Goal: Find specific page/section: Find specific page/section

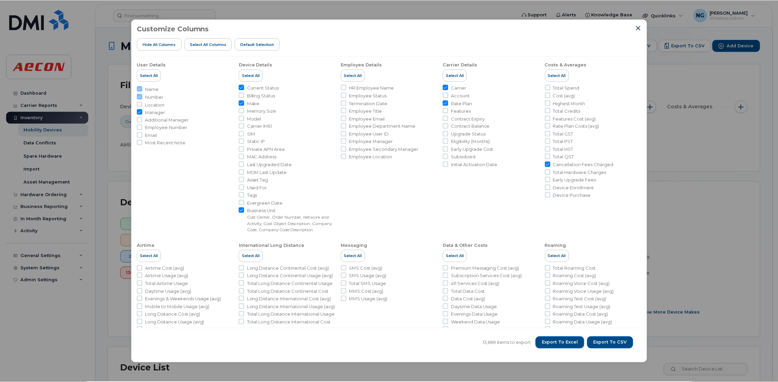
scroll to position [102, 0]
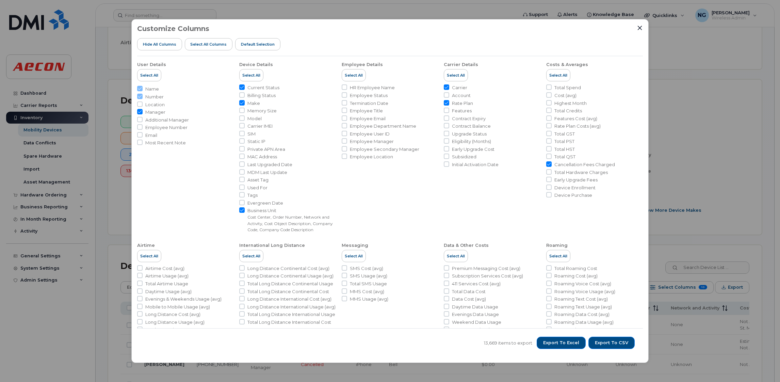
click at [642, 25] on div at bounding box center [640, 28] width 6 height 6
click at [642, 30] on div at bounding box center [640, 28] width 6 height 6
click at [640, 29] on icon "Close" at bounding box center [639, 27] width 5 height 5
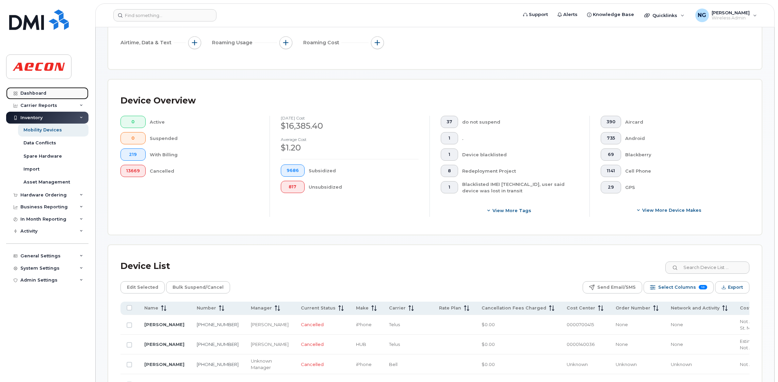
click at [44, 94] on div "Dashboard" at bounding box center [33, 93] width 26 height 5
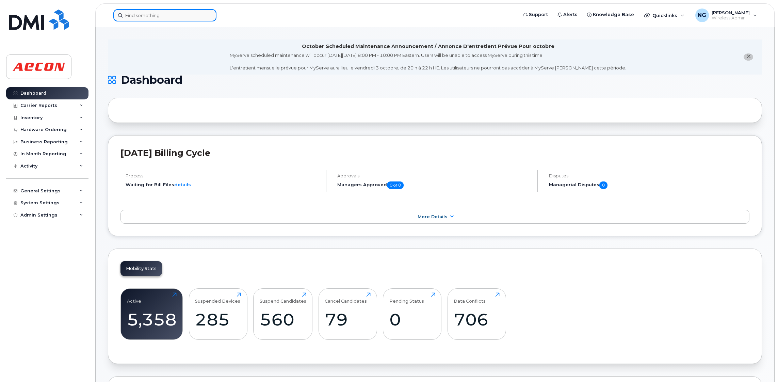
click at [142, 18] on input at bounding box center [164, 15] width 103 height 12
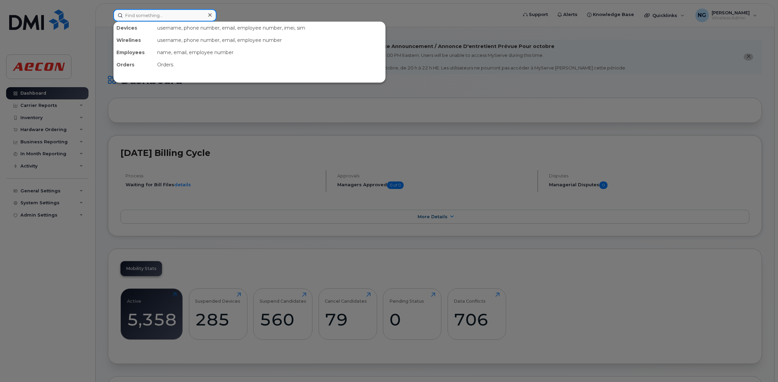
paste input "7782159953"
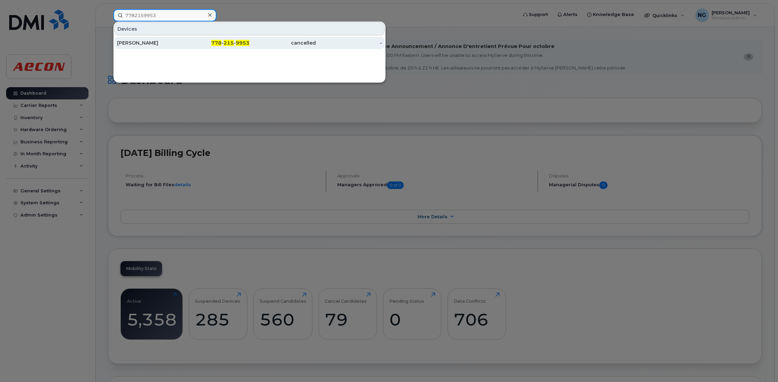
type input "7782159953"
click at [229, 45] on span "215" at bounding box center [229, 43] width 10 height 6
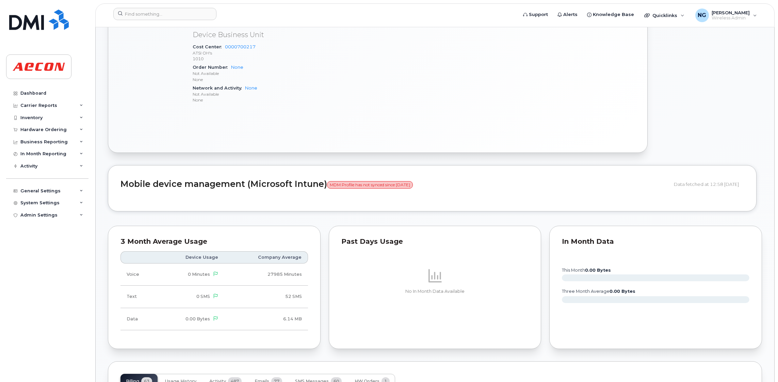
scroll to position [612, 0]
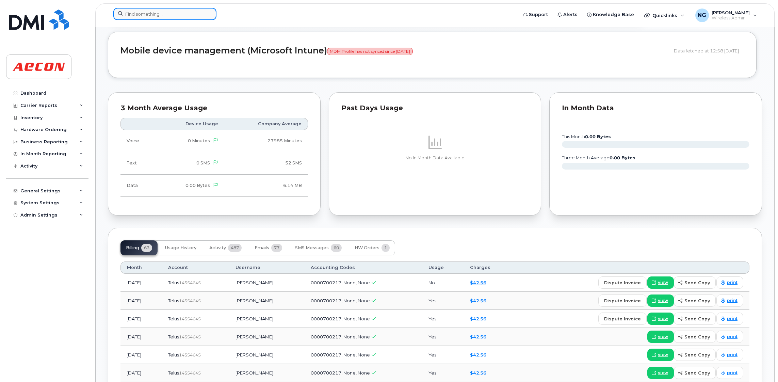
click at [184, 13] on input at bounding box center [164, 14] width 103 height 12
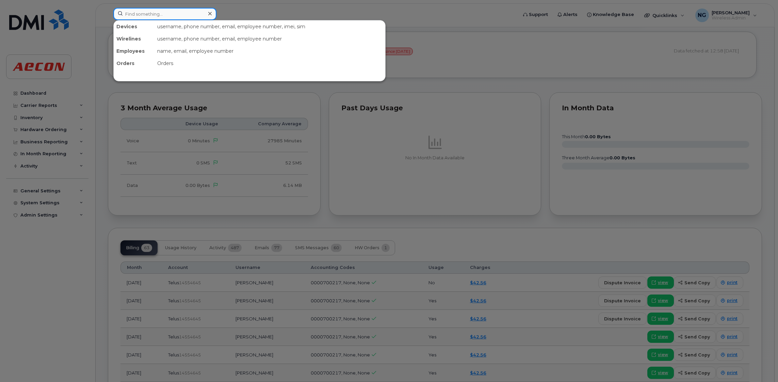
paste input "2266261383"
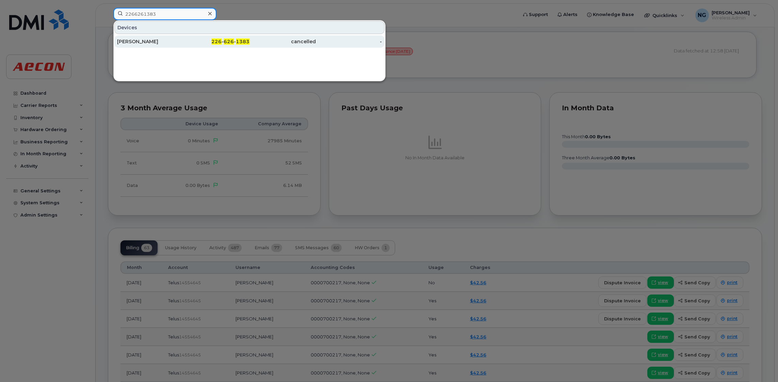
type input "2266261383"
click at [242, 42] on span "1383" at bounding box center [243, 41] width 14 height 6
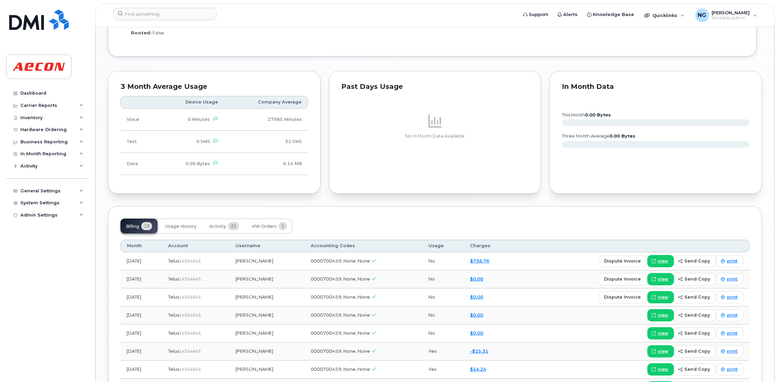
scroll to position [817, 0]
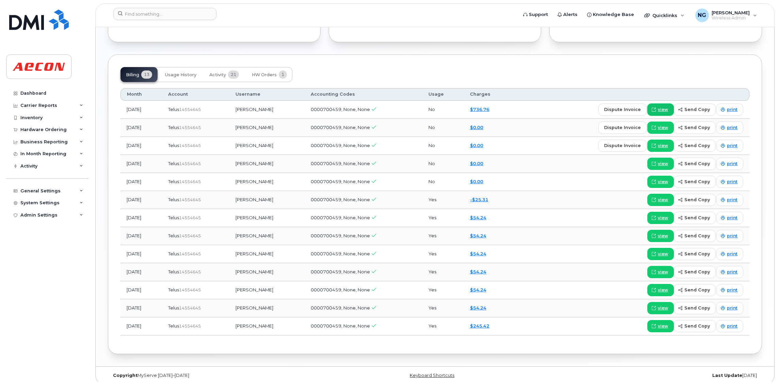
click at [661, 110] on span "view" at bounding box center [663, 110] width 10 height 6
click at [150, 15] on input at bounding box center [164, 14] width 103 height 12
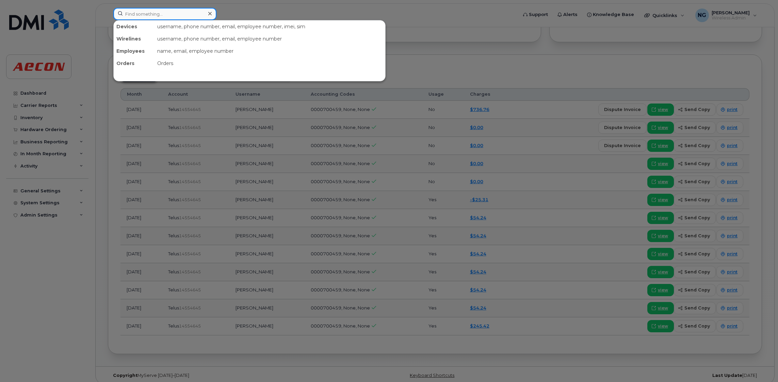
paste input "6474591912"
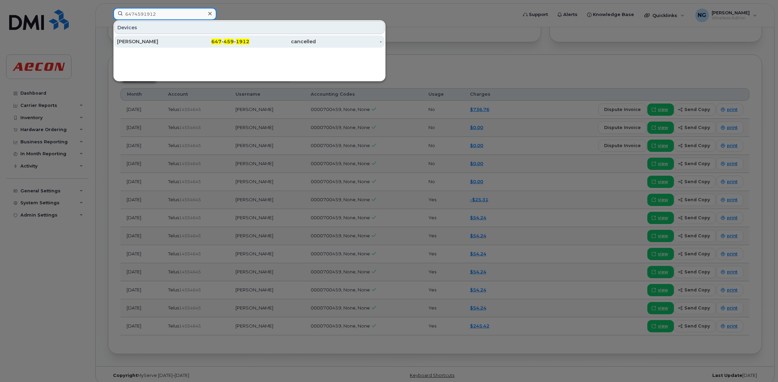
type input "6474591912"
click at [233, 40] on span "459" at bounding box center [229, 41] width 10 height 6
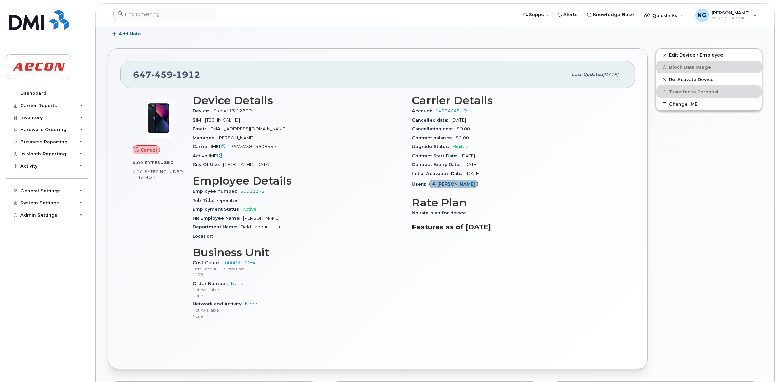
scroll to position [561, 0]
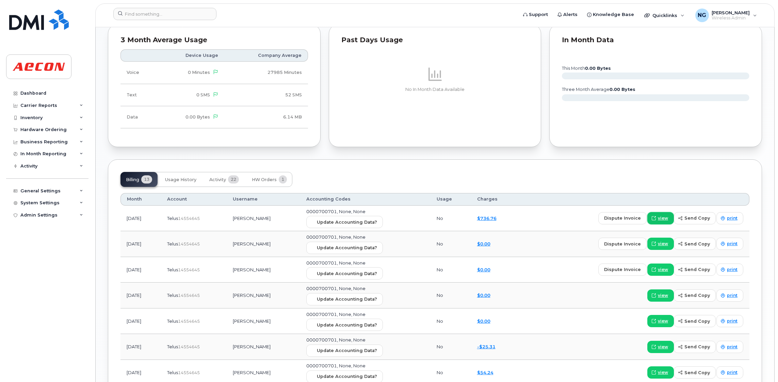
click at [667, 216] on span "view" at bounding box center [663, 218] width 10 height 6
click at [184, 6] on header "Support Alerts Knowledge Base Quicklinks Suspend / Cancel Device Change SIM Car…" at bounding box center [434, 15] width 679 height 24
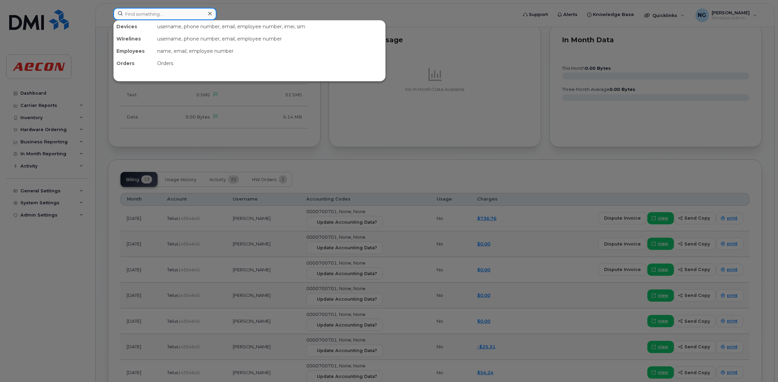
click at [179, 14] on input at bounding box center [164, 14] width 103 height 12
paste input "6042265328"
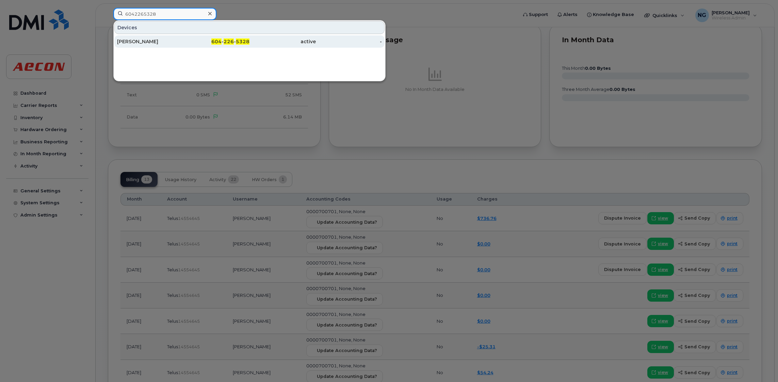
type input "6042265328"
click at [224, 38] on div "604 - 226 - 5328" at bounding box center [216, 41] width 66 height 12
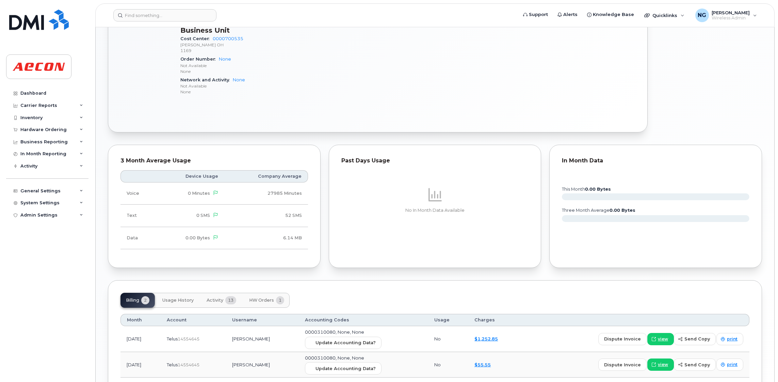
scroll to position [480, 0]
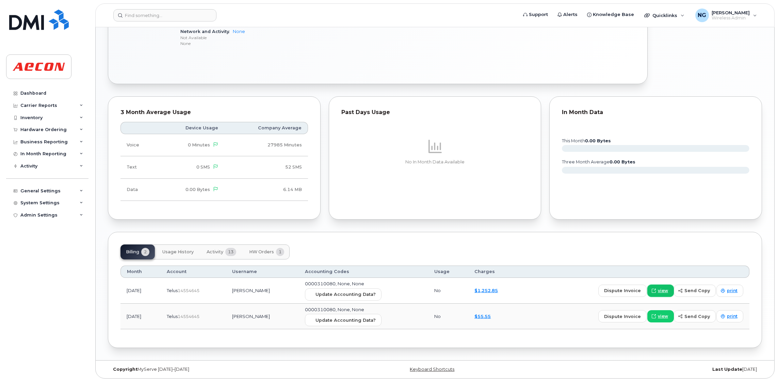
click at [660, 288] on span "view" at bounding box center [663, 291] width 10 height 6
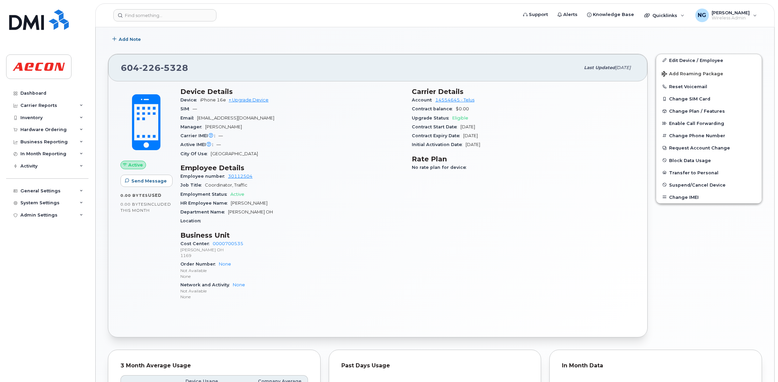
scroll to position [224, 0]
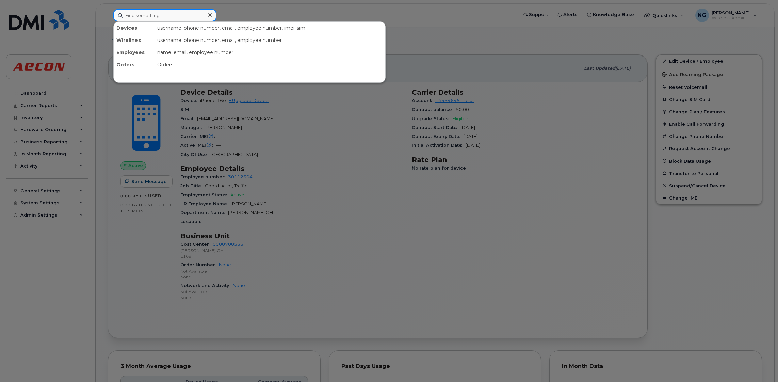
click at [168, 14] on input at bounding box center [164, 15] width 103 height 12
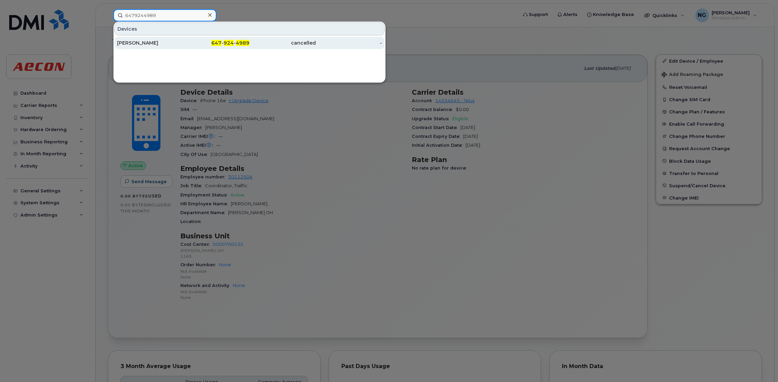
type input "6479244989"
click at [244, 40] on span "4989" at bounding box center [243, 43] width 14 height 6
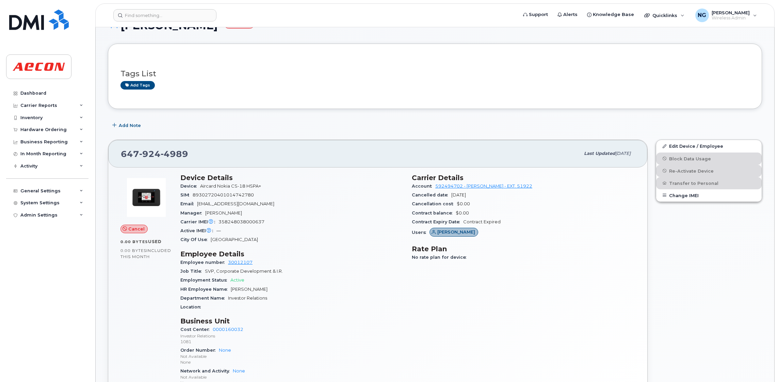
scroll to position [102, 0]
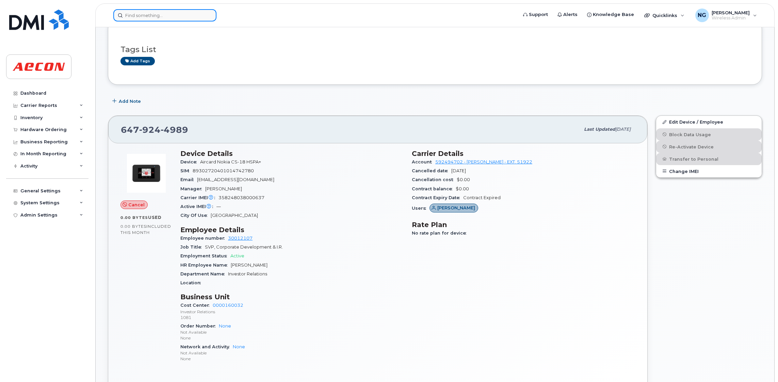
click at [162, 13] on input at bounding box center [164, 15] width 103 height 12
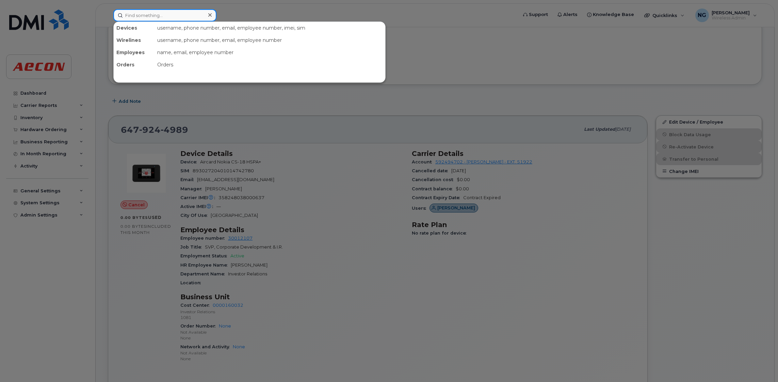
paste input "2266685951"
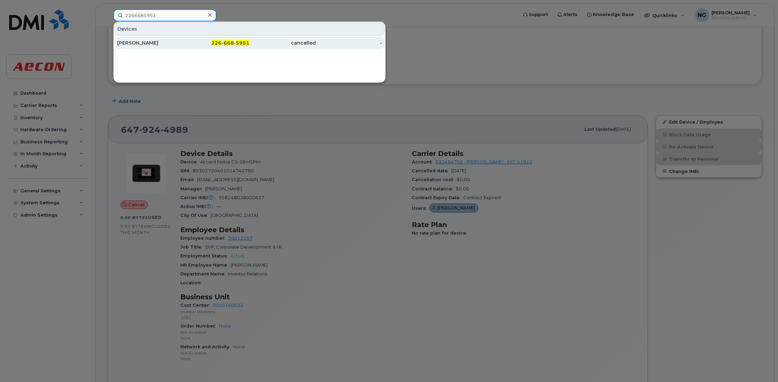
type input "2266685951"
click at [220, 47] on div "226 - 668 - 5951" at bounding box center [216, 43] width 66 height 12
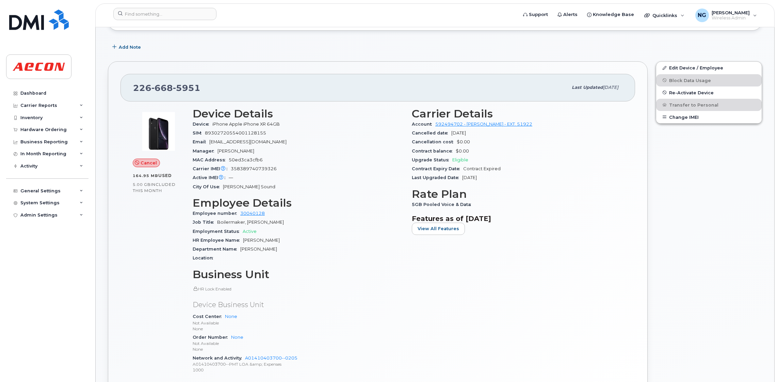
scroll to position [102, 0]
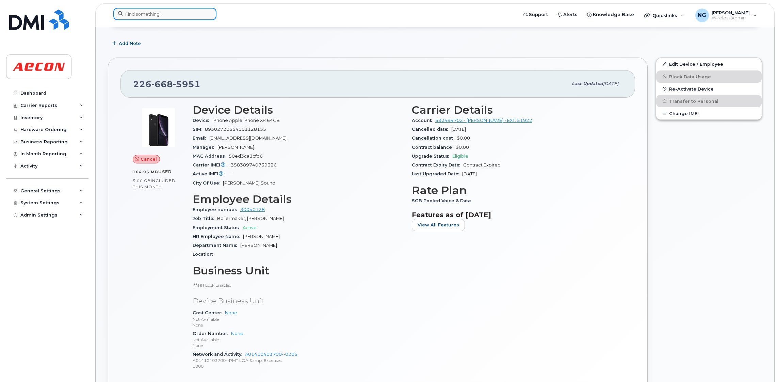
click at [165, 8] on input at bounding box center [164, 14] width 103 height 12
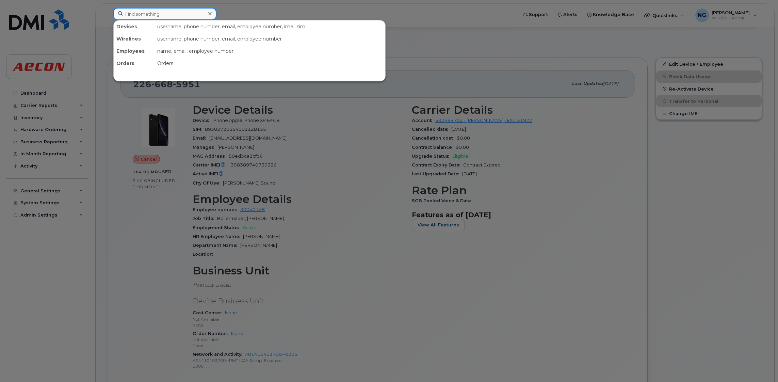
paste input "4164597486"
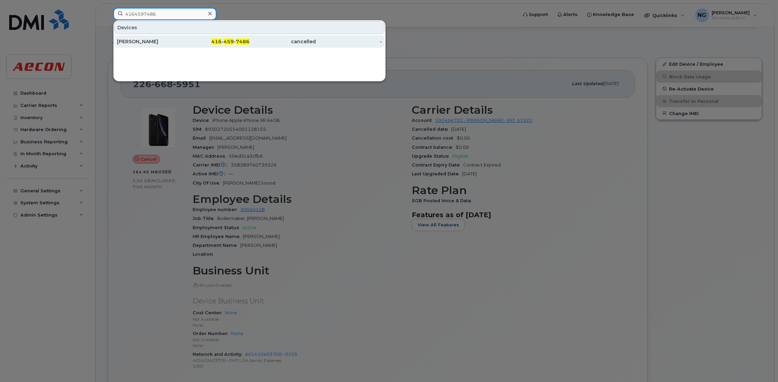
type input "4164597486"
click at [228, 39] on span "459" at bounding box center [229, 41] width 10 height 6
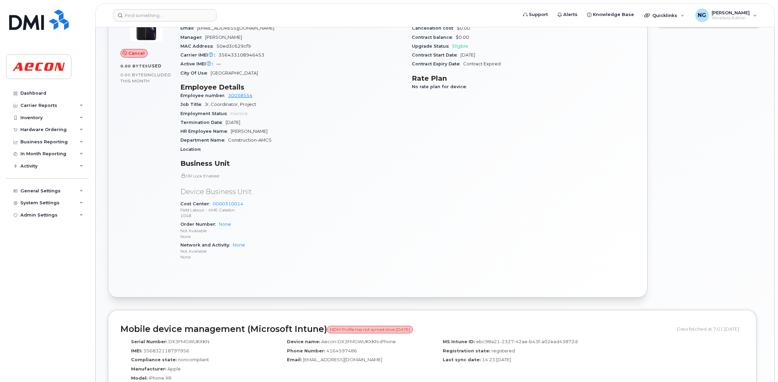
scroll to position [255, 0]
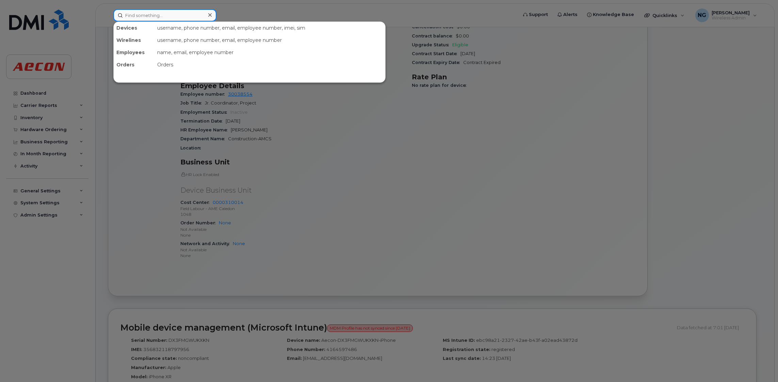
click at [150, 20] on input at bounding box center [164, 15] width 103 height 12
paste input "6132231652"
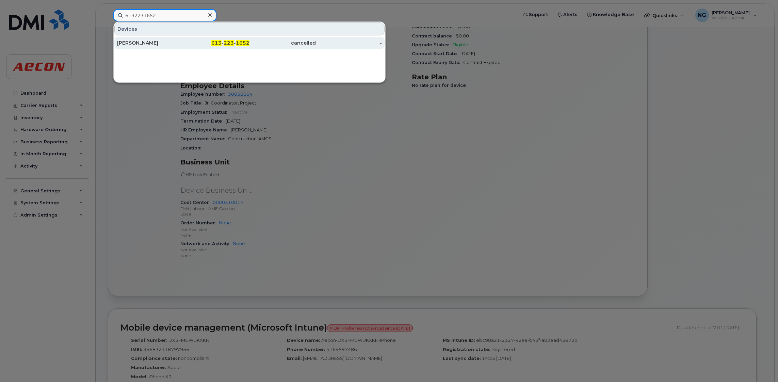
type input "6132231652"
click at [222, 41] on div "613 - 223 - 1652" at bounding box center [216, 42] width 66 height 7
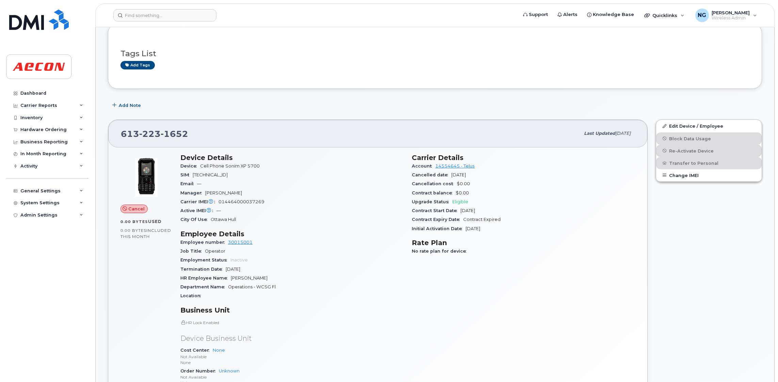
scroll to position [102, 0]
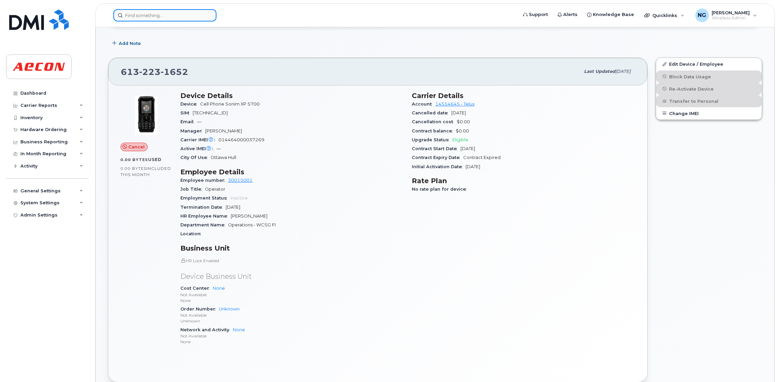
click at [174, 13] on input at bounding box center [164, 15] width 103 height 12
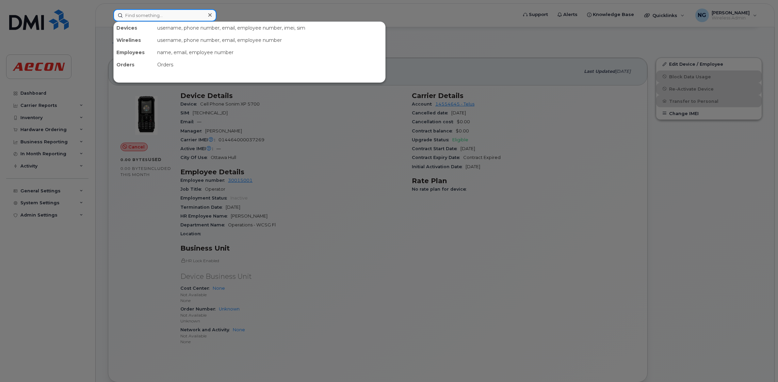
paste input "7809835267"
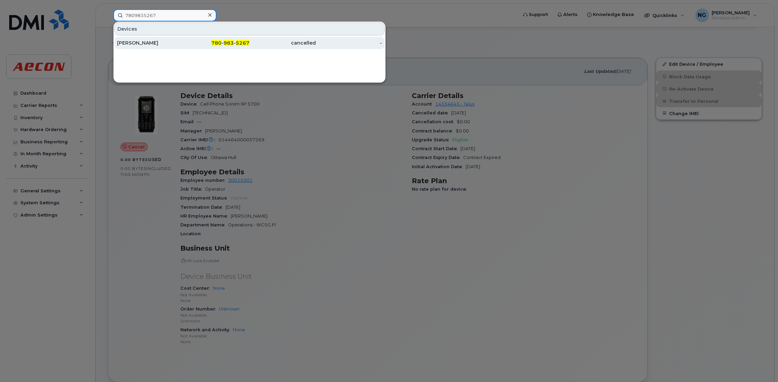
type input "7809835267"
click at [226, 39] on div "780 - 983 - 5267" at bounding box center [216, 43] width 66 height 12
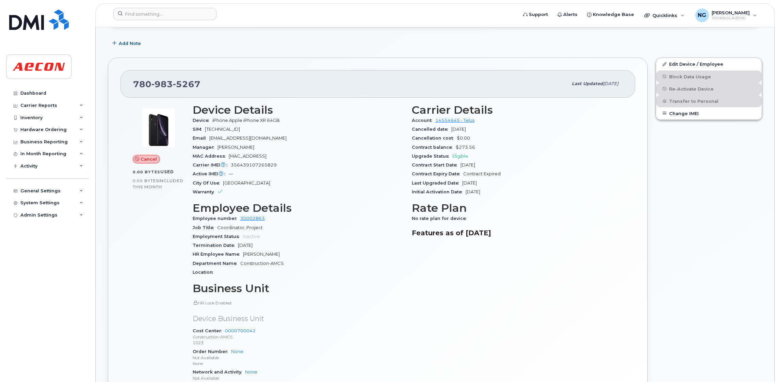
scroll to position [153, 0]
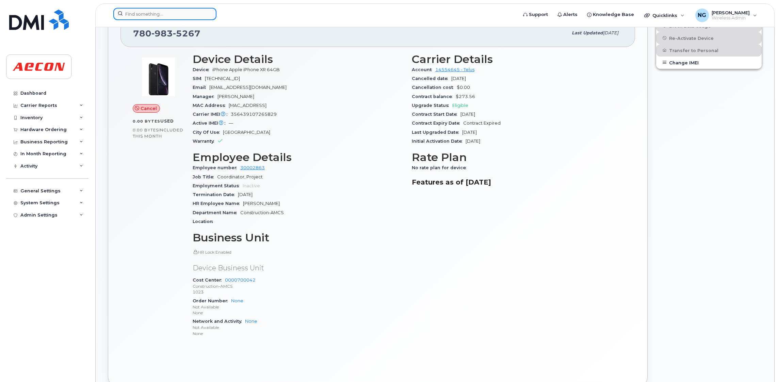
click at [178, 14] on input at bounding box center [164, 14] width 103 height 12
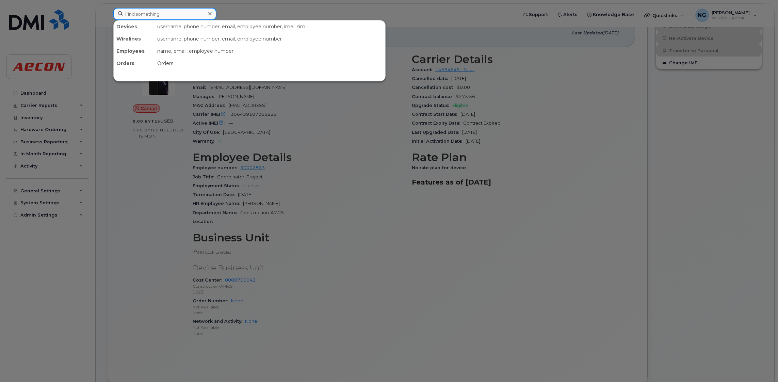
paste input "9052423716"
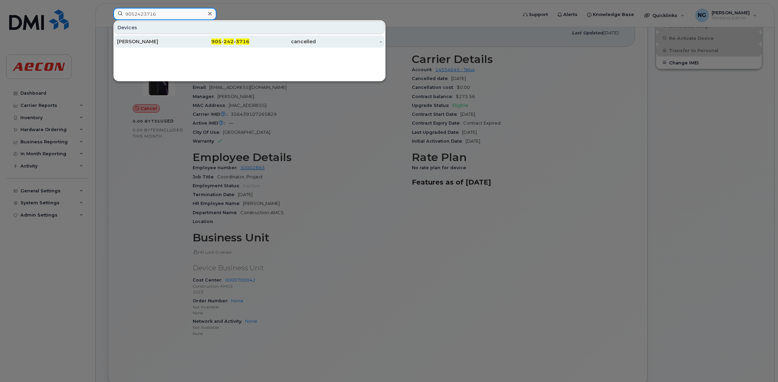
type input "9052423716"
click at [244, 37] on div "905 - 242 - 3716" at bounding box center [216, 41] width 66 height 12
click at [234, 42] on div "905 - 242 - 3716" at bounding box center [216, 41] width 66 height 7
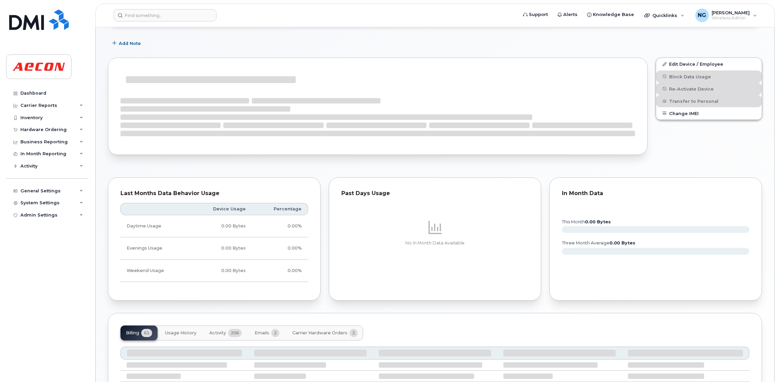
scroll to position [213, 0]
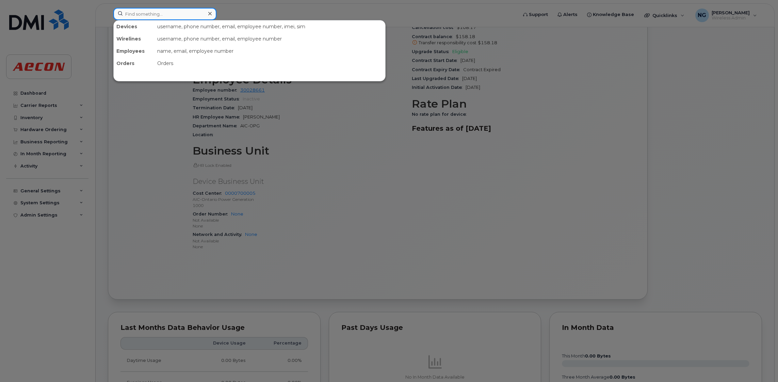
click at [171, 10] on input at bounding box center [164, 14] width 103 height 12
paste input "5064470483"
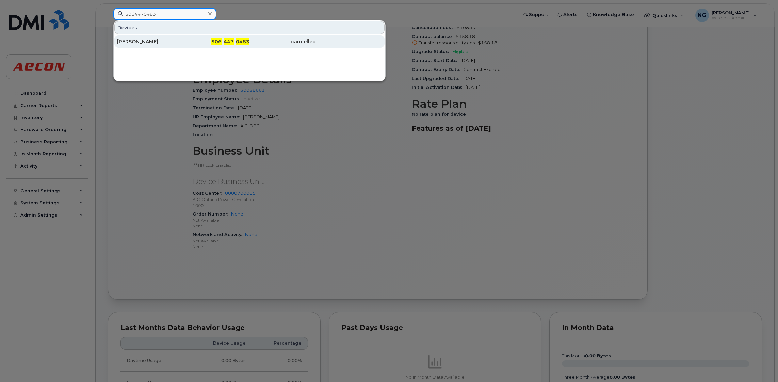
type input "5064470483"
click at [256, 45] on div "cancelled" at bounding box center [282, 41] width 66 height 7
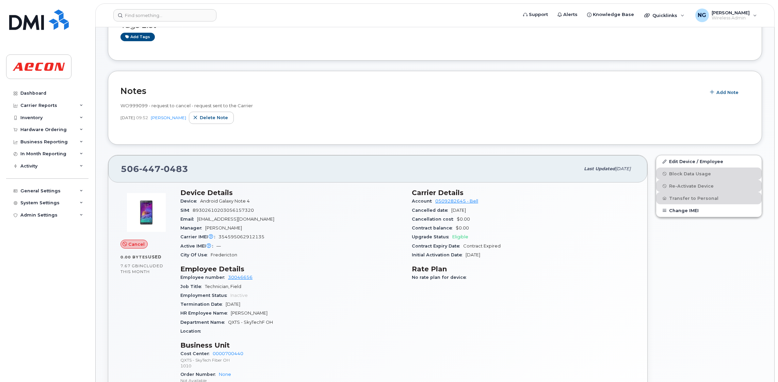
scroll to position [204, 0]
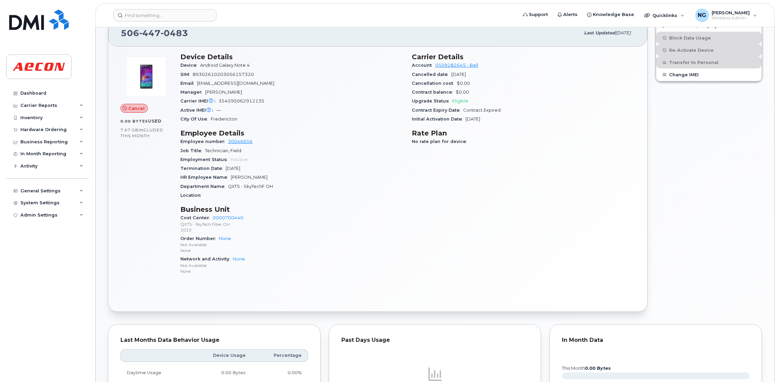
click at [189, 3] on div "Support Alerts Knowledge Base Quicklinks Suspend / Cancel Device Change SIM Car…" at bounding box center [434, 15] width 679 height 24
click at [177, 20] on input at bounding box center [164, 15] width 103 height 12
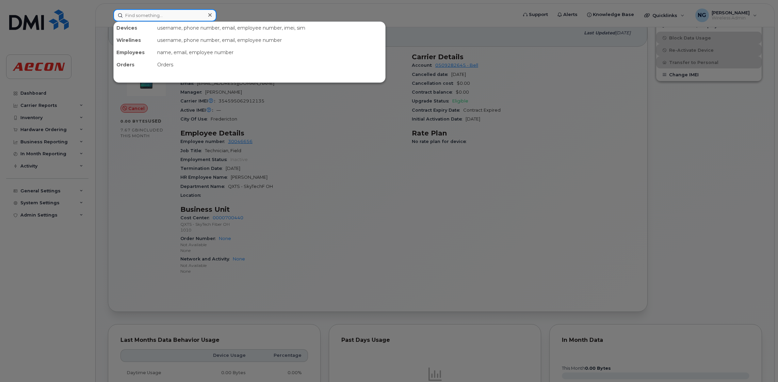
paste input "2892310614"
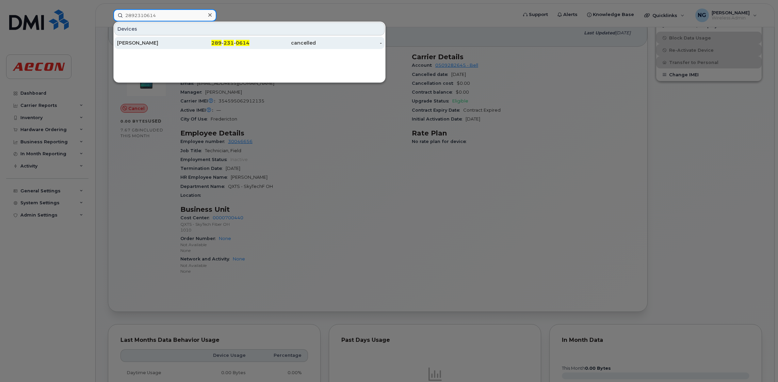
type input "2892310614"
click at [229, 43] on span "231" at bounding box center [229, 43] width 10 height 6
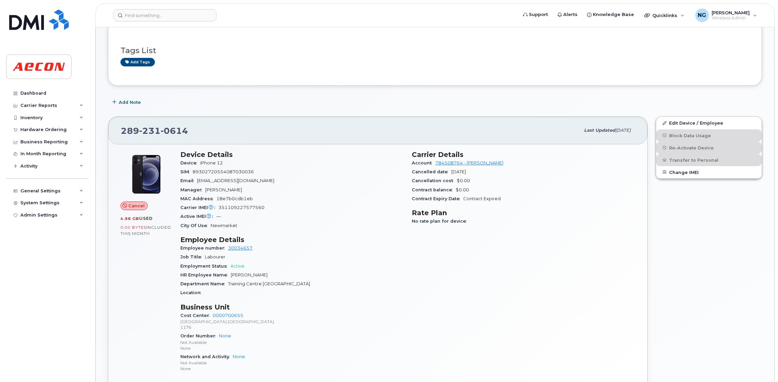
scroll to position [102, 0]
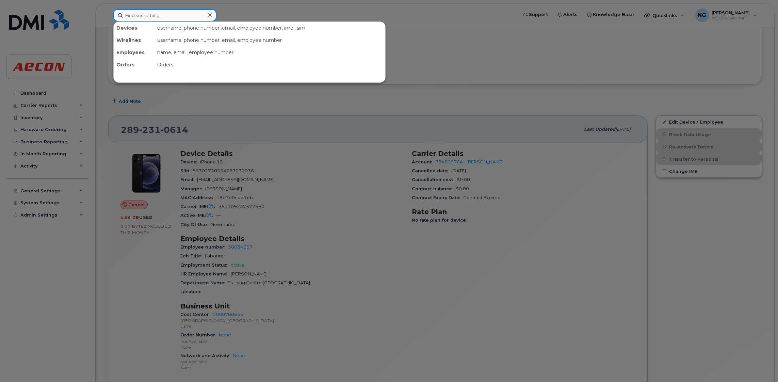
click at [160, 12] on input at bounding box center [164, 15] width 103 height 12
paste input "4162097956"
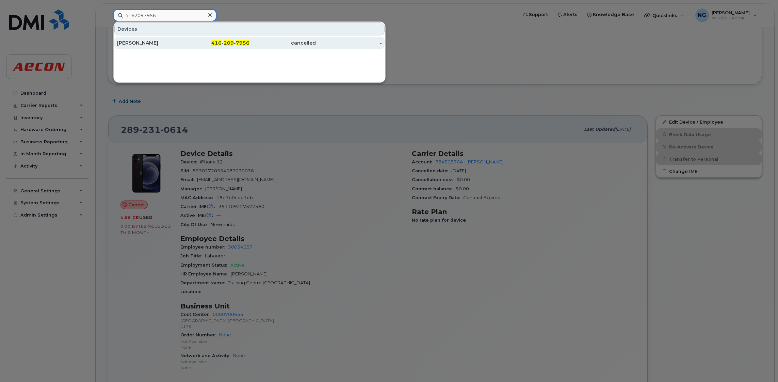
type input "4162097956"
click at [237, 39] on div "416 - 209 - 7956" at bounding box center [216, 43] width 66 height 12
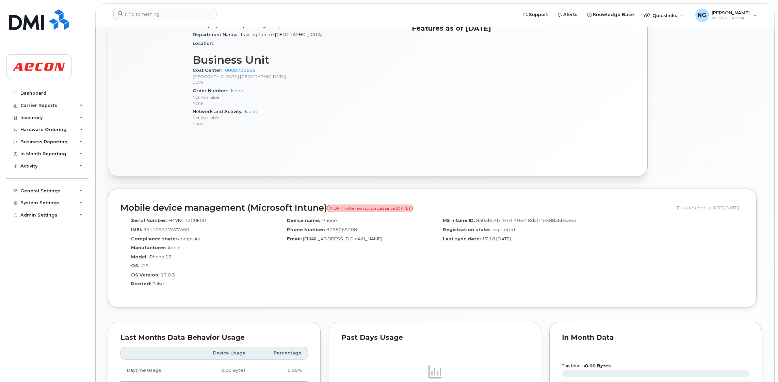
scroll to position [255, 0]
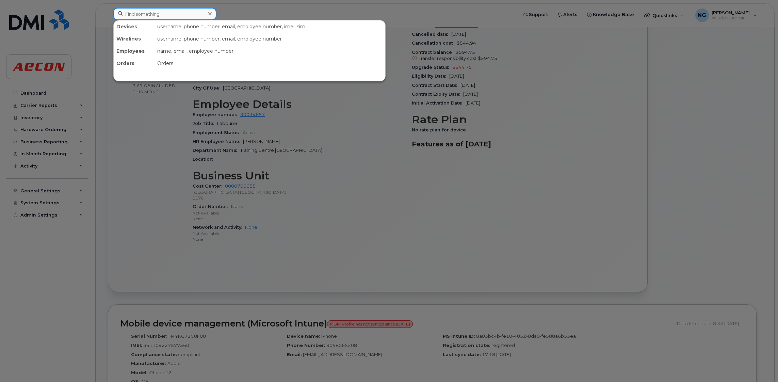
click at [131, 18] on input at bounding box center [164, 14] width 103 height 12
paste input "2266683376"
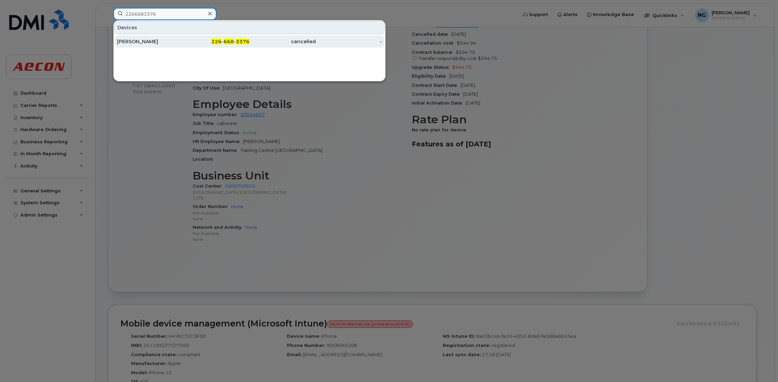
type input "2266683376"
click at [204, 45] on div "226 - 668 - 3376" at bounding box center [216, 41] width 66 height 7
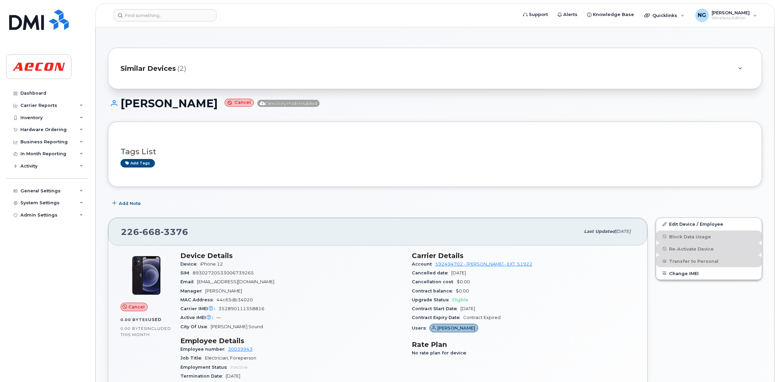
scroll to position [204, 0]
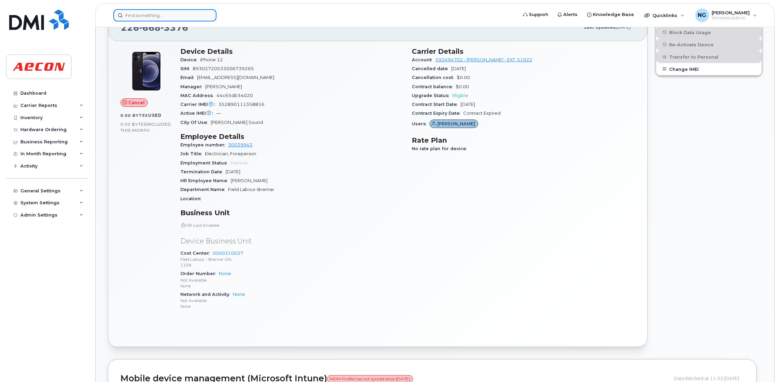
click at [189, 18] on input at bounding box center [164, 15] width 103 height 12
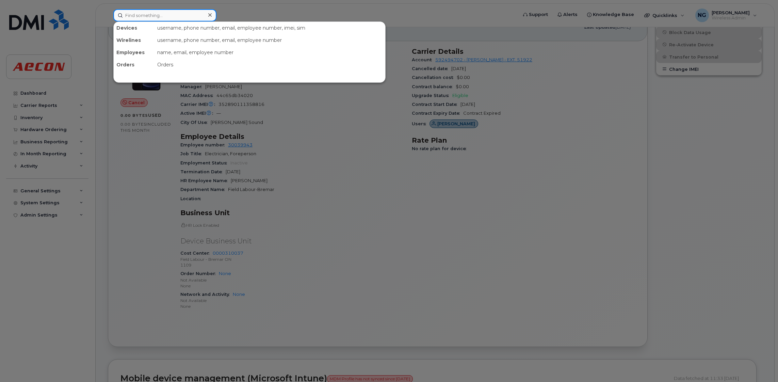
paste input "5194408417"
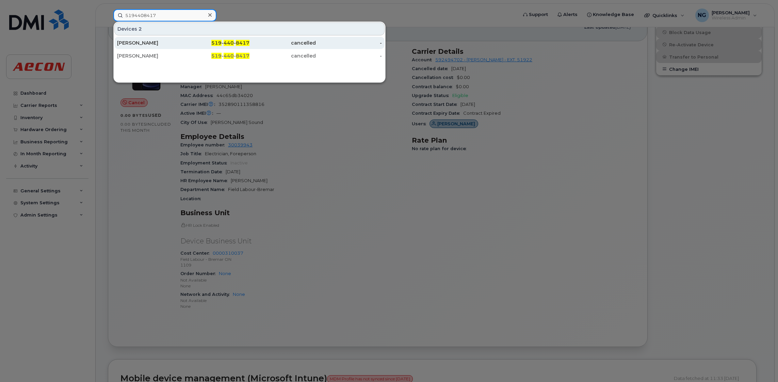
type input "5194408417"
click at [242, 43] on span "8417" at bounding box center [243, 43] width 14 height 6
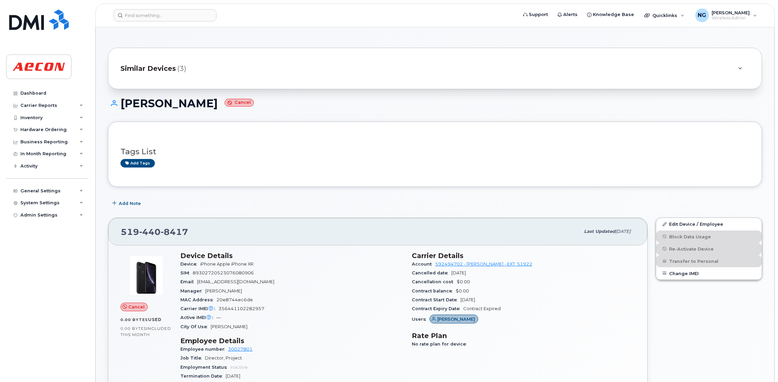
scroll to position [153, 0]
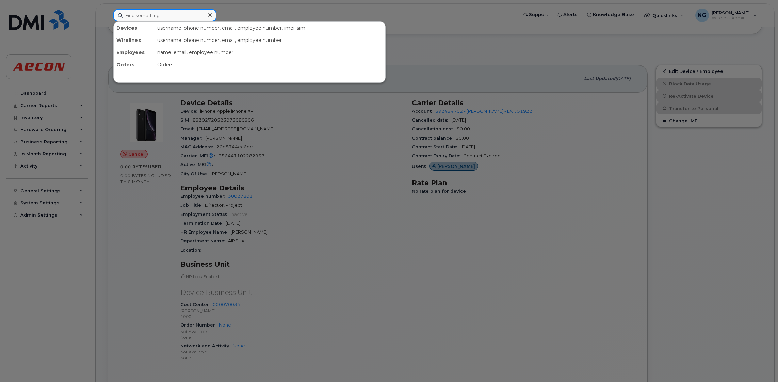
click at [166, 17] on input at bounding box center [164, 15] width 103 height 12
paste input "2266687716"
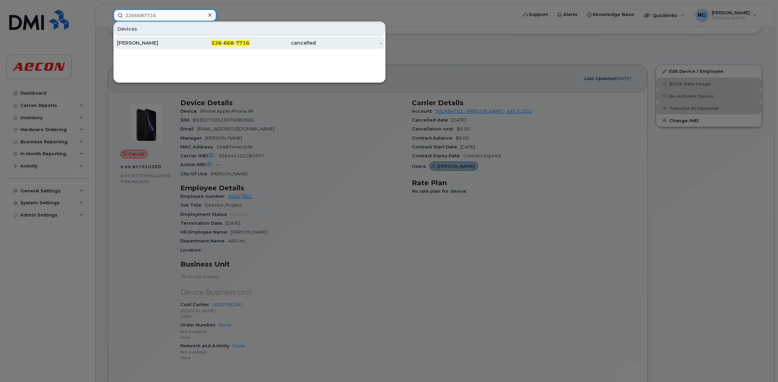
type input "2266687716"
click at [211, 45] on div "226 - 668 - 7716" at bounding box center [216, 42] width 66 height 7
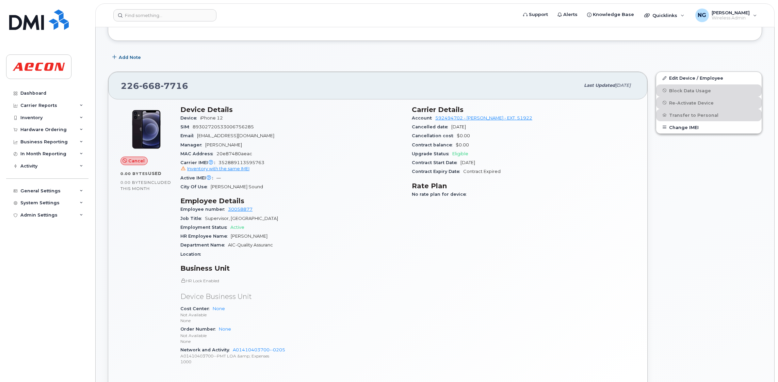
scroll to position [153, 0]
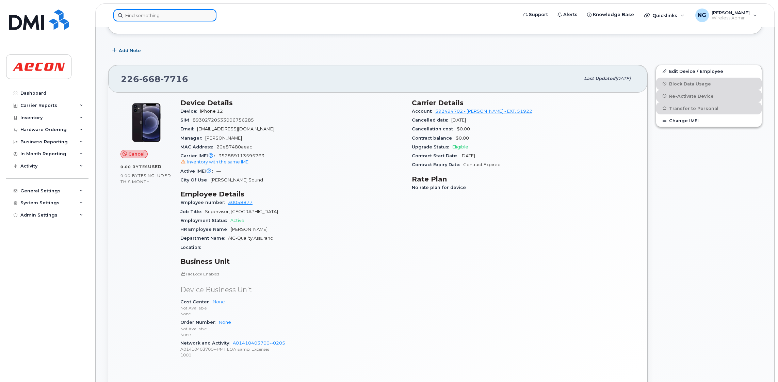
click at [172, 20] on input at bounding box center [164, 15] width 103 height 12
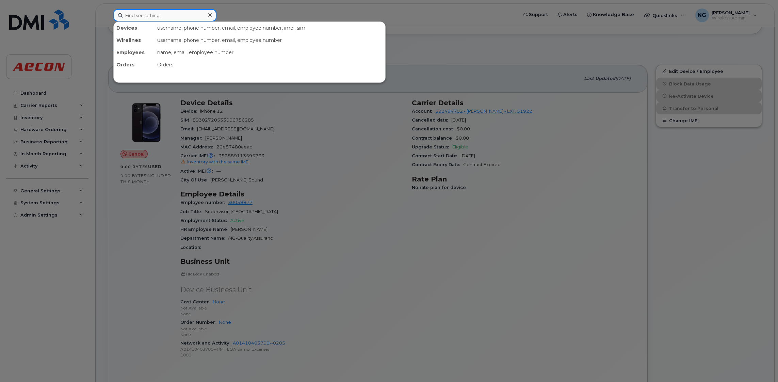
paste input "2042237196"
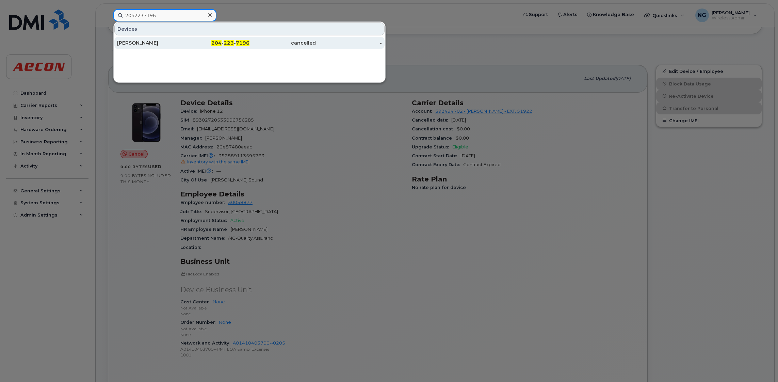
type input "2042237196"
click at [232, 40] on span "223" at bounding box center [229, 43] width 10 height 6
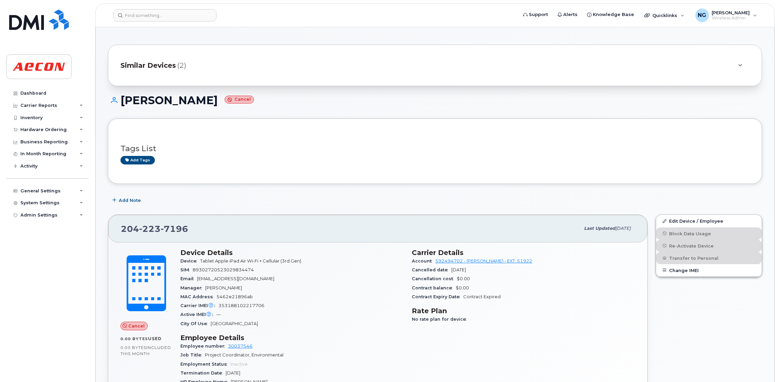
scroll to position [153, 0]
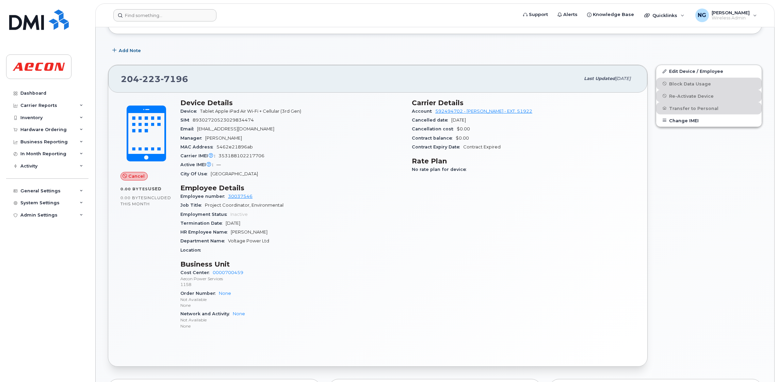
click at [179, 7] on header "Support Alerts Knowledge Base Quicklinks Suspend / Cancel Device Change SIM Car…" at bounding box center [434, 15] width 679 height 24
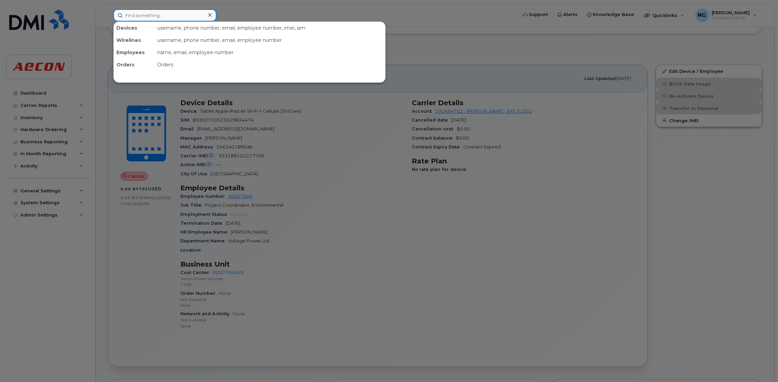
click at [171, 21] on div "Devices username, phone number, email, employee number, imei, sim Wirelines use…" at bounding box center [313, 15] width 400 height 12
paste input "2269745886"
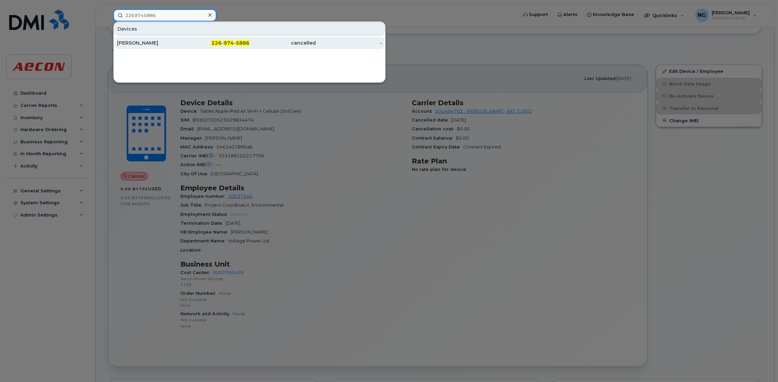
type input "2269745886"
click at [230, 47] on div "226 - 974 - 5886" at bounding box center [216, 43] width 66 height 12
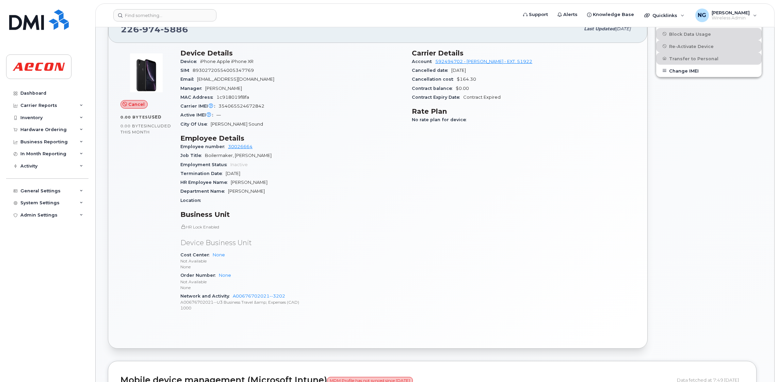
scroll to position [204, 0]
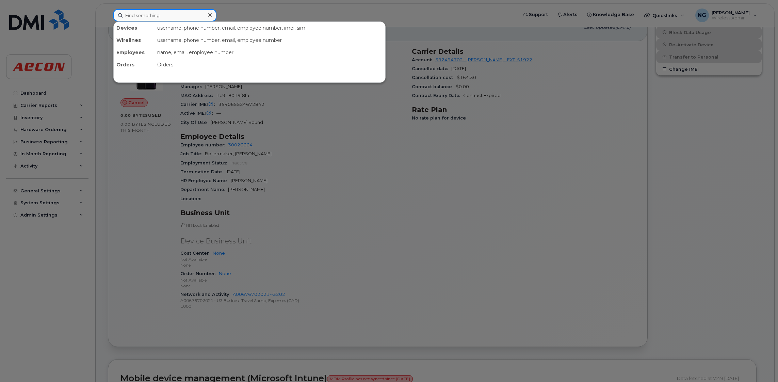
click at [175, 16] on input at bounding box center [164, 15] width 103 height 12
paste input "2266680798"
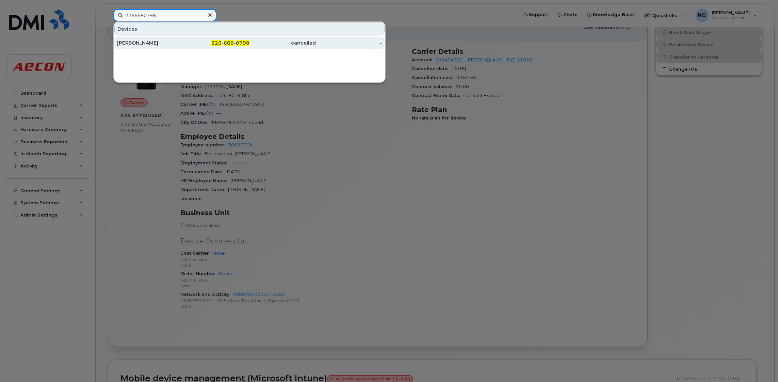
type input "2266680798"
click at [243, 46] on div "226 - 668 - 0798" at bounding box center [216, 43] width 66 height 12
click at [236, 42] on div "226 - 668 - 0798" at bounding box center [216, 42] width 66 height 7
click at [236, 42] on span "0798" at bounding box center [243, 43] width 14 height 6
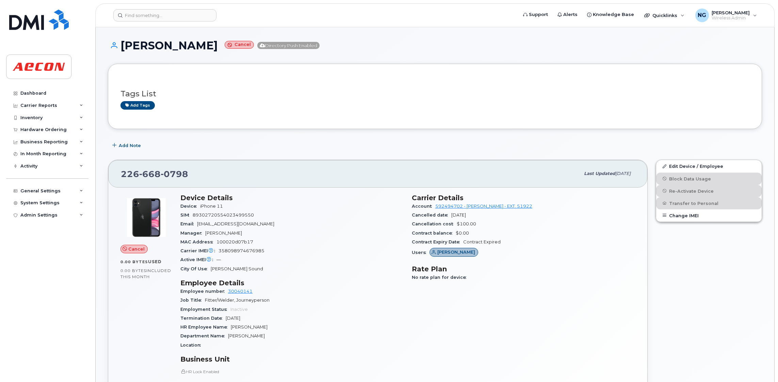
scroll to position [102, 0]
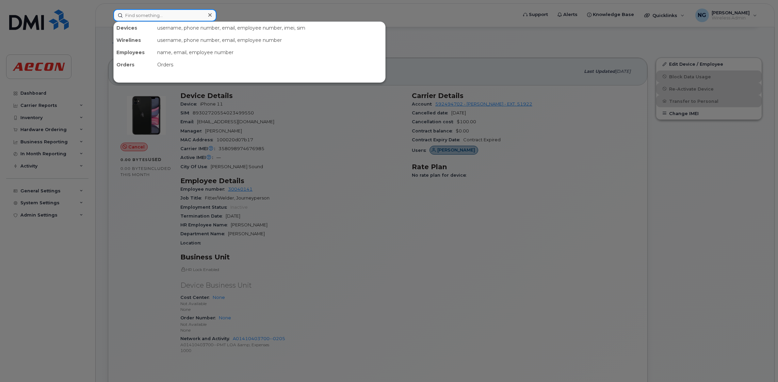
click at [199, 14] on input at bounding box center [164, 15] width 103 height 12
paste input "2269746639"
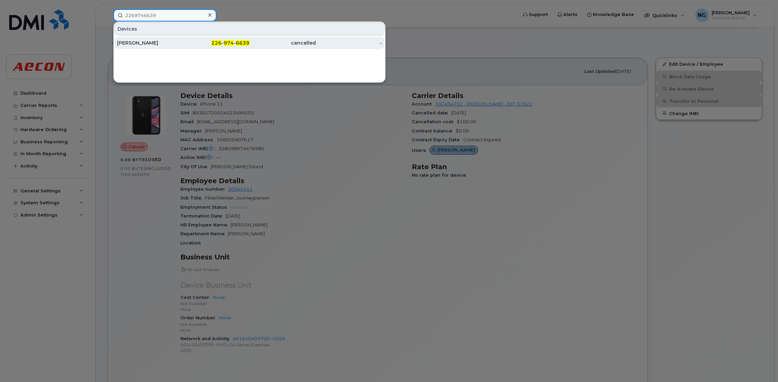
type input "2269746639"
click at [203, 43] on div "226 - 974 - 6639" at bounding box center [216, 42] width 66 height 7
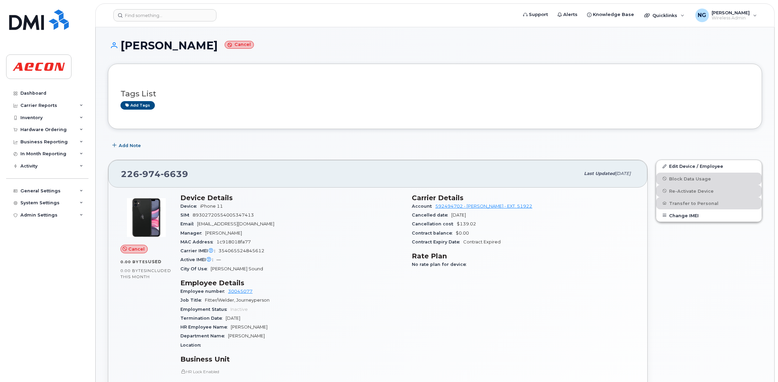
scroll to position [102, 0]
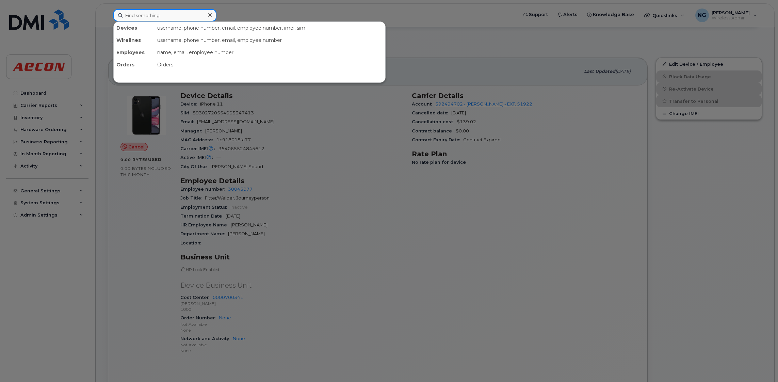
click at [160, 14] on input at bounding box center [164, 15] width 103 height 12
paste input "2269745486"
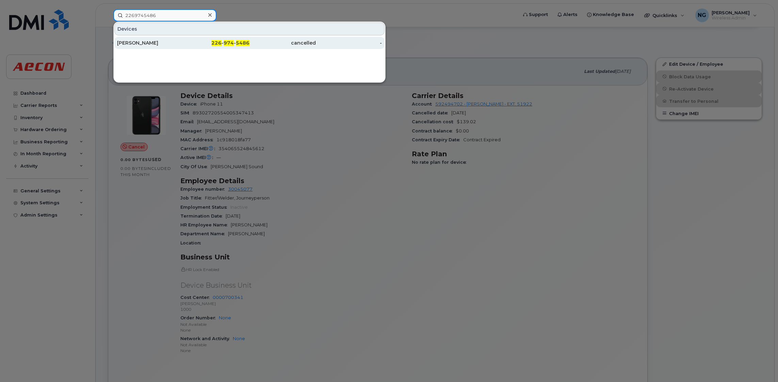
type input "2269745486"
click at [225, 46] on div "226 - 974 - 5486" at bounding box center [216, 43] width 66 height 12
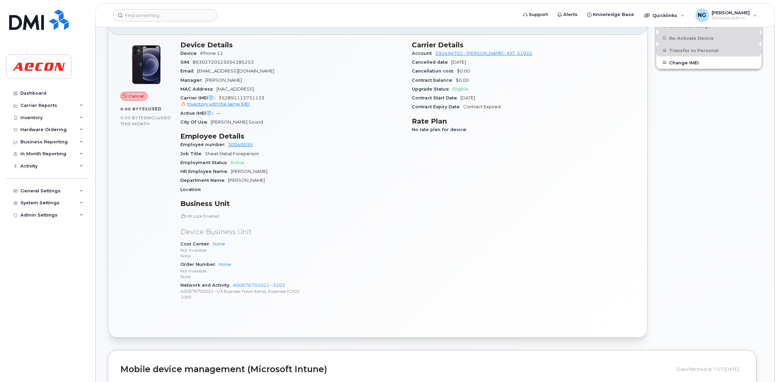
scroll to position [147, 0]
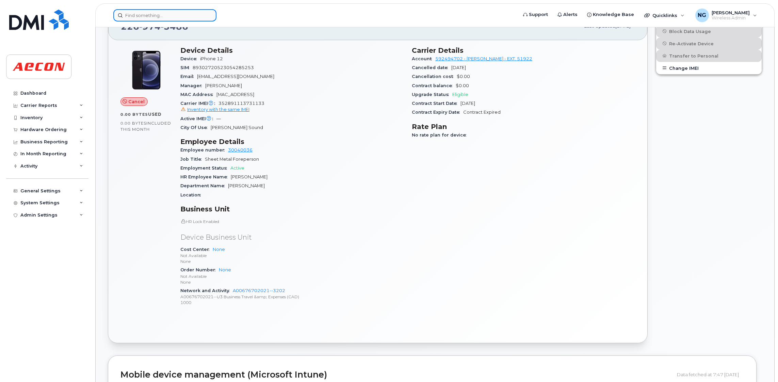
click at [147, 10] on input at bounding box center [164, 15] width 103 height 12
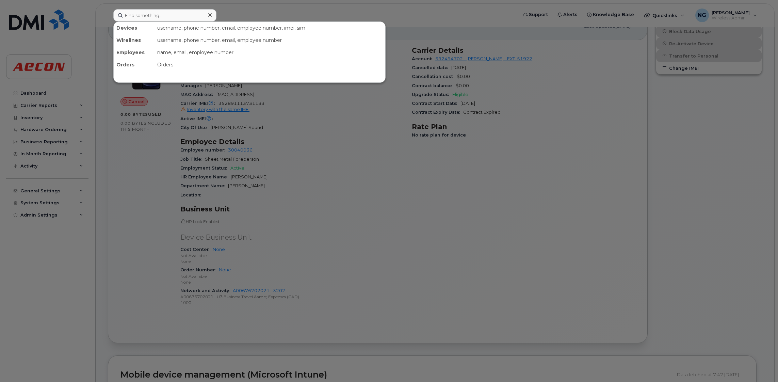
drag, startPoint x: 154, startPoint y: 7, endPoint x: 118, endPoint y: 7, distance: 35.7
click at [118, 7] on div at bounding box center [389, 191] width 778 height 382
paste input "2266685280"
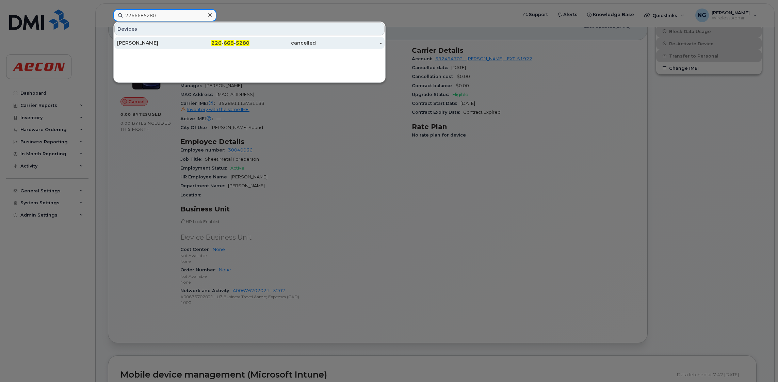
type input "2266685280"
click at [200, 39] on div "226 - 668 - 5280" at bounding box center [216, 42] width 66 height 7
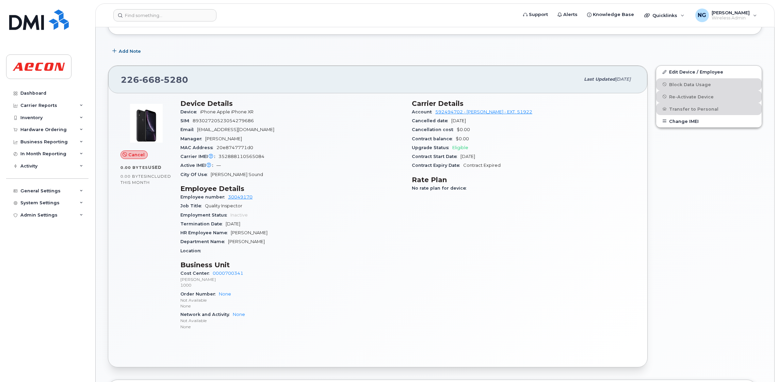
scroll to position [153, 0]
click at [139, 12] on input at bounding box center [164, 15] width 103 height 12
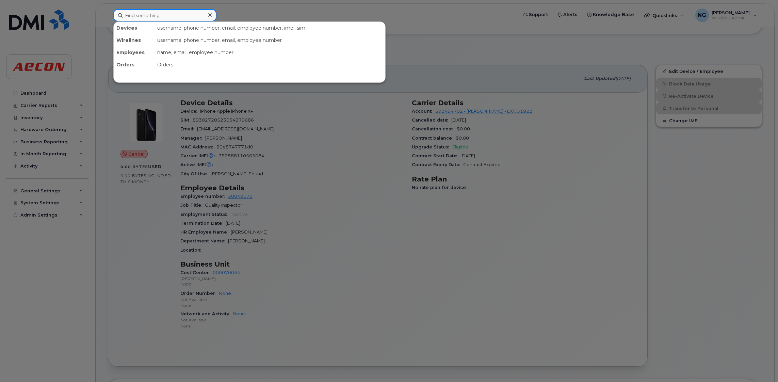
paste input "2269746268"
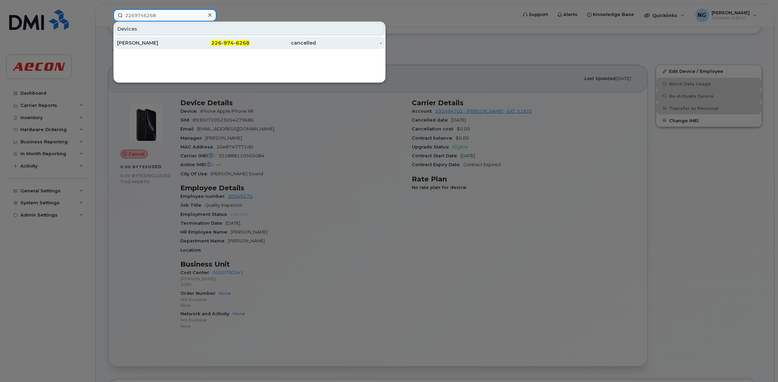
type input "2269746268"
click at [221, 43] on span "226" at bounding box center [216, 43] width 10 height 6
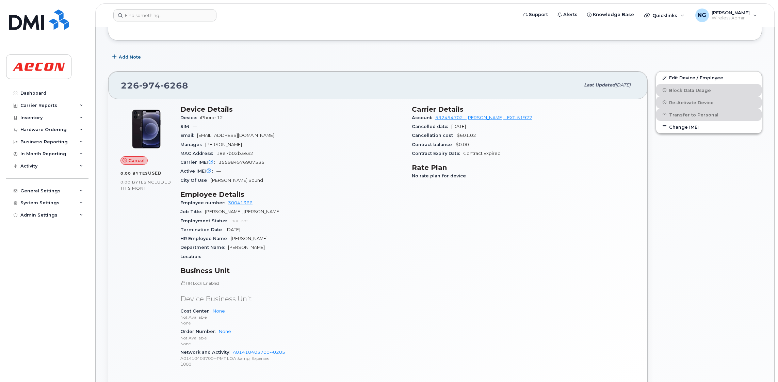
scroll to position [153, 0]
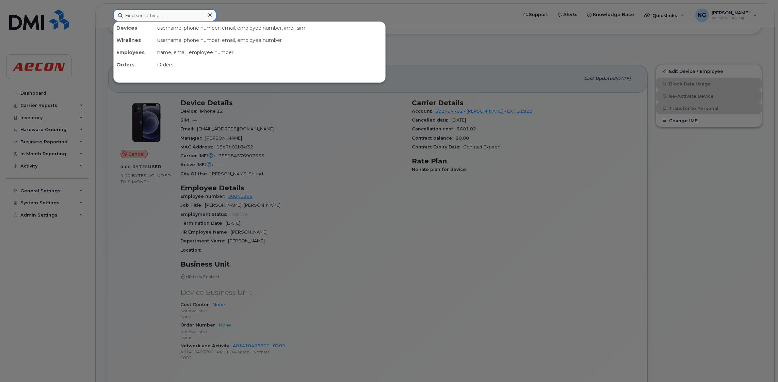
click at [175, 10] on input at bounding box center [164, 15] width 103 height 12
paste input "2266685923"
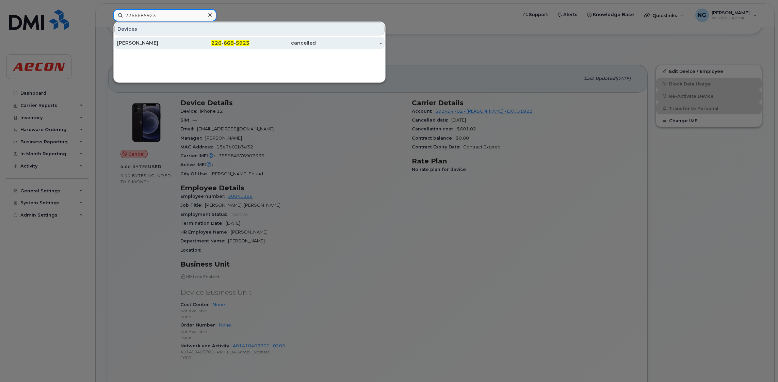
type input "2266685923"
click at [234, 42] on div "226 - 668 - 5923" at bounding box center [216, 42] width 66 height 7
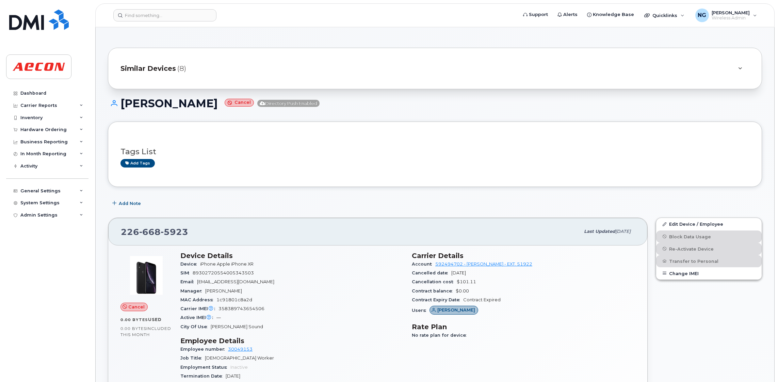
scroll to position [153, 0]
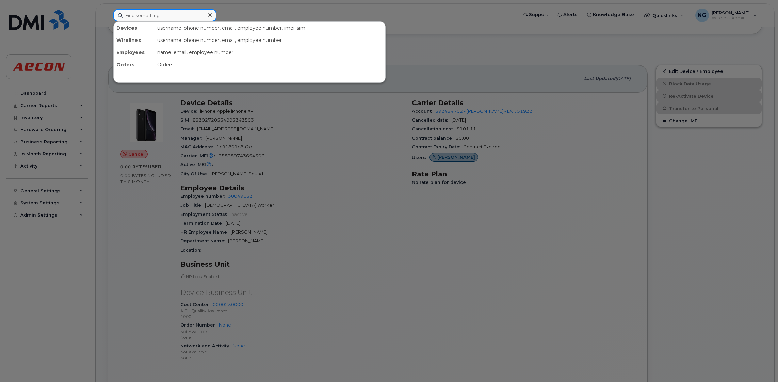
click at [158, 18] on input at bounding box center [164, 15] width 103 height 12
paste input "2269742927"
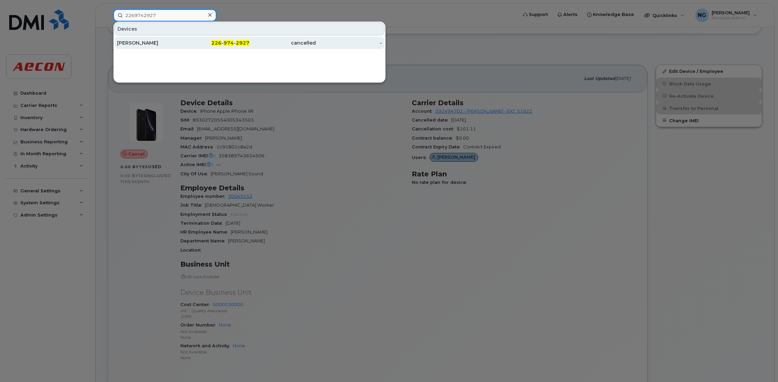
type input "2269742927"
click at [224, 42] on span "974" at bounding box center [229, 43] width 10 height 6
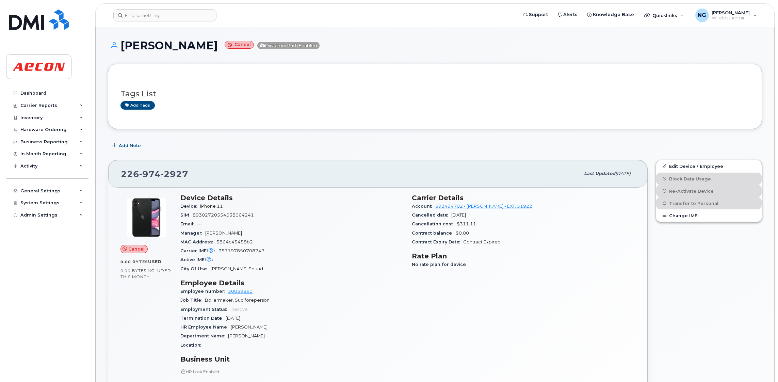
scroll to position [153, 0]
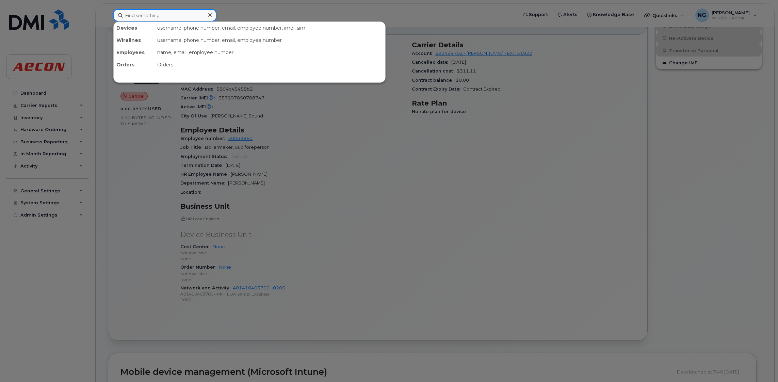
click at [171, 20] on input at bounding box center [164, 15] width 103 height 12
paste input "2269746070"
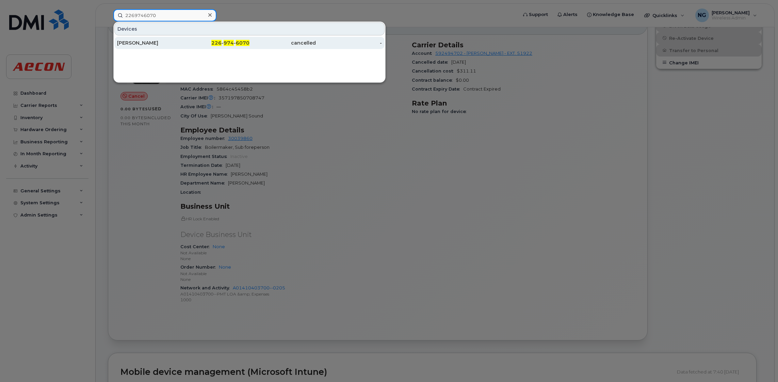
type input "2269746070"
click at [226, 47] on div "226 - 974 - 6070" at bounding box center [216, 43] width 66 height 12
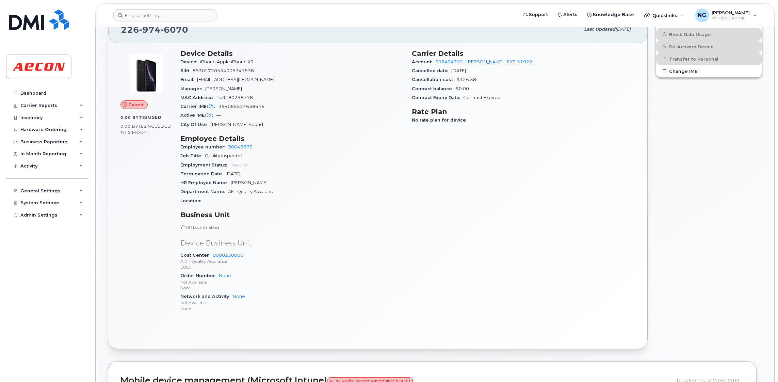
scroll to position [204, 0]
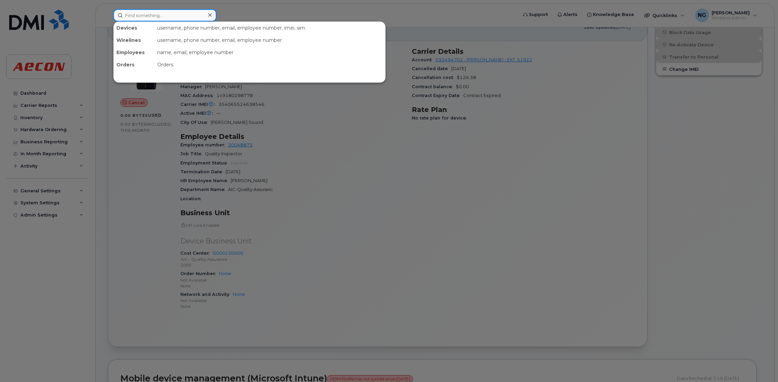
click at [155, 14] on input at bounding box center [164, 15] width 103 height 12
paste input "2266688947"
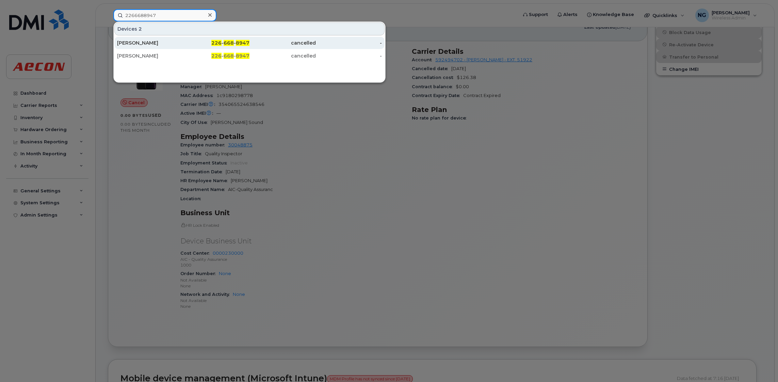
type input "2266688947"
click at [234, 40] on div "226 - 668 - 8947" at bounding box center [216, 42] width 66 height 7
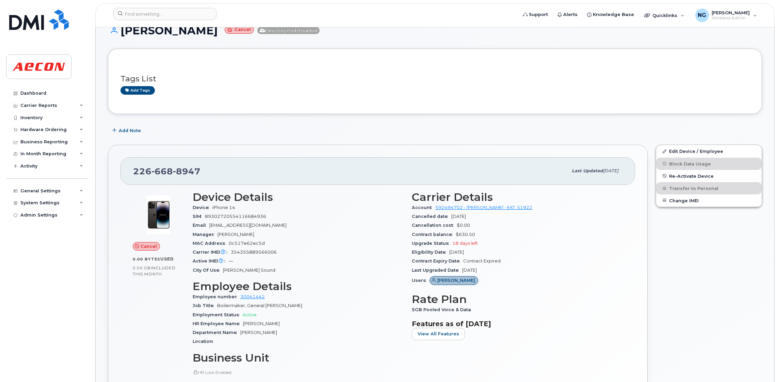
scroll to position [153, 0]
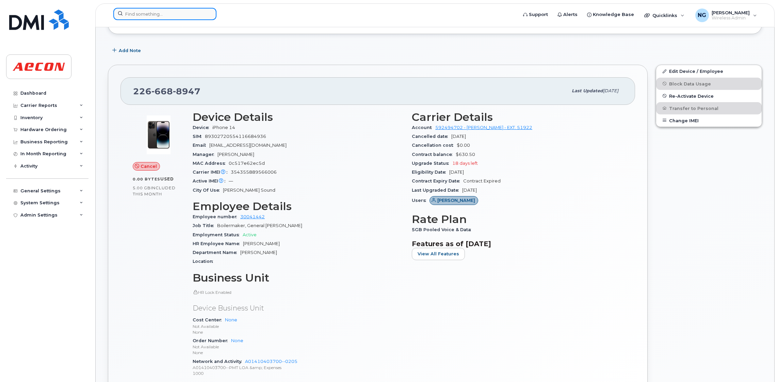
click at [141, 11] on input at bounding box center [164, 14] width 103 height 12
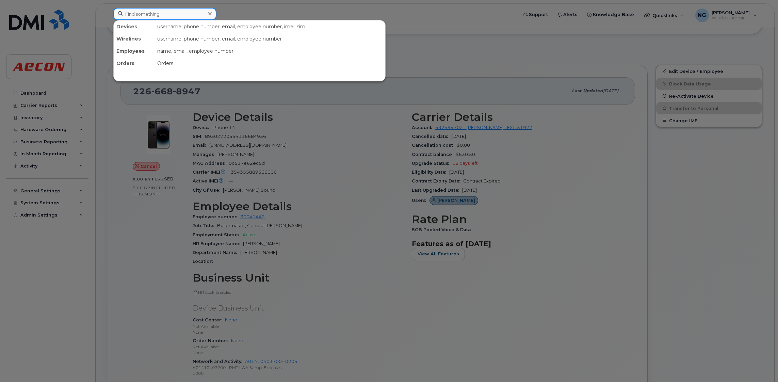
paste input "2266683750"
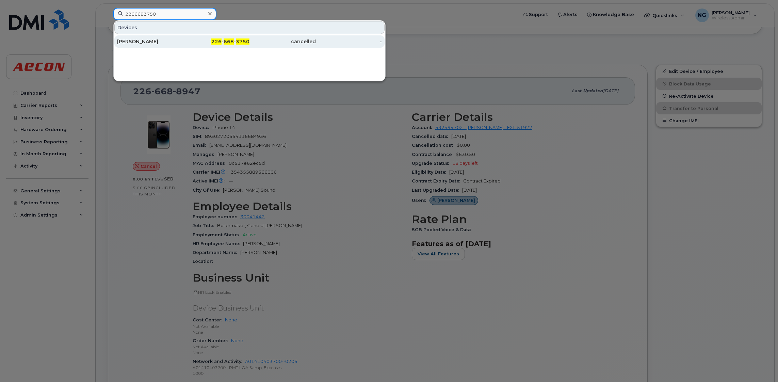
type input "2266683750"
click at [238, 38] on div "226 - 668 - 3750" at bounding box center [216, 41] width 66 height 12
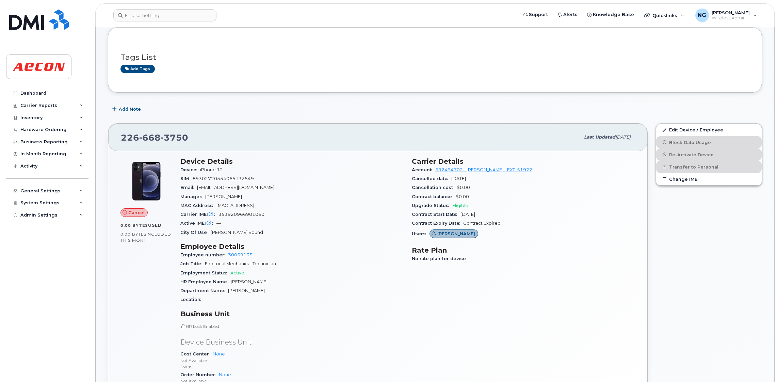
scroll to position [204, 0]
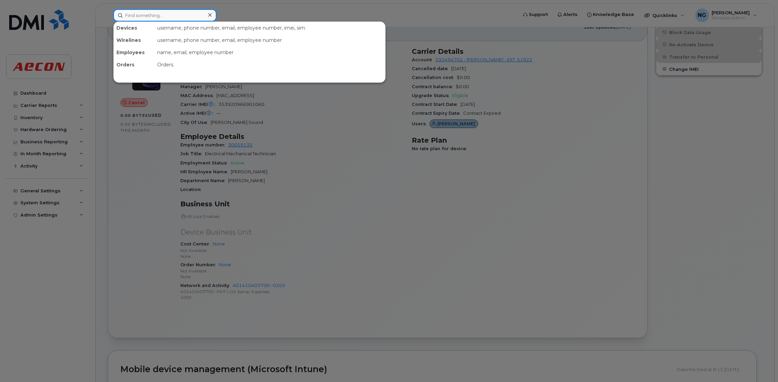
click at [166, 13] on input at bounding box center [164, 15] width 103 height 12
paste input "2266685436"
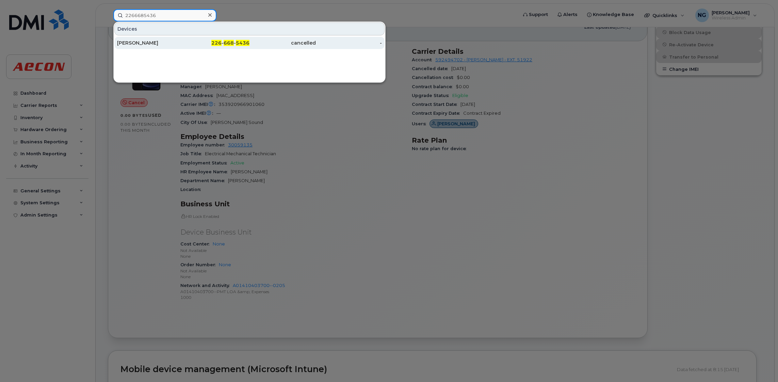
type input "2266685436"
click at [246, 43] on span "5436" at bounding box center [243, 43] width 14 height 6
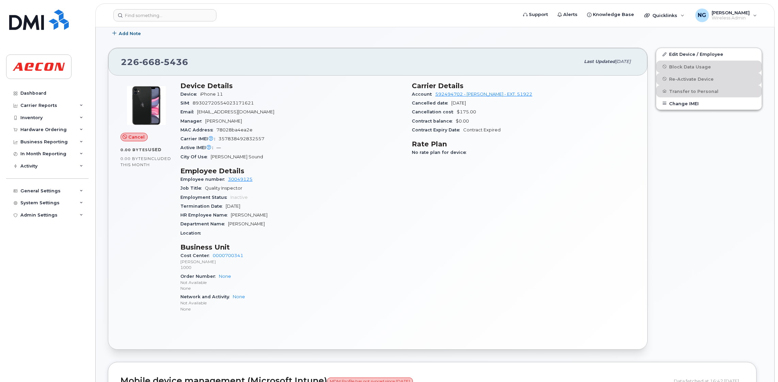
scroll to position [153, 0]
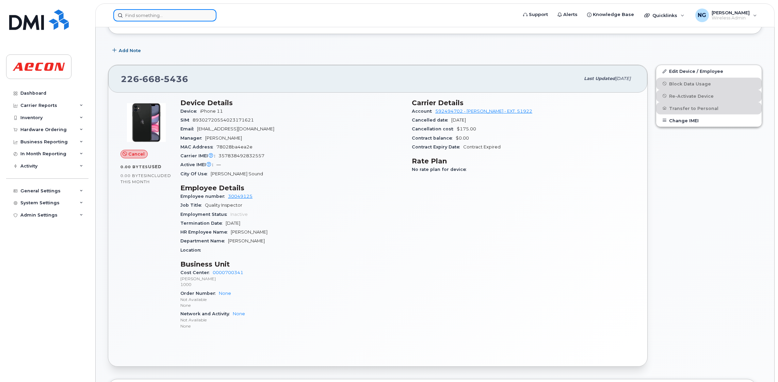
click at [198, 17] on input at bounding box center [164, 15] width 103 height 12
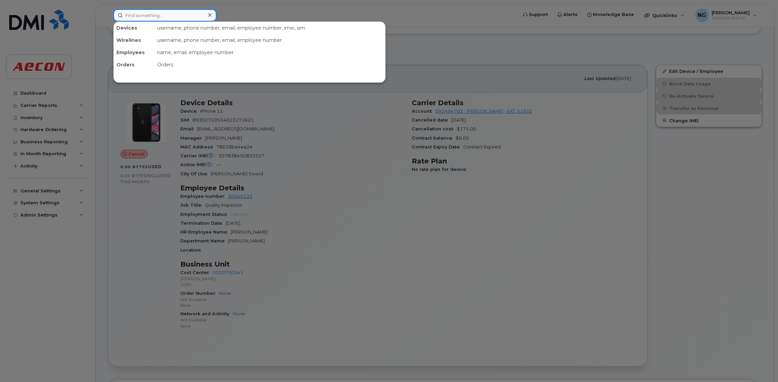
paste input "2269742514"
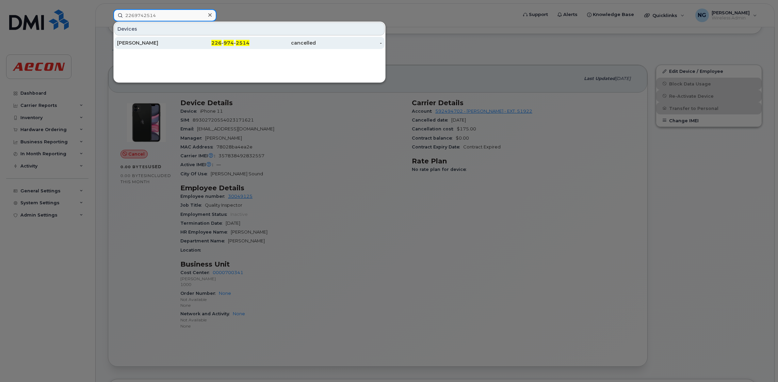
type input "2269742514"
click at [224, 45] on span "974" at bounding box center [229, 43] width 10 height 6
drag, startPoint x: 224, startPoint y: 45, endPoint x: 220, endPoint y: 43, distance: 4.3
click at [224, 45] on div "226 - 974 - 2514" at bounding box center [216, 42] width 66 height 7
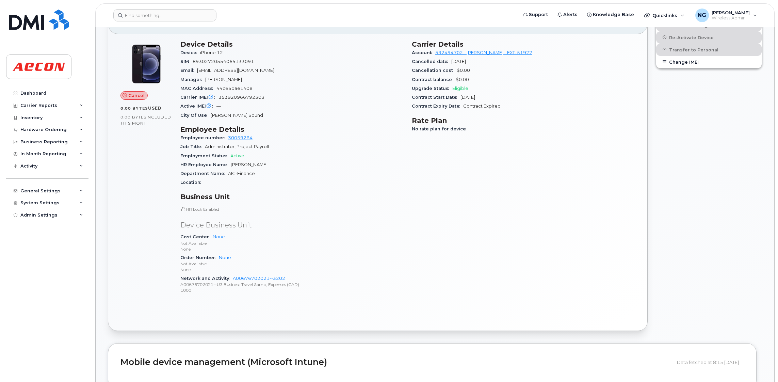
scroll to position [255, 0]
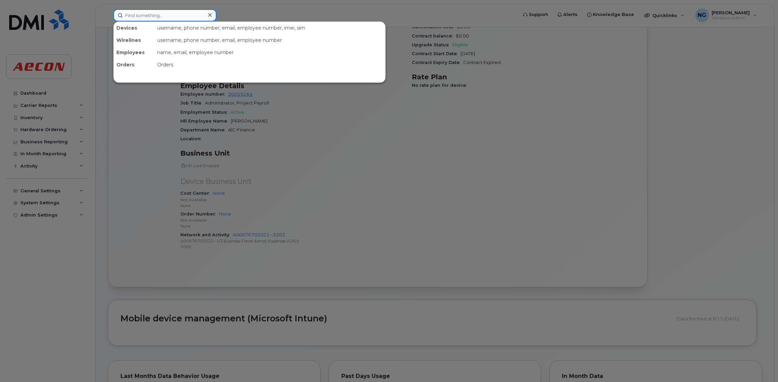
click at [176, 13] on input at bounding box center [164, 15] width 103 height 12
paste input "2269745429"
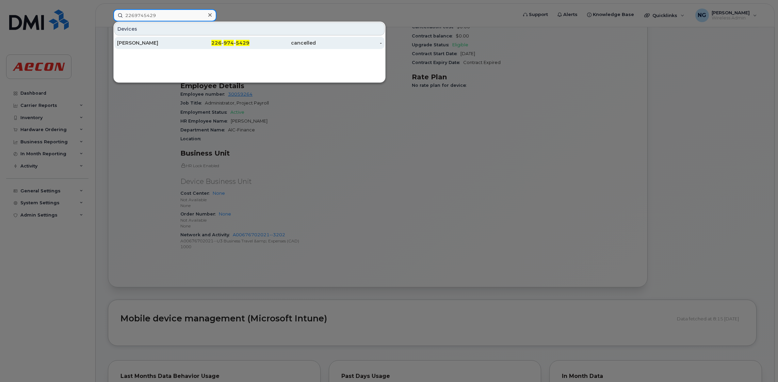
type input "2269745429"
click at [232, 37] on link "Matthew Bulmer 226 - 974 - 5429 cancelled -" at bounding box center [249, 43] width 270 height 12
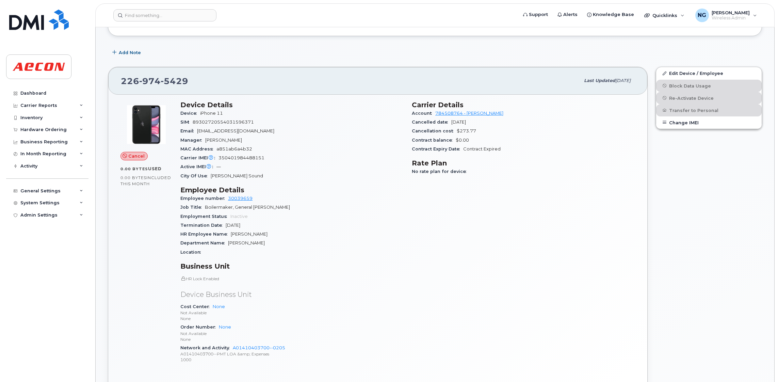
scroll to position [204, 0]
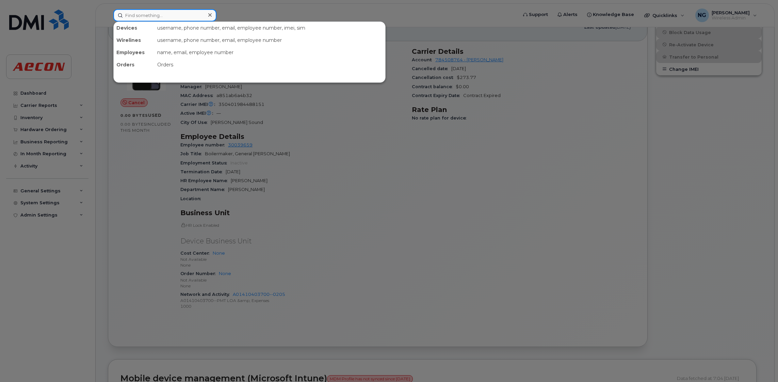
click at [185, 17] on input at bounding box center [164, 15] width 103 height 12
paste input "2269745243"
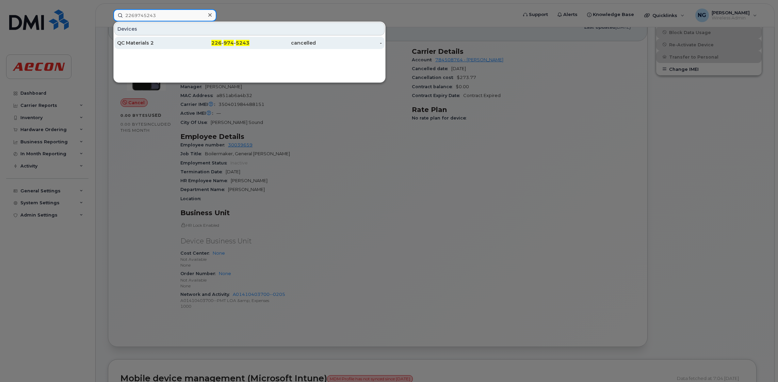
type input "2269745243"
click at [222, 39] on div "226 - 974 - 5243" at bounding box center [216, 43] width 66 height 12
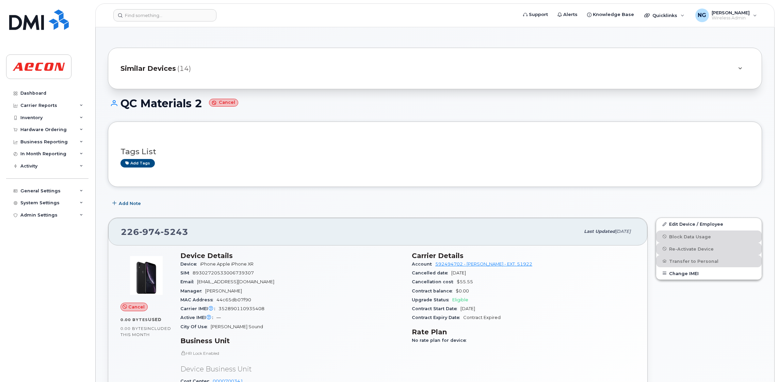
scroll to position [153, 0]
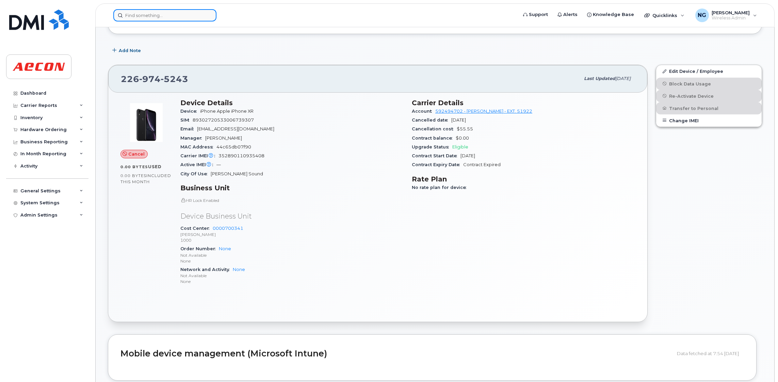
click at [157, 16] on input at bounding box center [164, 15] width 103 height 12
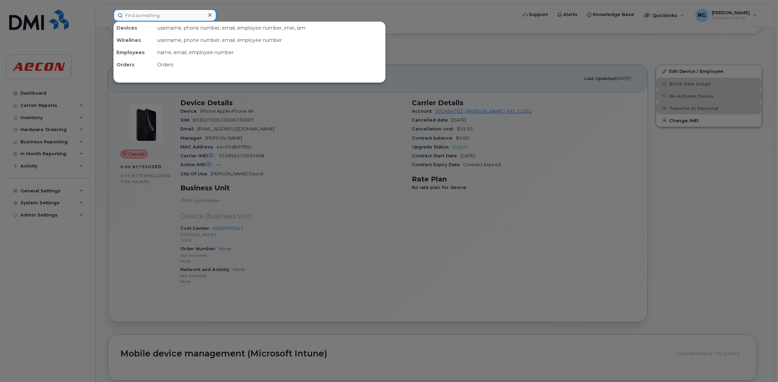
paste input "2269742268"
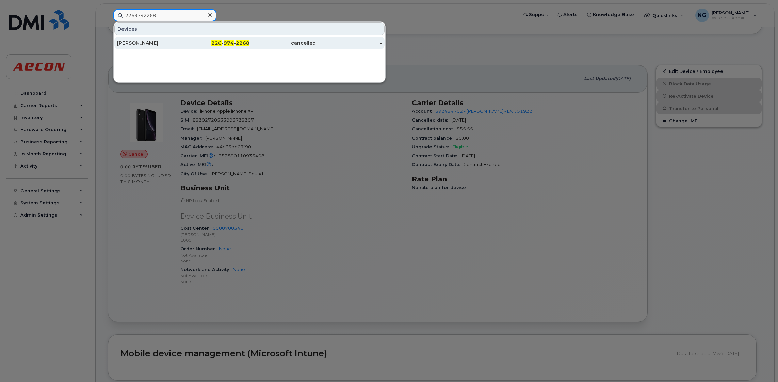
type input "2269742268"
click at [224, 47] on div "226 - 974 - 2268" at bounding box center [216, 43] width 66 height 12
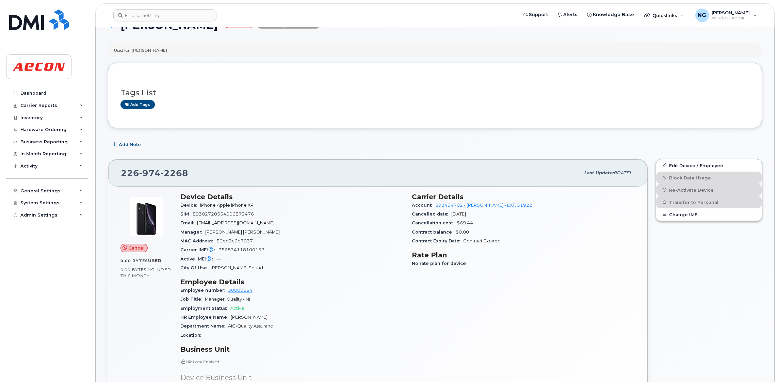
scroll to position [204, 0]
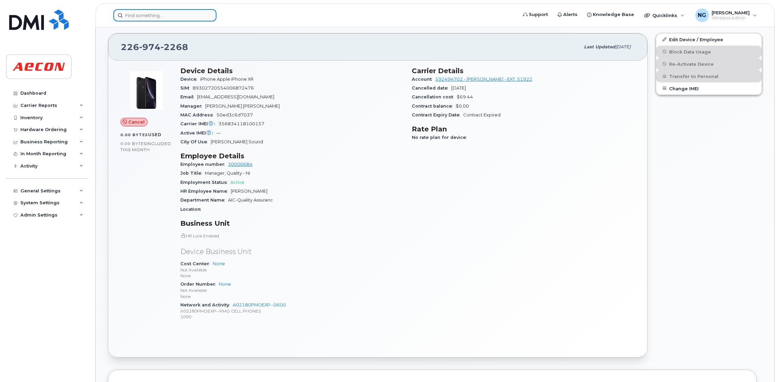
click at [162, 13] on input at bounding box center [164, 15] width 103 height 12
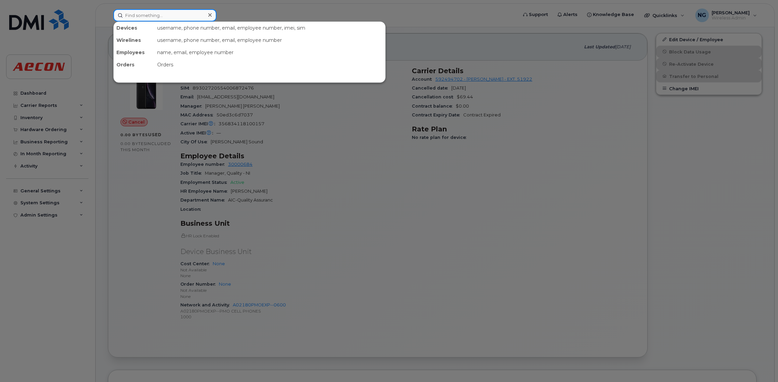
paste input "2266684367"
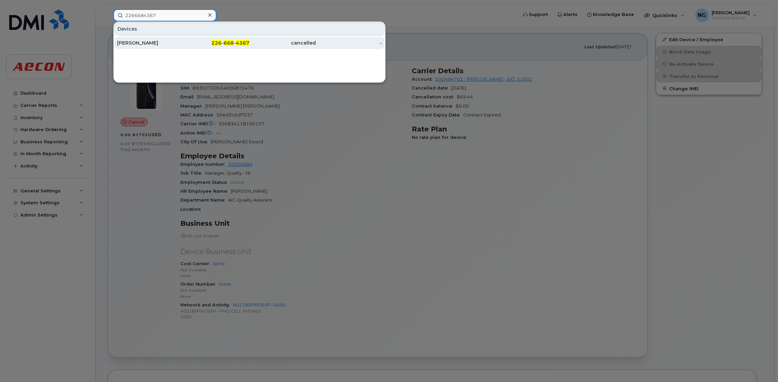
type input "2266684367"
click at [237, 40] on span "4367" at bounding box center [243, 43] width 14 height 6
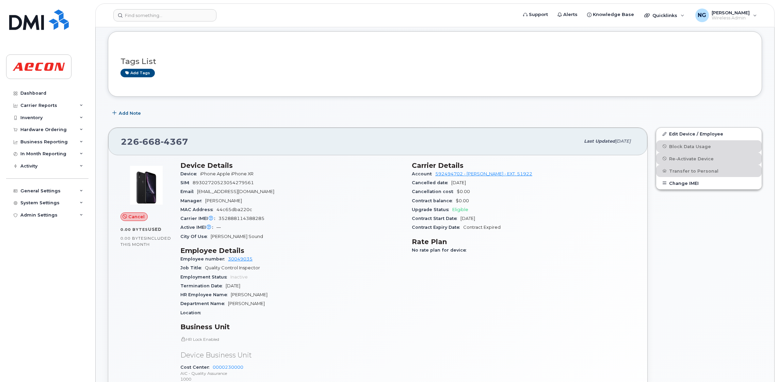
scroll to position [153, 0]
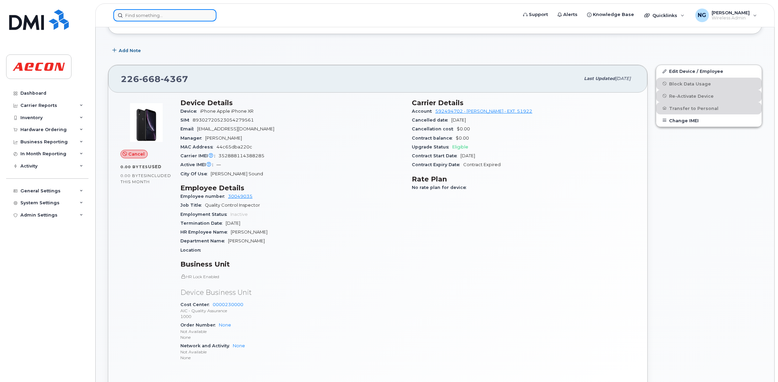
click at [178, 10] on input at bounding box center [164, 15] width 103 height 12
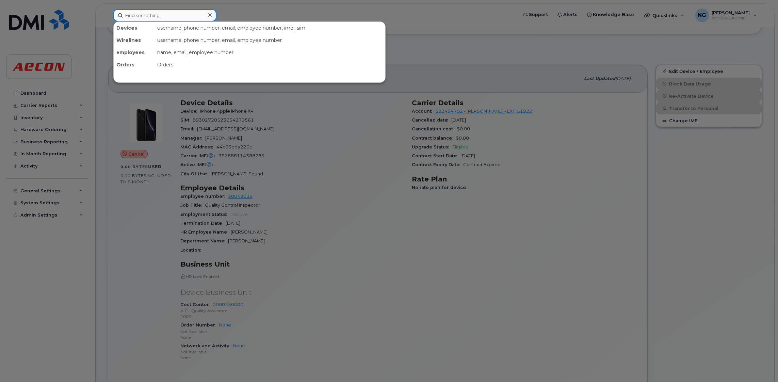
paste input "2893564069"
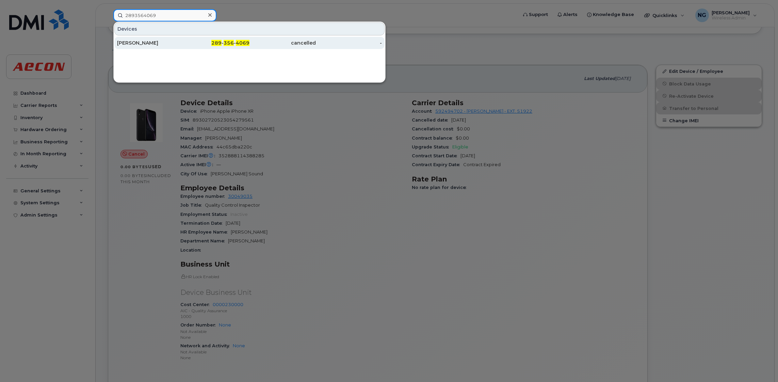
type input "2893564069"
click at [234, 45] on span "356" at bounding box center [229, 43] width 10 height 6
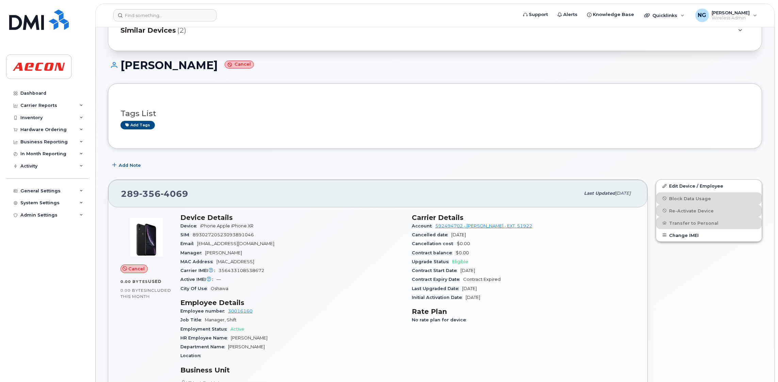
scroll to position [153, 0]
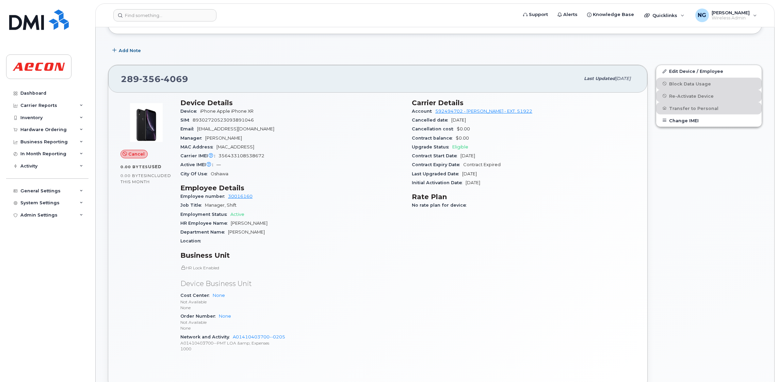
click at [160, 4] on header "Support Alerts Knowledge Base Quicklinks Suspend / Cancel Device Change SIM Car…" at bounding box center [434, 15] width 679 height 24
click at [160, 9] on input at bounding box center [164, 15] width 103 height 12
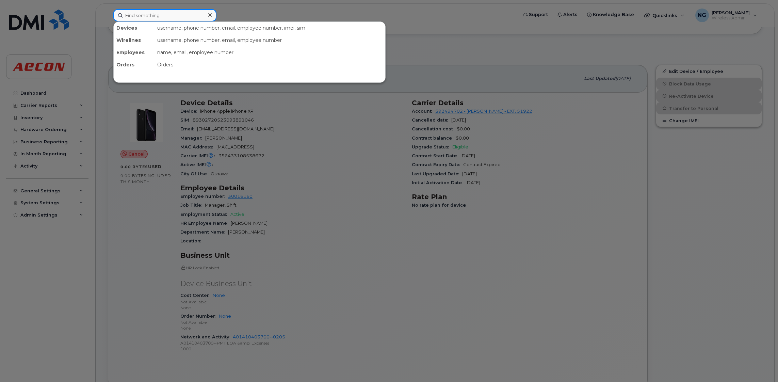
paste input "2266686075"
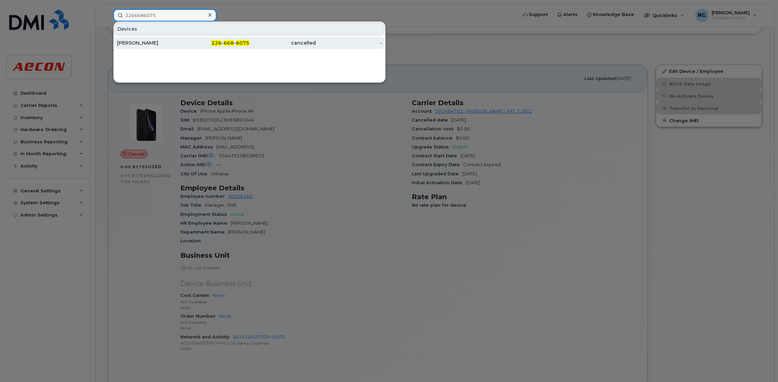
type input "2266686075"
click at [239, 39] on div "226 - 668 - 6075" at bounding box center [216, 43] width 66 height 12
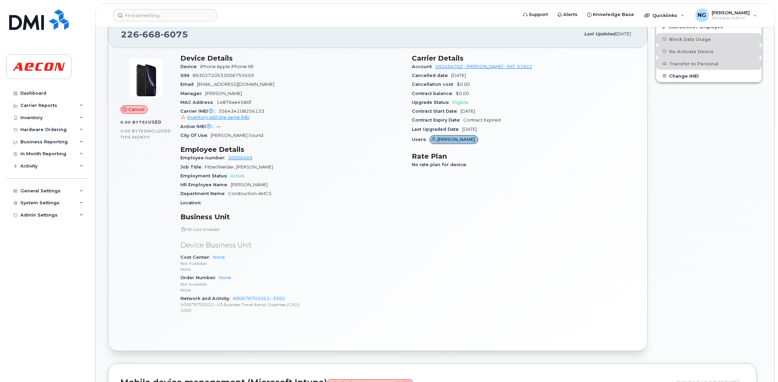
scroll to position [204, 0]
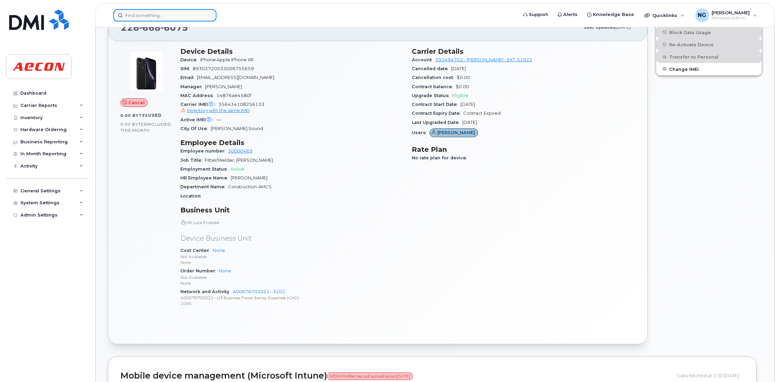
click at [185, 13] on input at bounding box center [164, 15] width 103 height 12
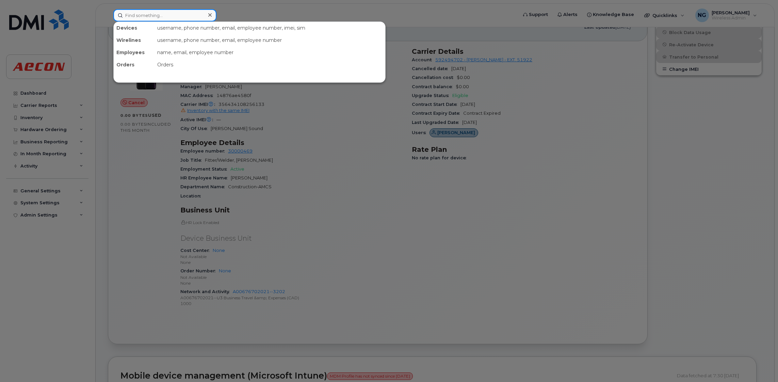
paste input "2266688460"
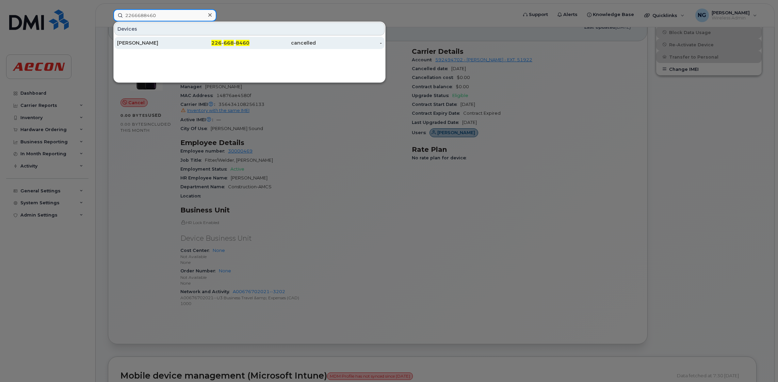
type input "2266688460"
click at [226, 40] on span "668" at bounding box center [229, 43] width 10 height 6
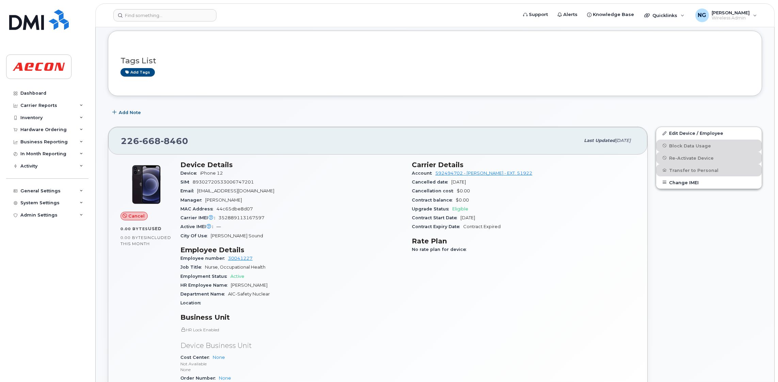
scroll to position [153, 0]
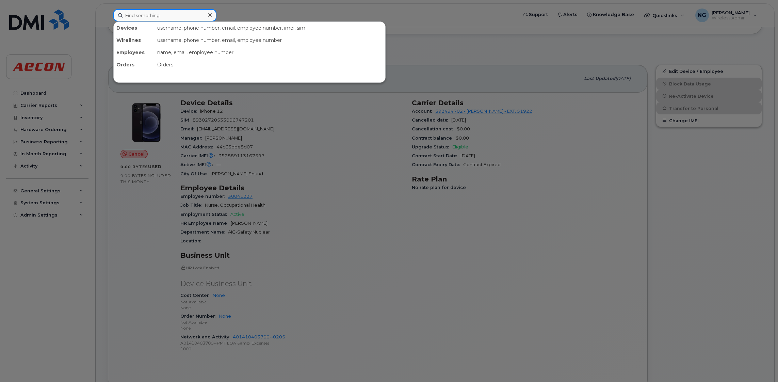
click at [148, 20] on input at bounding box center [164, 15] width 103 height 12
paste input "2269745617"
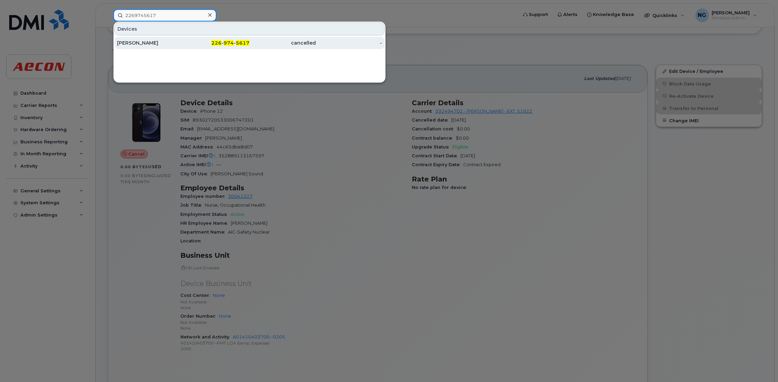
type input "2269745617"
click at [225, 39] on div "226 - 974 - 5617" at bounding box center [216, 43] width 66 height 12
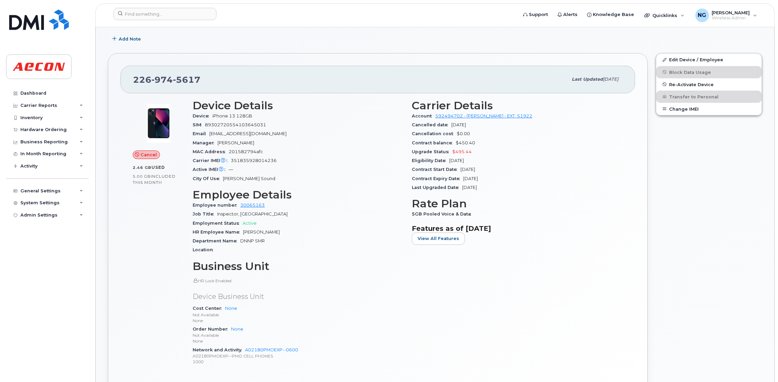
scroll to position [255, 0]
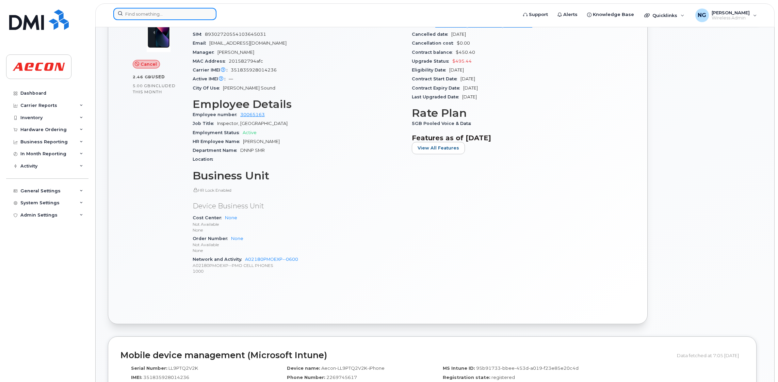
click at [166, 8] on input at bounding box center [164, 14] width 103 height 12
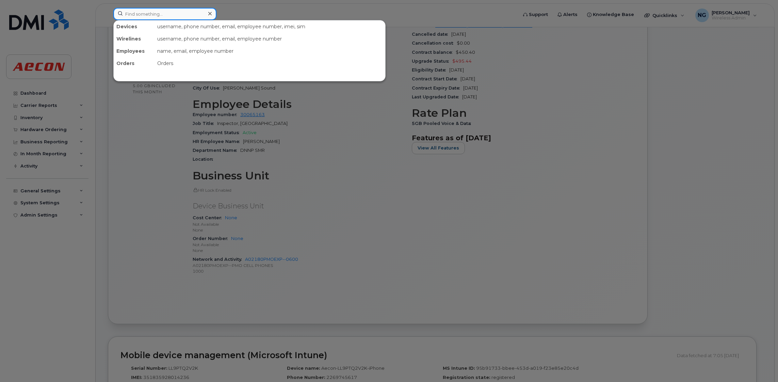
paste input "2266683566"
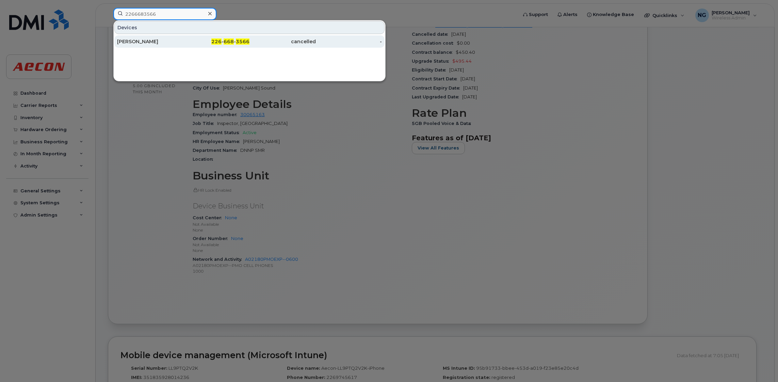
type input "2266683566"
click at [229, 37] on div "226 - 668 - 3566" at bounding box center [216, 41] width 66 height 12
click at [229, 36] on div "226 - 668 - 3566" at bounding box center [216, 41] width 66 height 12
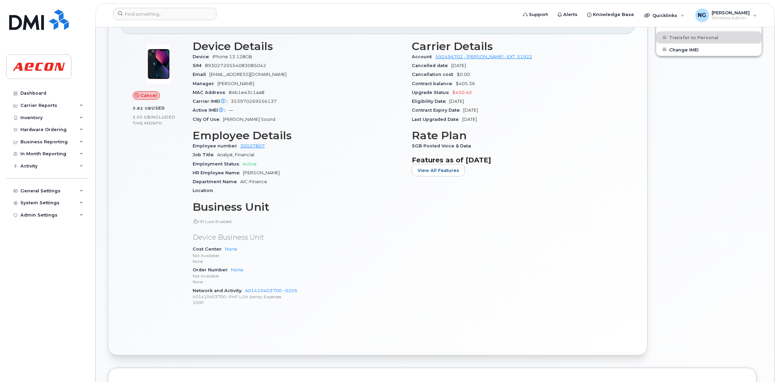
scroll to position [204, 0]
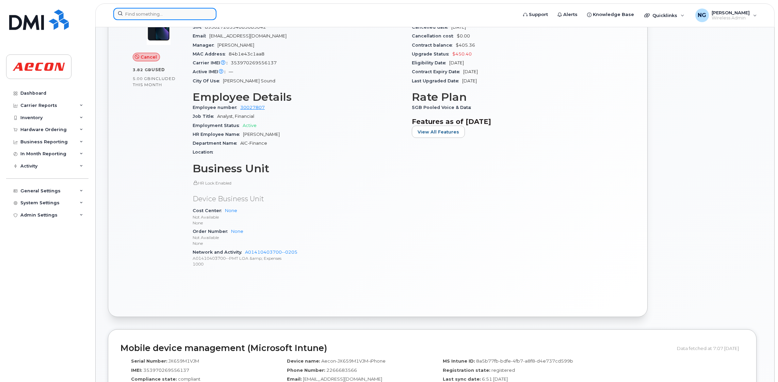
click at [188, 15] on input at bounding box center [164, 14] width 103 height 12
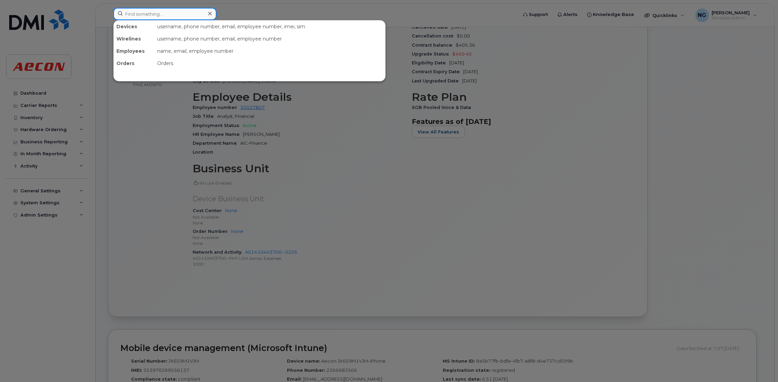
paste input "2266680298"
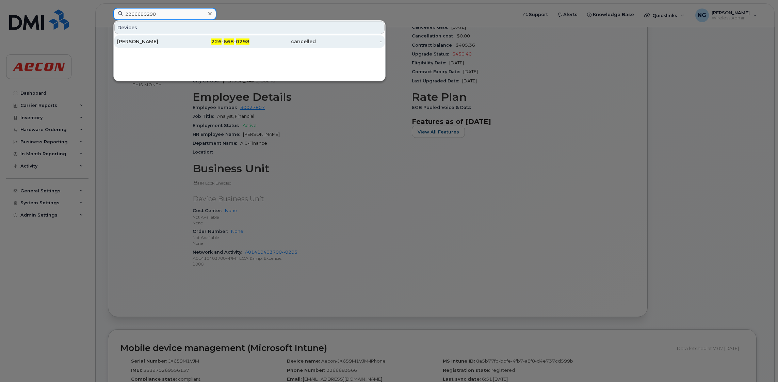
type input "2266680298"
click at [240, 42] on span "0298" at bounding box center [243, 41] width 14 height 6
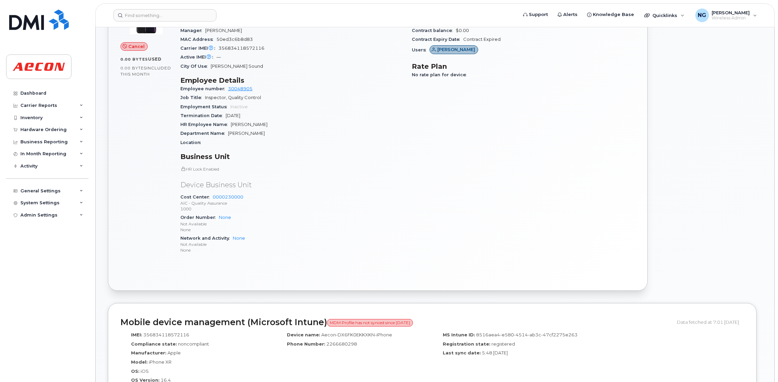
scroll to position [357, 0]
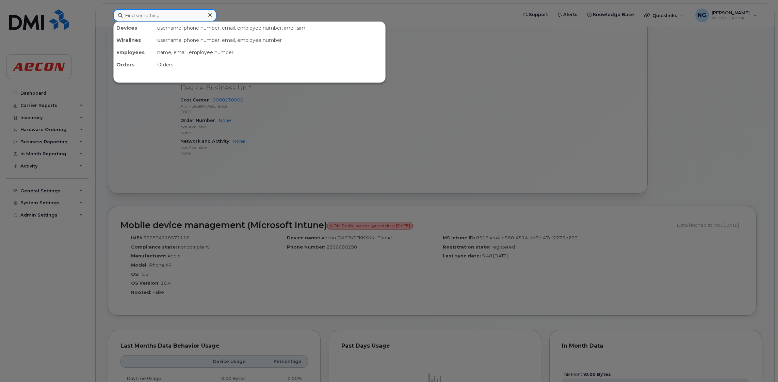
click at [189, 14] on input at bounding box center [164, 15] width 103 height 12
paste input "2269745310"
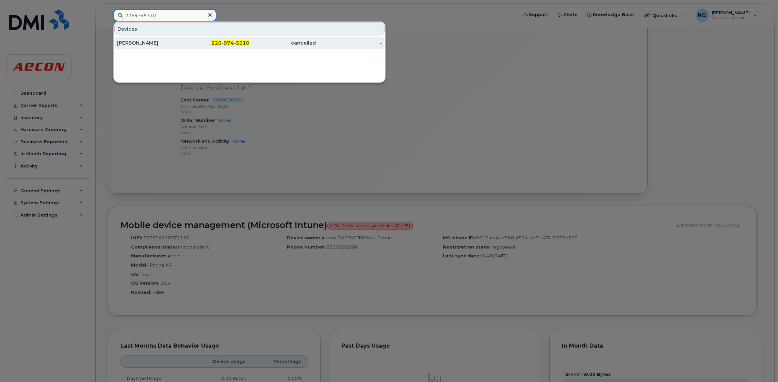
type input "2269745310"
click at [240, 43] on span "5310" at bounding box center [243, 43] width 14 height 6
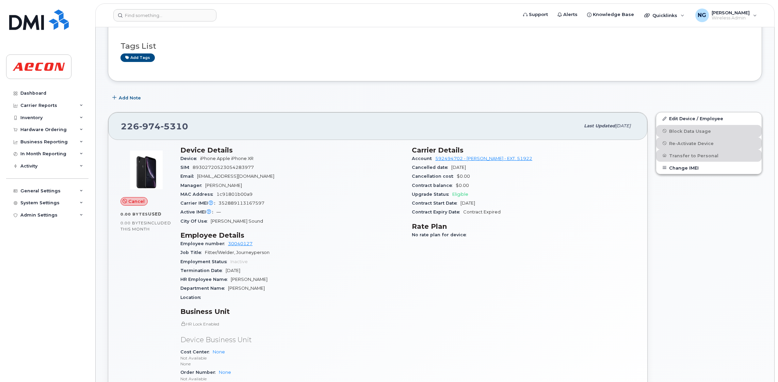
scroll to position [102, 0]
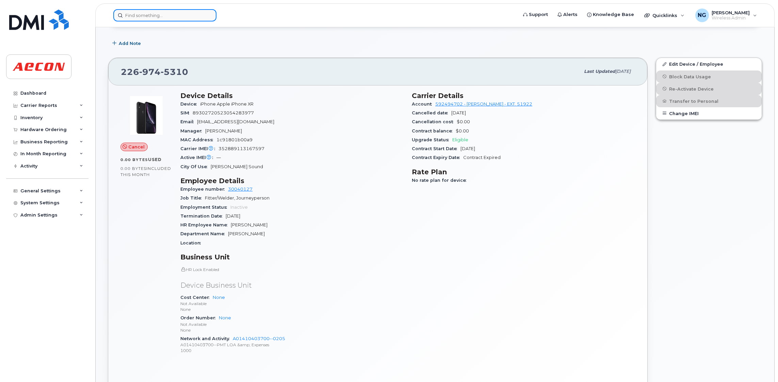
click at [171, 9] on input at bounding box center [164, 15] width 103 height 12
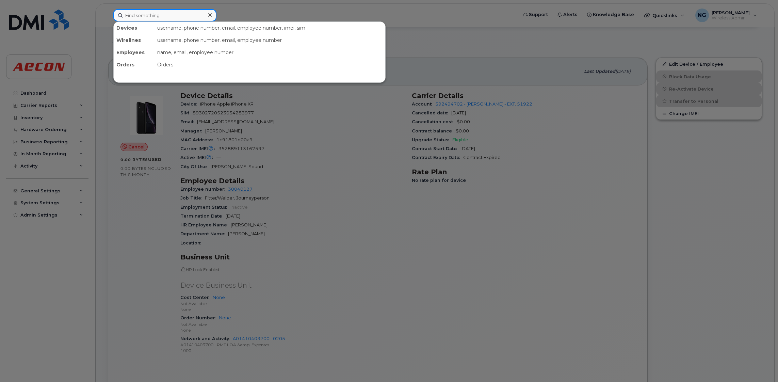
paste input "2269745312"
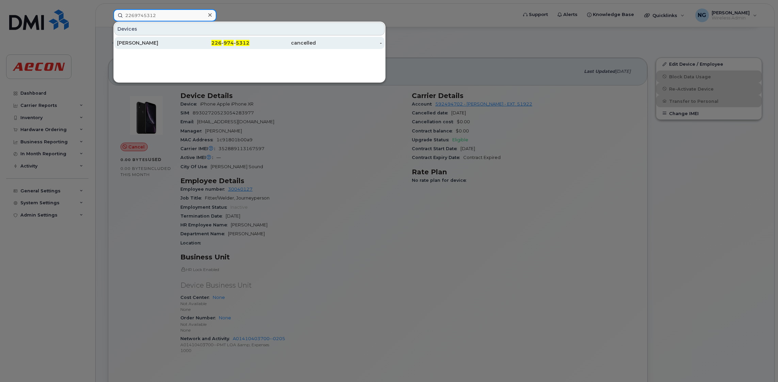
type input "2269745312"
click at [229, 38] on div "226 - 974 - 5312" at bounding box center [216, 43] width 66 height 12
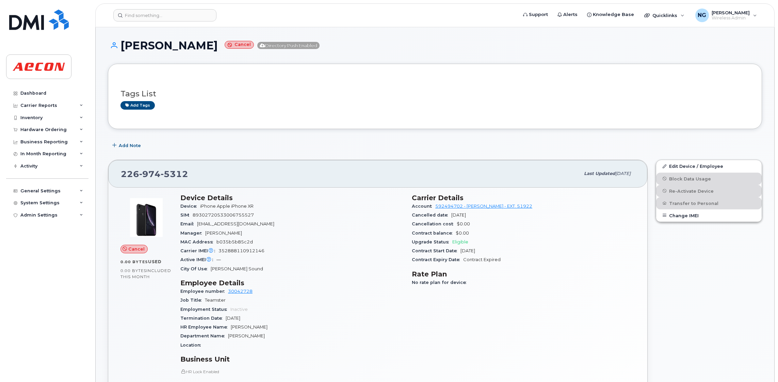
scroll to position [102, 0]
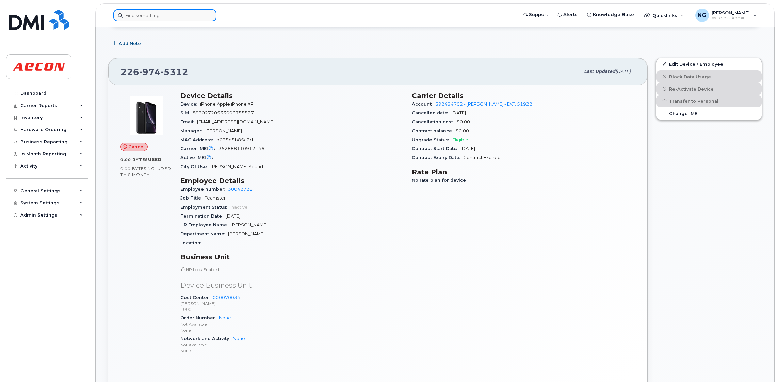
click at [171, 15] on input at bounding box center [164, 15] width 103 height 12
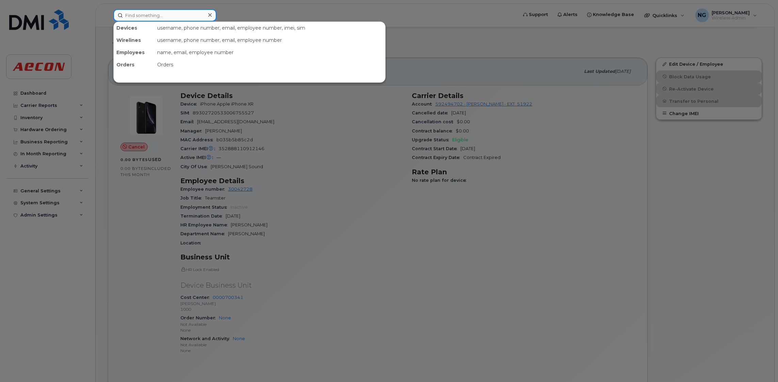
paste input "2269741204"
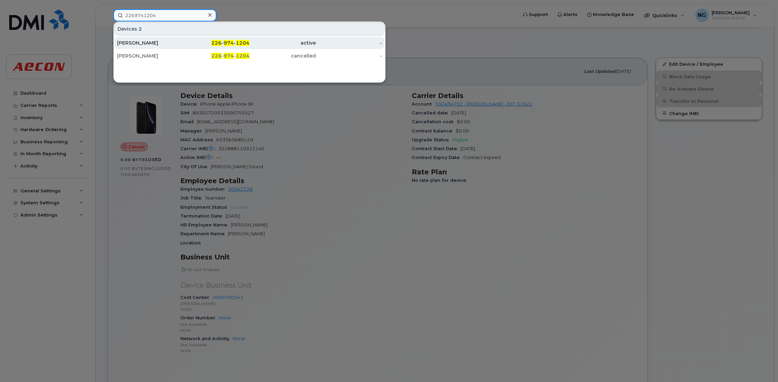
type input "2269741204"
click at [237, 41] on span "1204" at bounding box center [243, 43] width 14 height 6
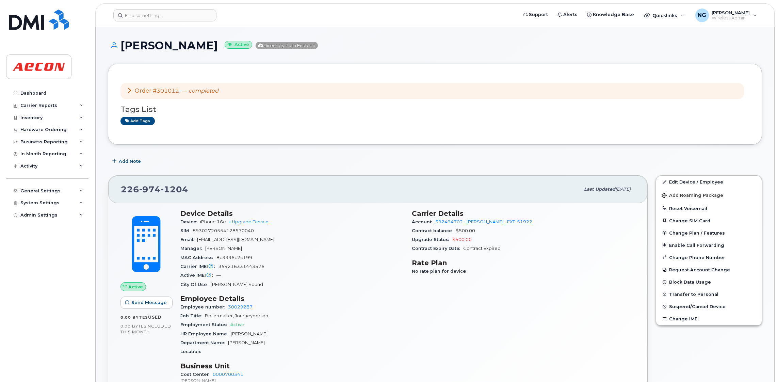
scroll to position [153, 0]
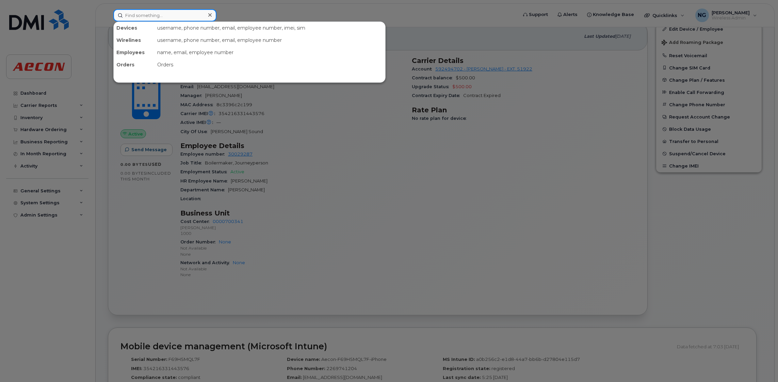
click at [168, 16] on input at bounding box center [164, 15] width 103 height 12
paste input "2893558228"
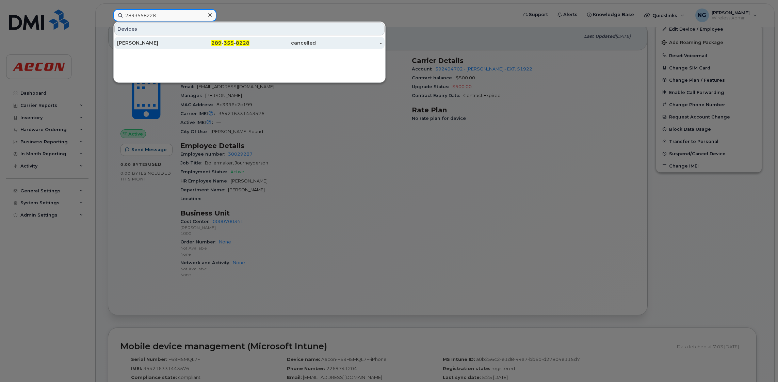
type input "2893558228"
click at [230, 43] on span "355" at bounding box center [229, 43] width 10 height 6
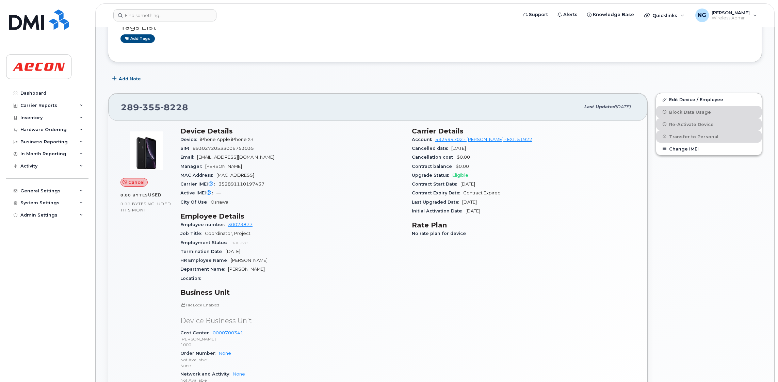
scroll to position [153, 0]
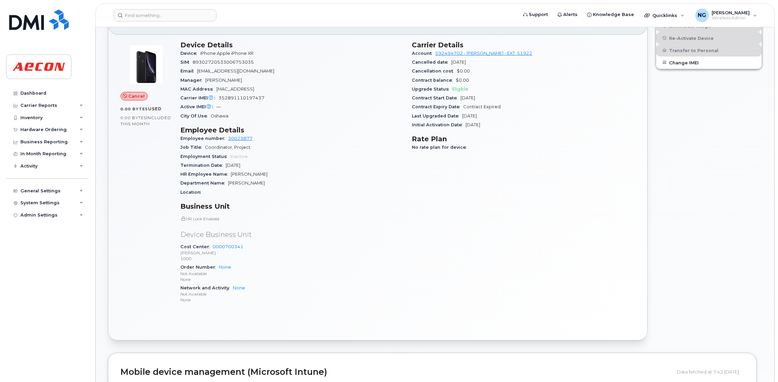
click at [138, 21] on header "Support Alerts Knowledge Base Quicklinks Suspend / Cancel Device Change SIM Car…" at bounding box center [434, 15] width 679 height 24
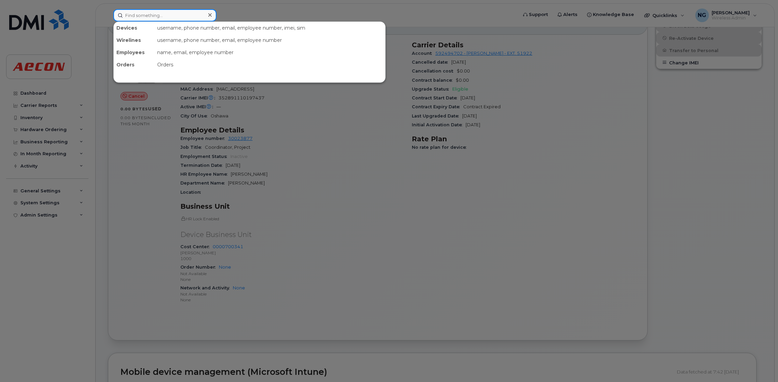
click at [138, 20] on input at bounding box center [164, 15] width 103 height 12
paste input "2269747217"
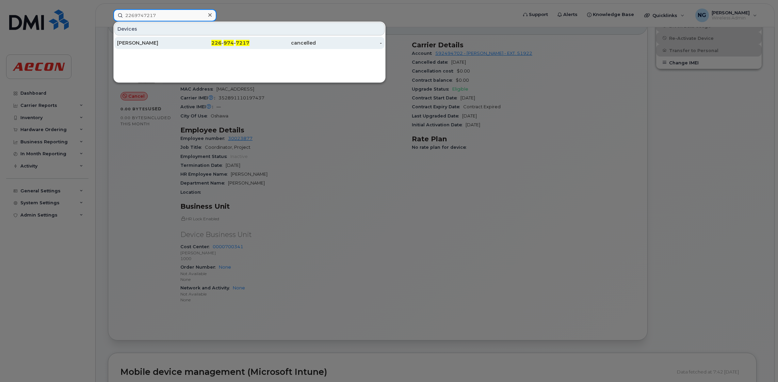
type input "2269747217"
click at [234, 41] on span "974" at bounding box center [229, 43] width 10 height 6
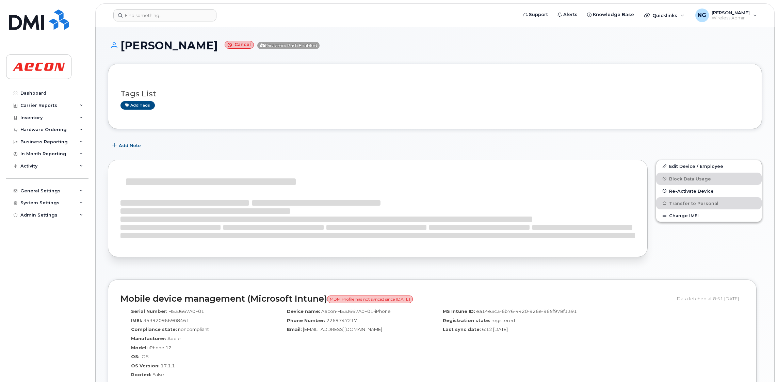
scroll to position [102, 0]
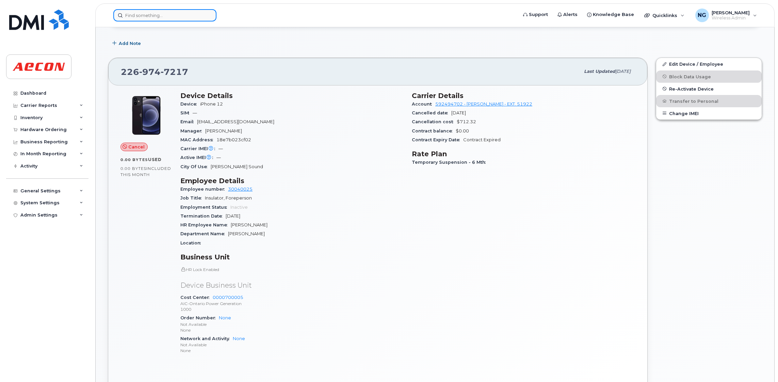
click at [175, 16] on input at bounding box center [164, 15] width 103 height 12
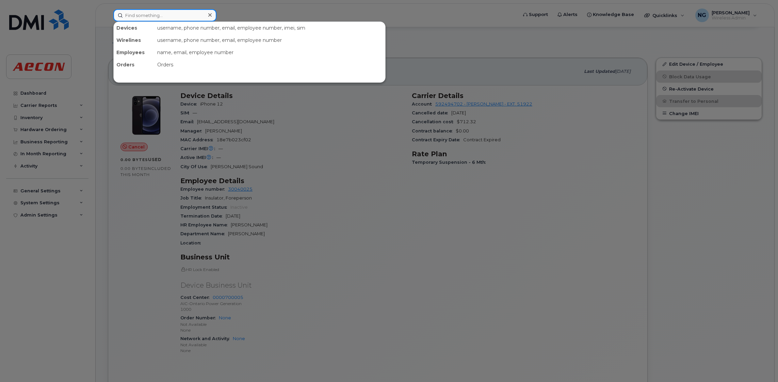
paste input "2266688248"
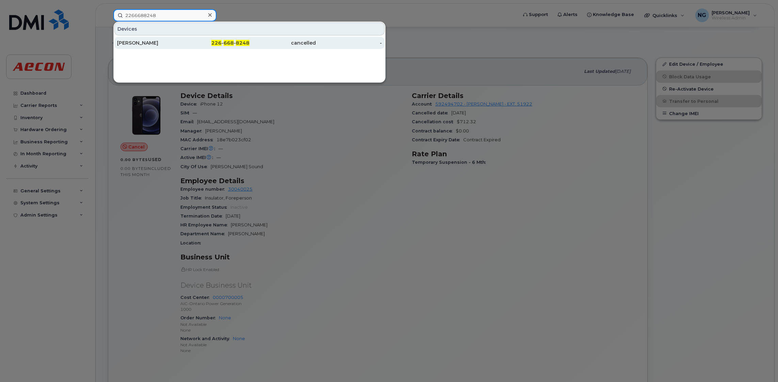
type input "2266688248"
click at [238, 41] on span "8248" at bounding box center [243, 43] width 14 height 6
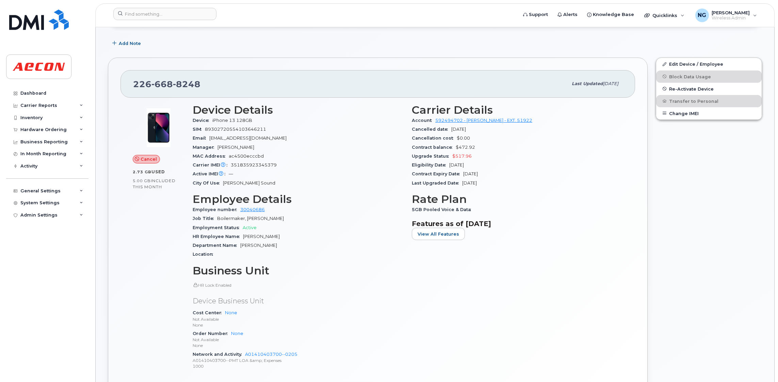
scroll to position [153, 0]
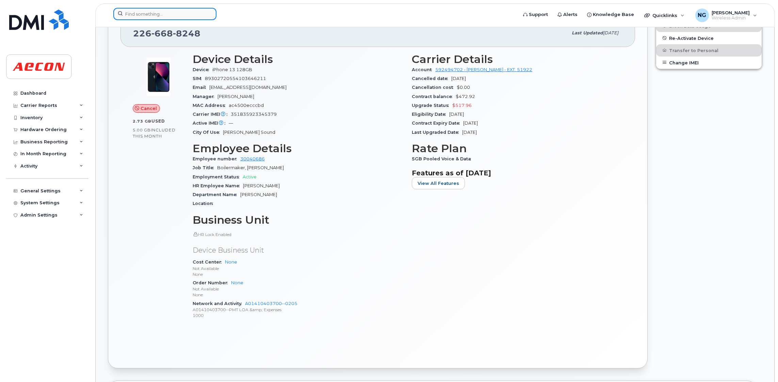
click at [175, 18] on input at bounding box center [164, 14] width 103 height 12
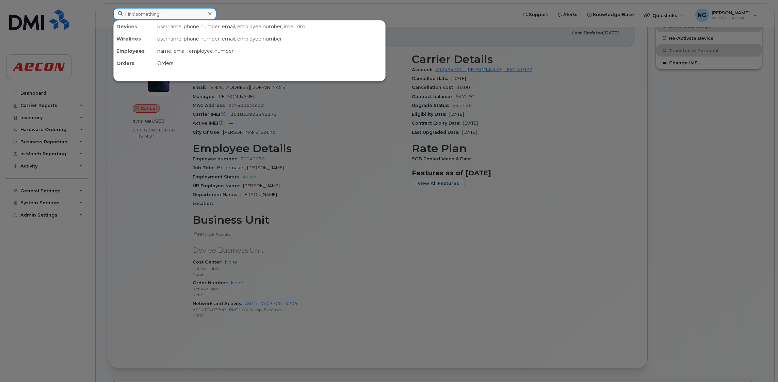
paste input "2269745843"
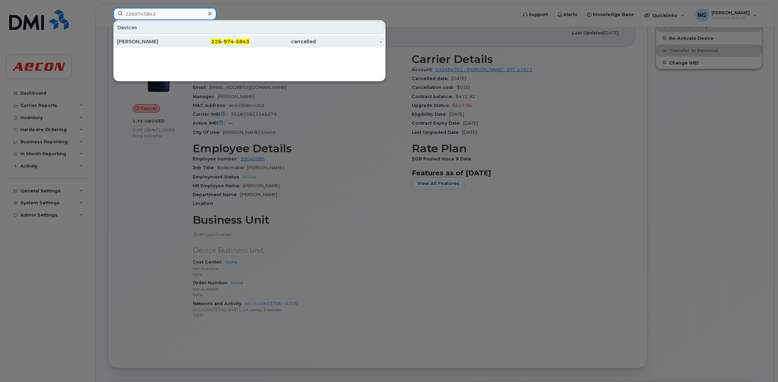
type input "2269745843"
click at [248, 40] on span "5843" at bounding box center [243, 41] width 14 height 6
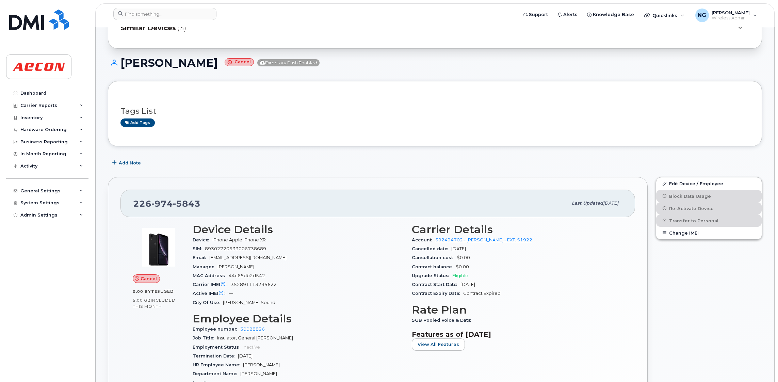
scroll to position [153, 0]
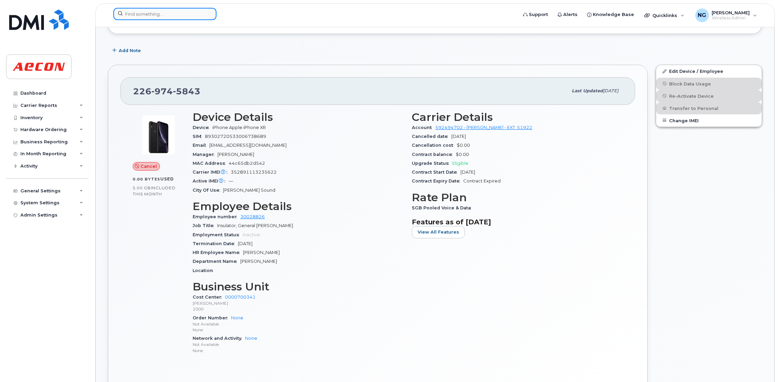
click at [174, 15] on input at bounding box center [164, 14] width 103 height 12
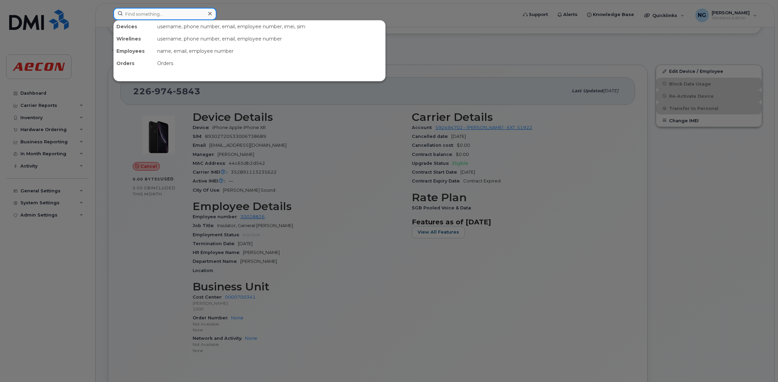
paste input "2269741066"
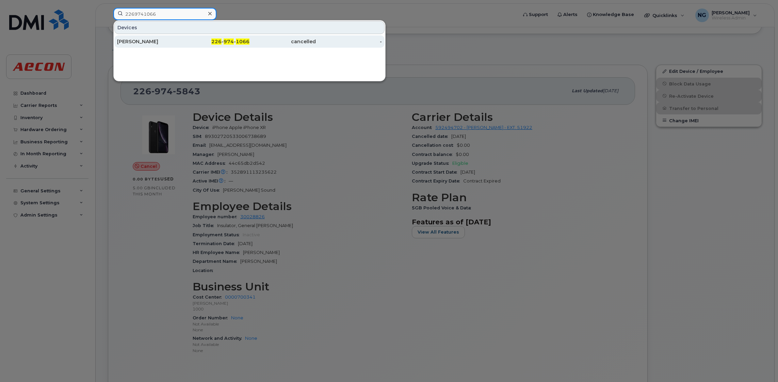
type input "2269741066"
click at [240, 42] on span "1066" at bounding box center [243, 41] width 14 height 6
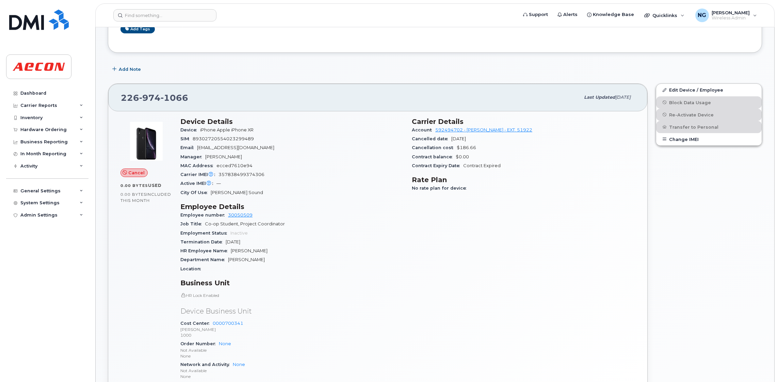
scroll to position [153, 0]
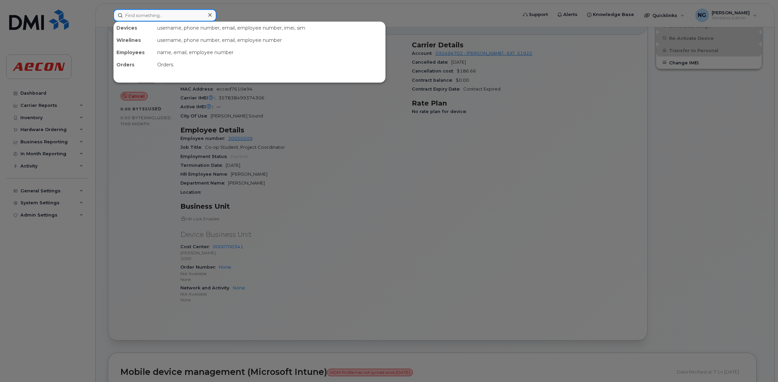
click at [185, 16] on input at bounding box center [164, 15] width 103 height 12
paste input "2269741630"
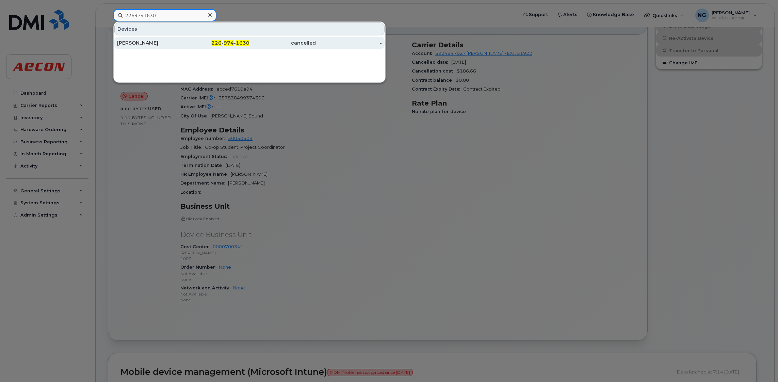
type input "2269741630"
click at [239, 41] on span "1630" at bounding box center [243, 43] width 14 height 6
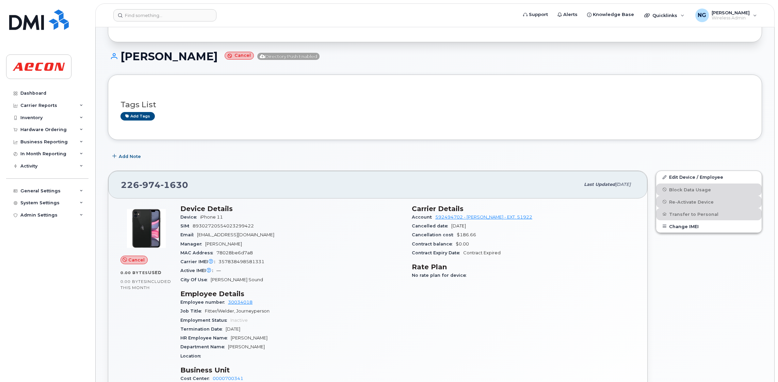
scroll to position [102, 0]
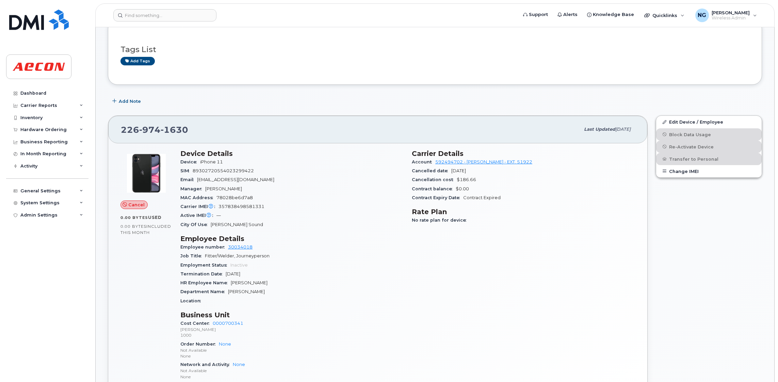
click at [160, 3] on div "Support Alerts Knowledge Base Quicklinks Suspend / Cancel Device Change SIM Car…" at bounding box center [434, 15] width 679 height 24
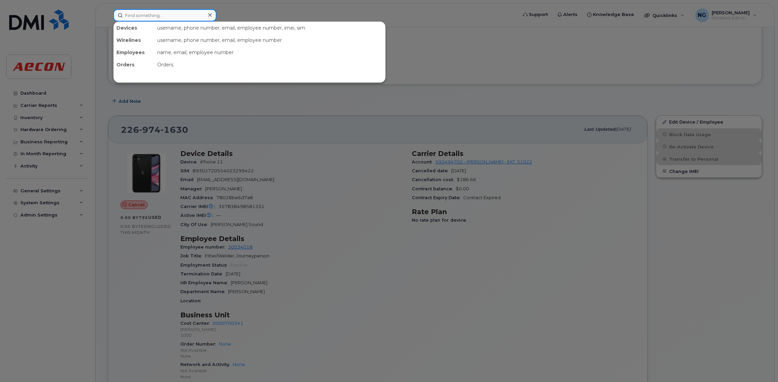
click at [159, 10] on input at bounding box center [164, 15] width 103 height 12
paste input "2266680805"
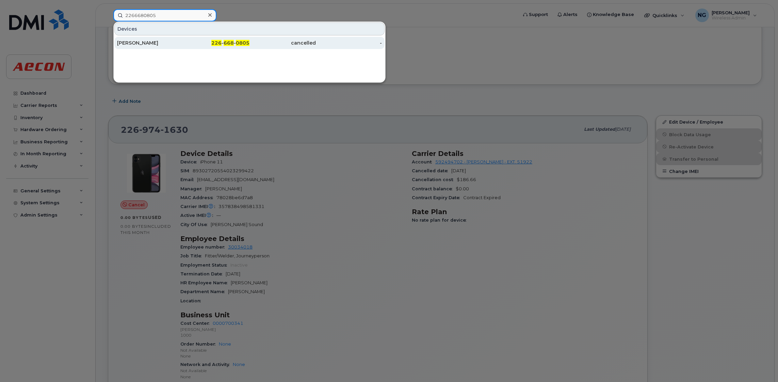
type input "2266680805"
click at [221, 44] on span "226" at bounding box center [216, 43] width 10 height 6
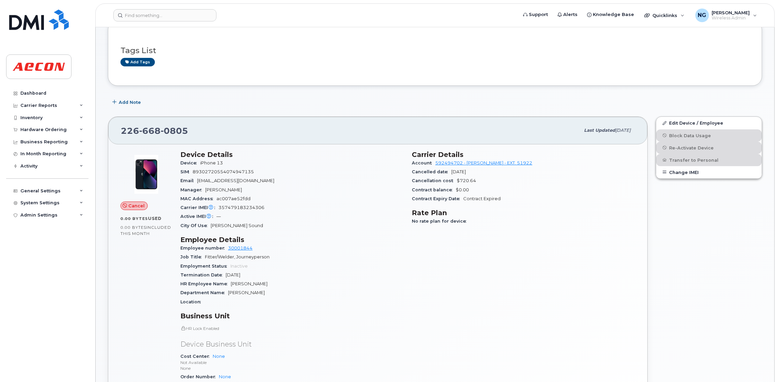
scroll to position [102, 0]
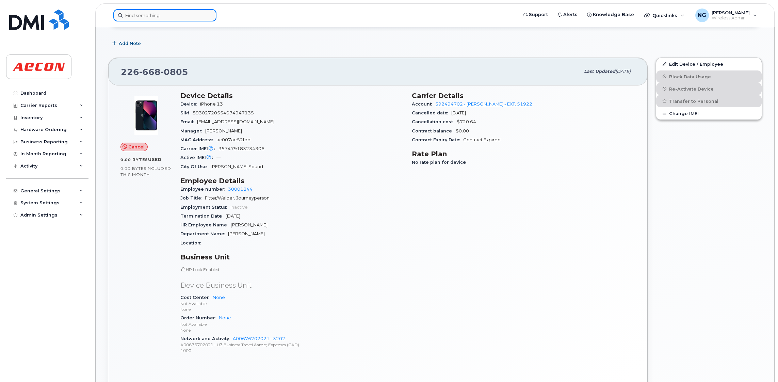
click at [166, 12] on input at bounding box center [164, 15] width 103 height 12
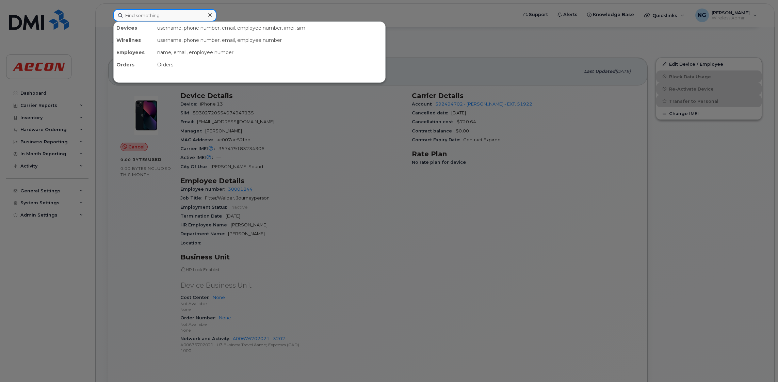
paste input "2266680703"
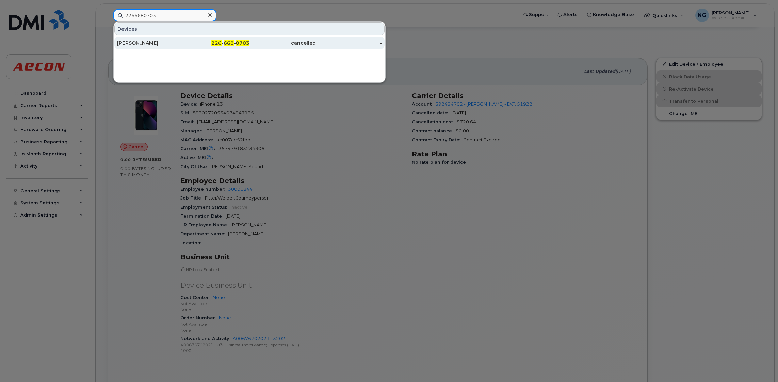
type input "2266680703"
click at [232, 43] on span "668" at bounding box center [229, 43] width 10 height 6
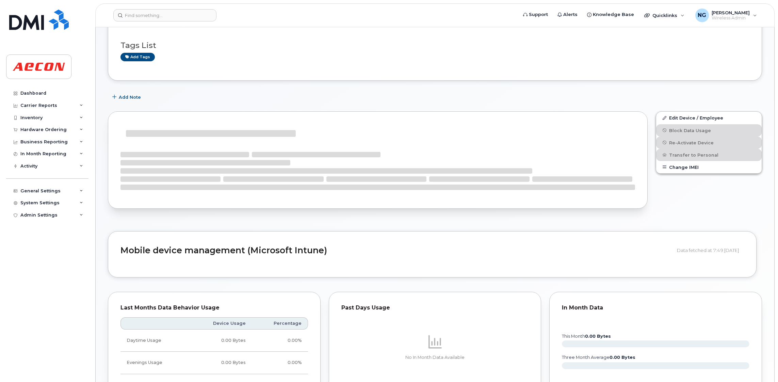
scroll to position [102, 0]
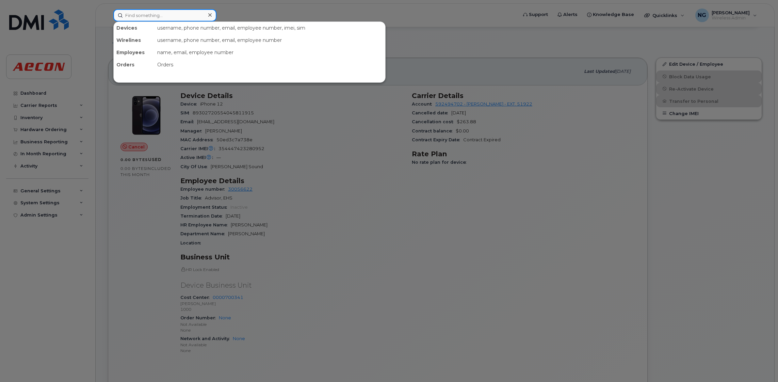
click at [173, 16] on input at bounding box center [164, 15] width 103 height 12
paste input "2266685089"
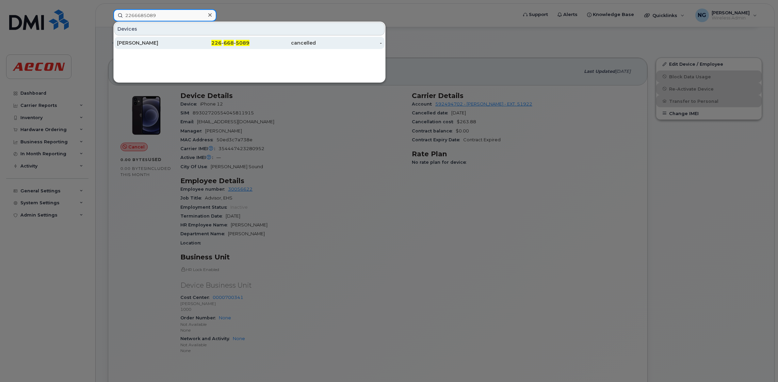
type input "2266685089"
click at [215, 45] on span "226" at bounding box center [216, 43] width 10 height 6
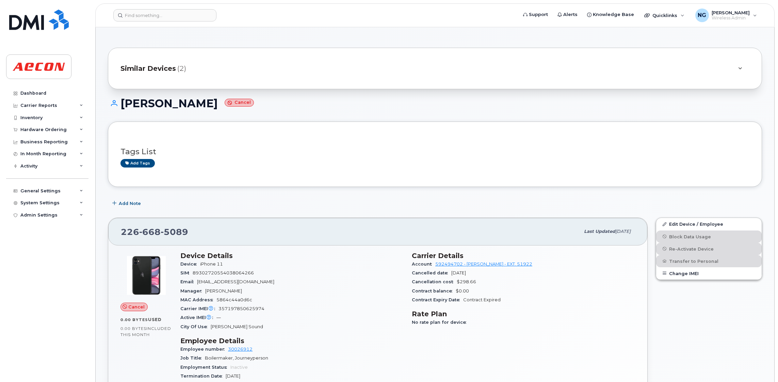
scroll to position [153, 0]
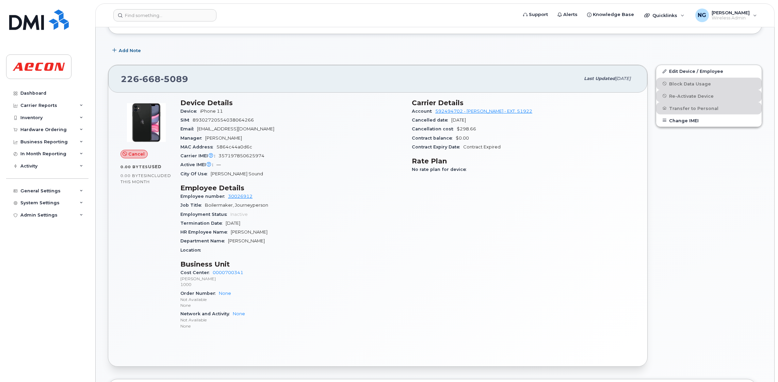
click at [583, 225] on div "Carrier Details Account 592494702 - Rogers - EXT. 51922 Cancelled date May 31, …" at bounding box center [523, 217] width 231 height 245
click at [134, 51] on span "Add Note" at bounding box center [130, 50] width 22 height 6
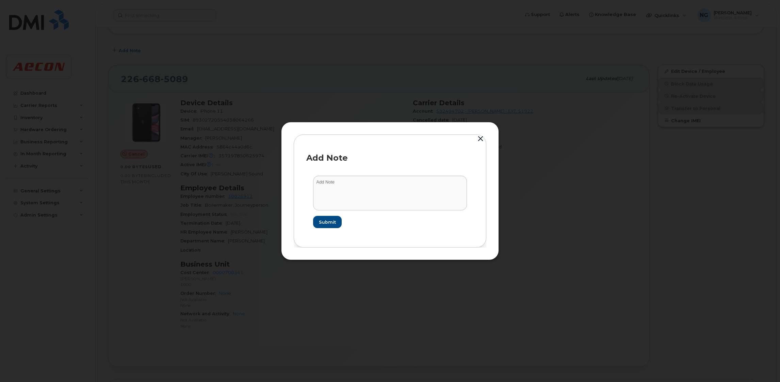
click at [480, 138] on button "button" at bounding box center [480, 139] width 10 height 10
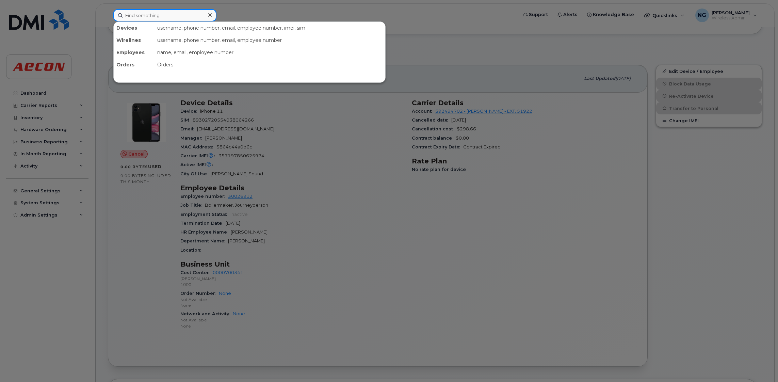
click at [150, 14] on input at bounding box center [164, 15] width 103 height 12
paste input "438-357-3761"
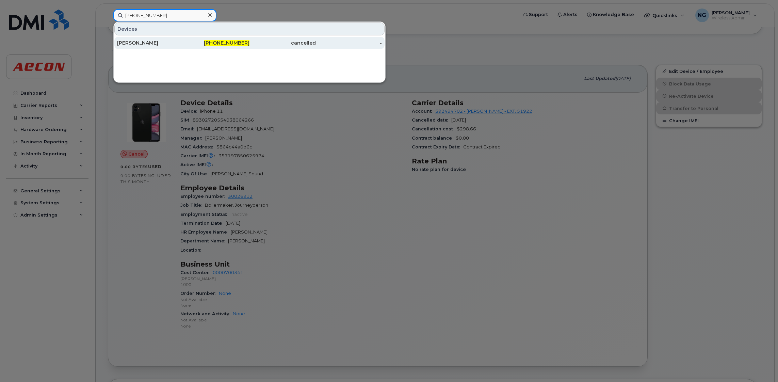
type input "438-357-3761"
click at [221, 44] on span "438-357-3761" at bounding box center [227, 43] width 46 height 6
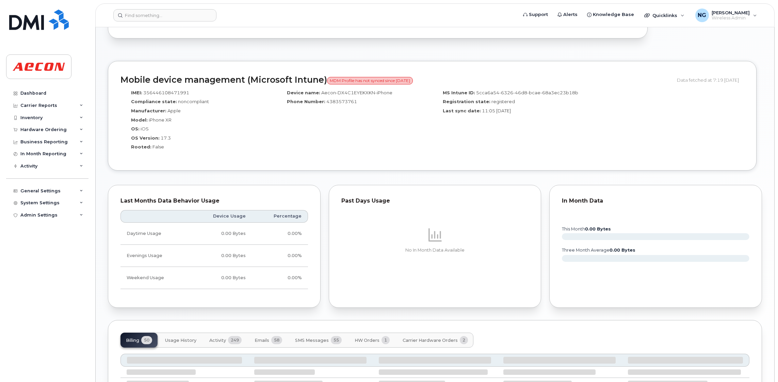
scroll to position [276, 0]
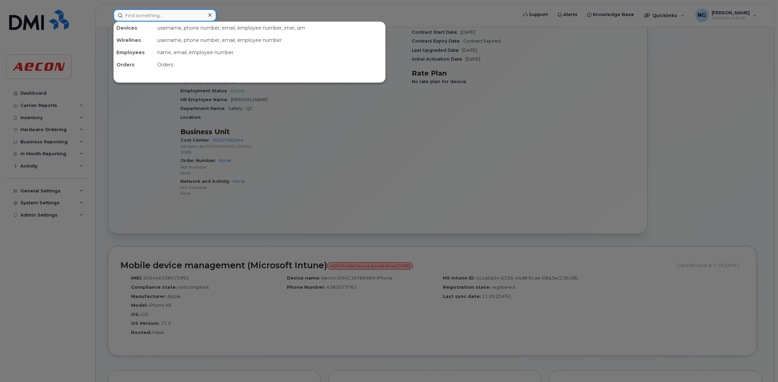
click at [173, 11] on input at bounding box center [164, 15] width 103 height 12
paste input "[PHONE_NUMBER]"
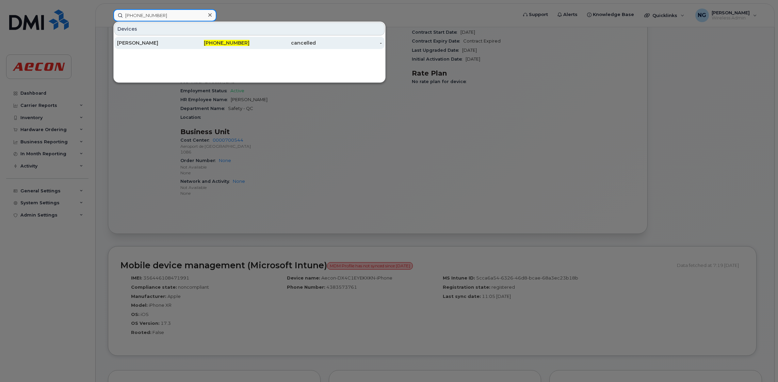
type input "[PHONE_NUMBER]"
click at [218, 43] on span "[PHONE_NUMBER]" at bounding box center [227, 43] width 46 height 6
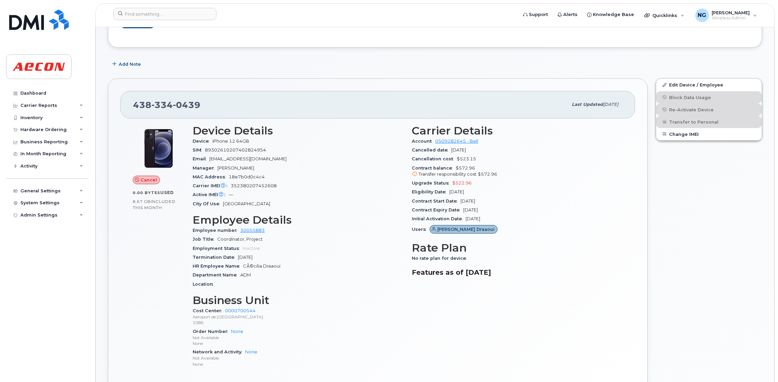
scroll to position [102, 0]
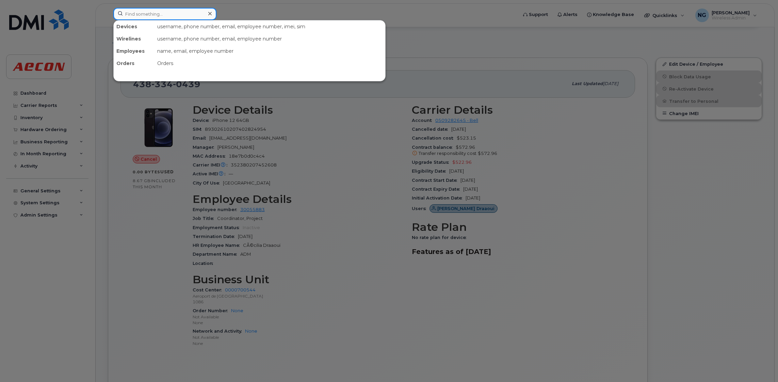
click at [170, 16] on input at bounding box center [164, 14] width 103 height 12
paste input "416-788-5593"
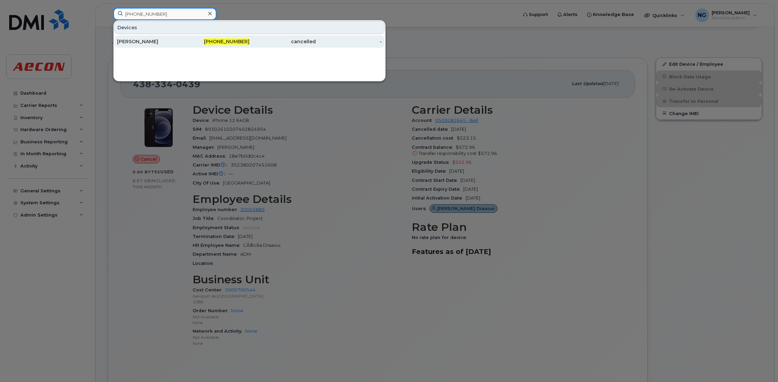
type input "416-788-5593"
click at [238, 42] on span "416-788-5593" at bounding box center [227, 41] width 46 height 6
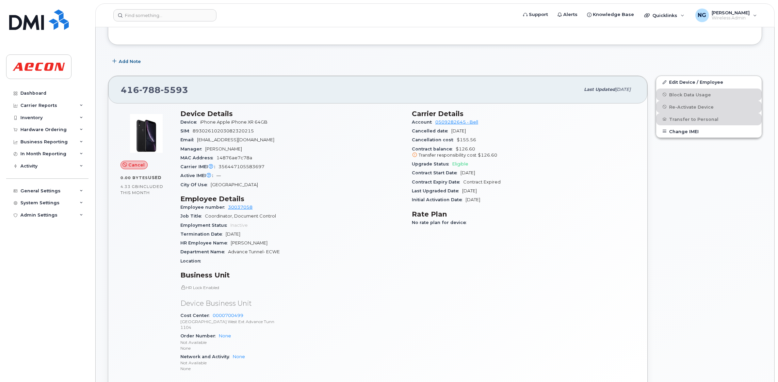
scroll to position [102, 0]
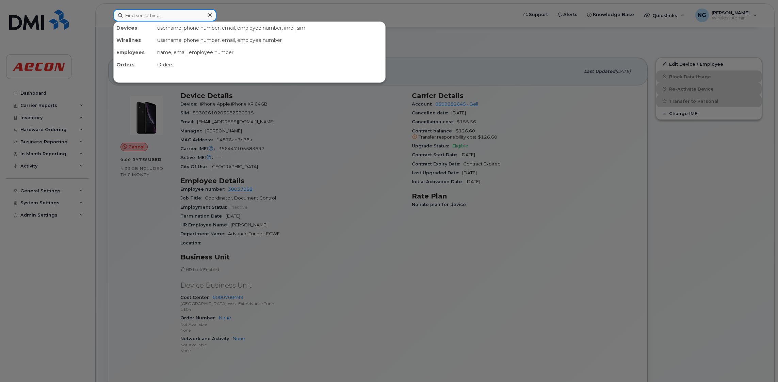
click at [193, 19] on input at bounding box center [164, 15] width 103 height 12
paste input "647-522-9963"
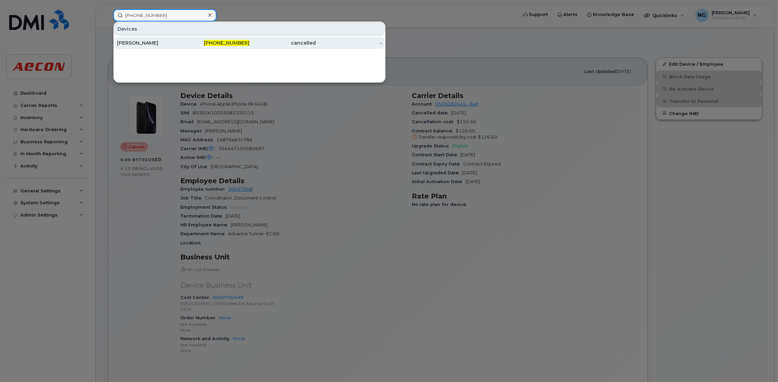
type input "647-522-9963"
click at [233, 39] on div "647-522-9963" at bounding box center [216, 43] width 66 height 12
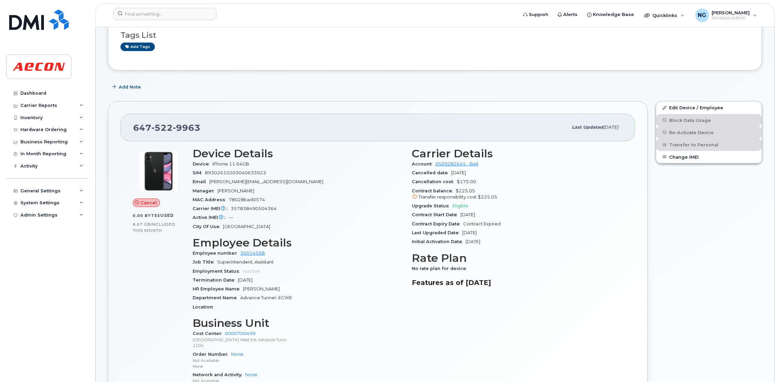
scroll to position [102, 0]
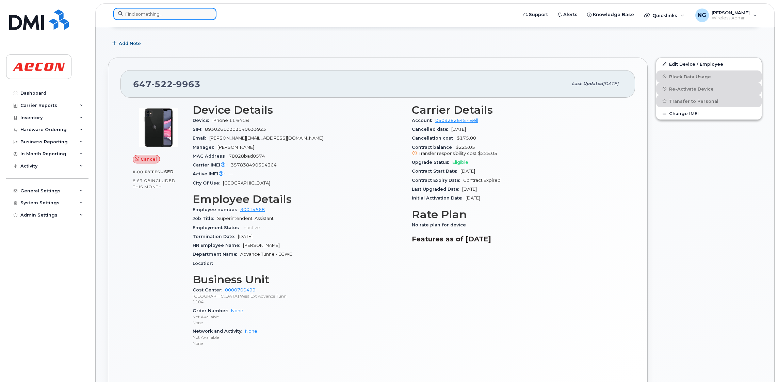
click at [139, 8] on input at bounding box center [164, 14] width 103 height 12
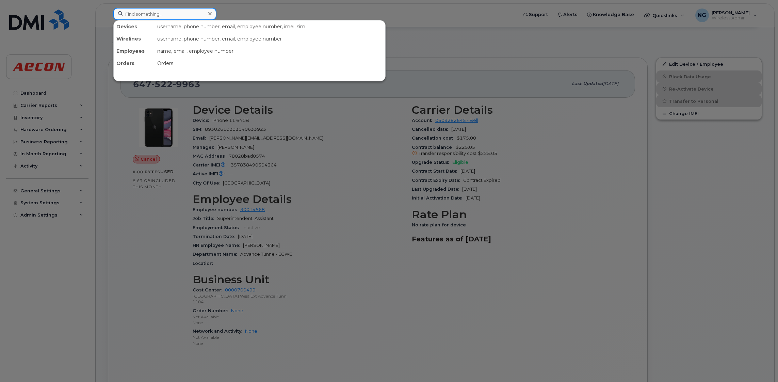
paste input "437-286-5020"
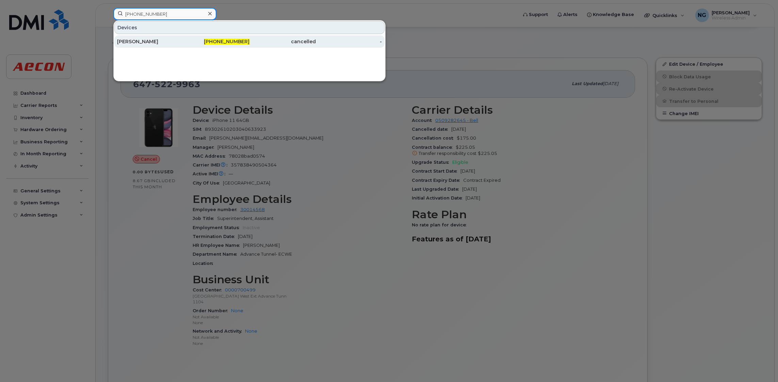
type input "437-286-5020"
click at [220, 40] on span "437-286-5020" at bounding box center [227, 41] width 46 height 6
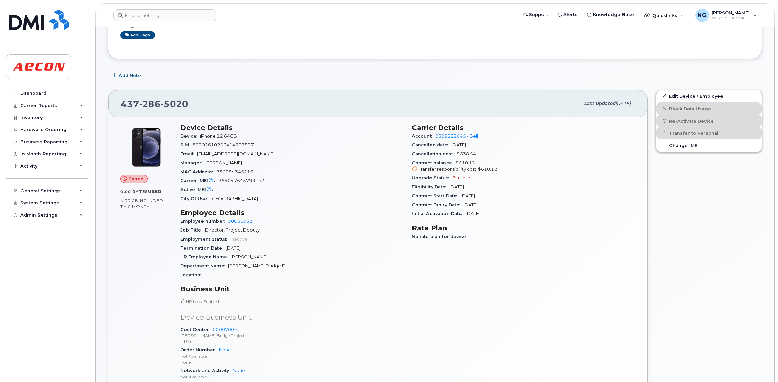
scroll to position [153, 0]
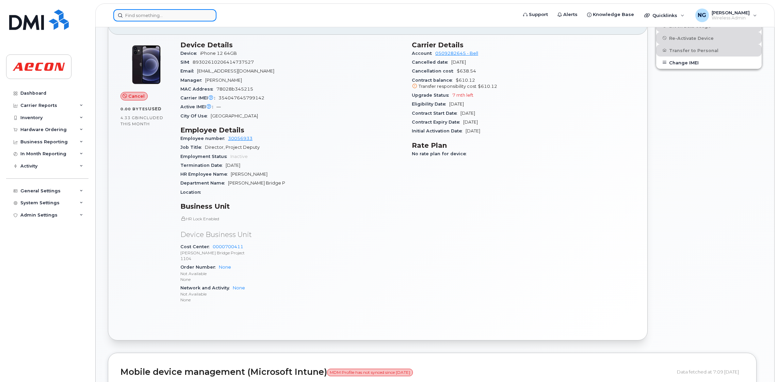
click at [162, 17] on input at bounding box center [164, 15] width 103 height 12
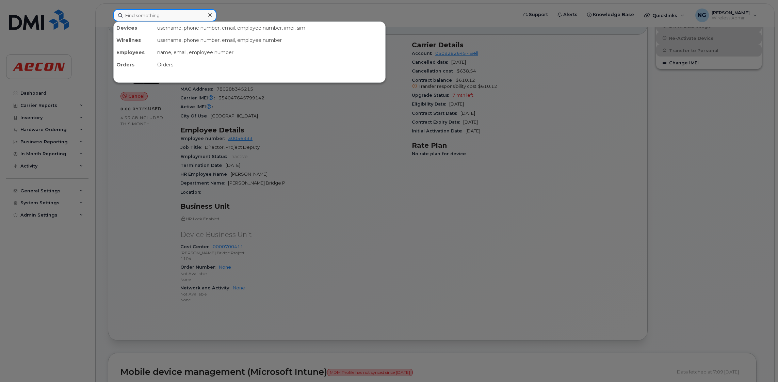
paste input "[PHONE_NUMBER]"
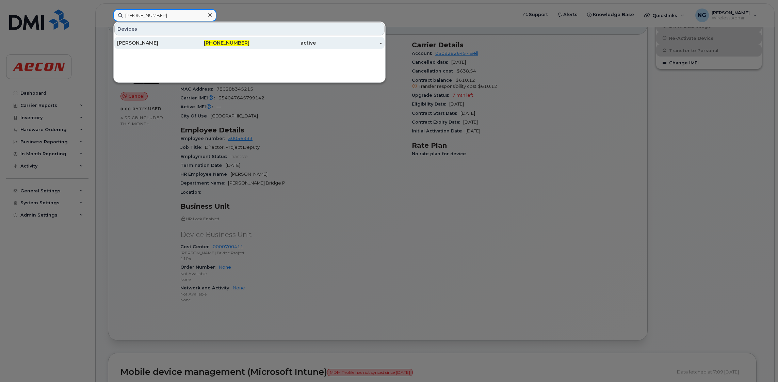
type input "[PHONE_NUMBER]"
click at [139, 40] on div "[PERSON_NAME]" at bounding box center [150, 42] width 66 height 7
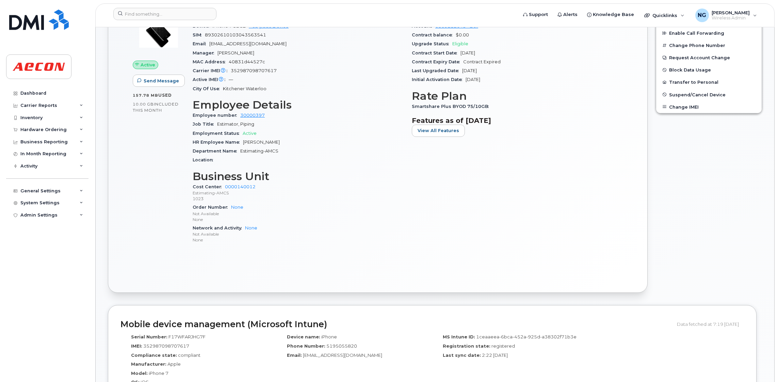
scroll to position [255, 0]
click at [162, 11] on input at bounding box center [164, 14] width 103 height 12
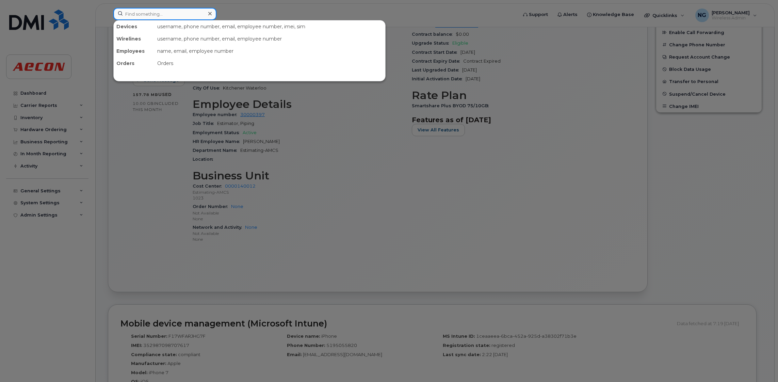
paste input "647-616-1486"
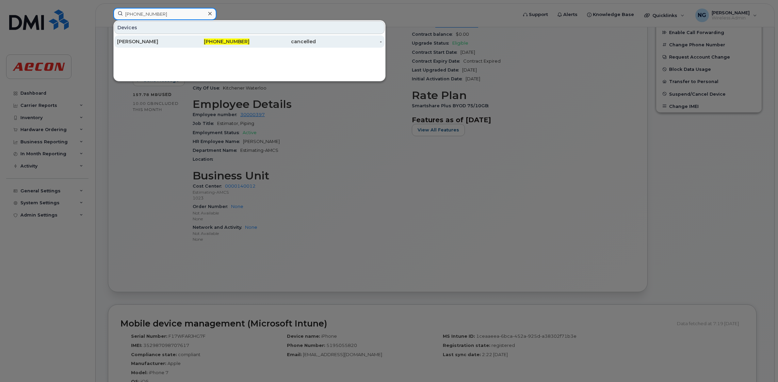
type input "647-616-1486"
click at [228, 39] on span "647-616-1486" at bounding box center [227, 41] width 46 height 6
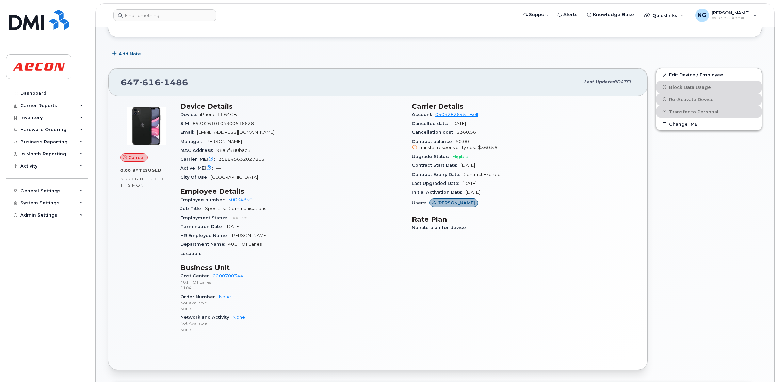
scroll to position [153, 0]
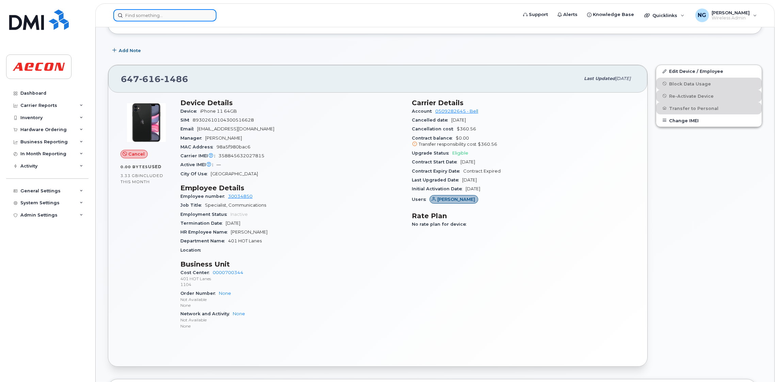
click at [158, 9] on input at bounding box center [164, 15] width 103 height 12
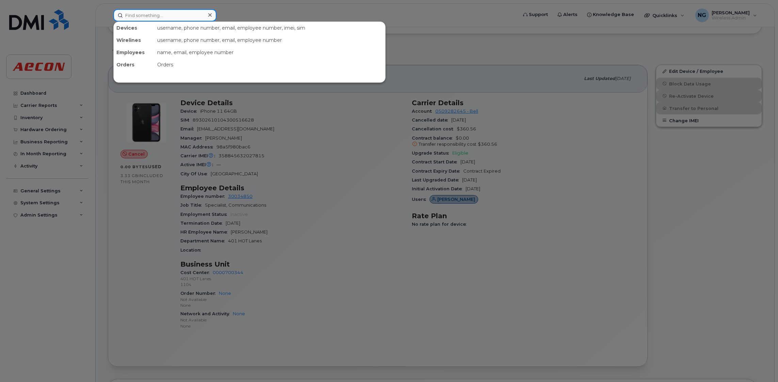
paste input "416-702-5837"
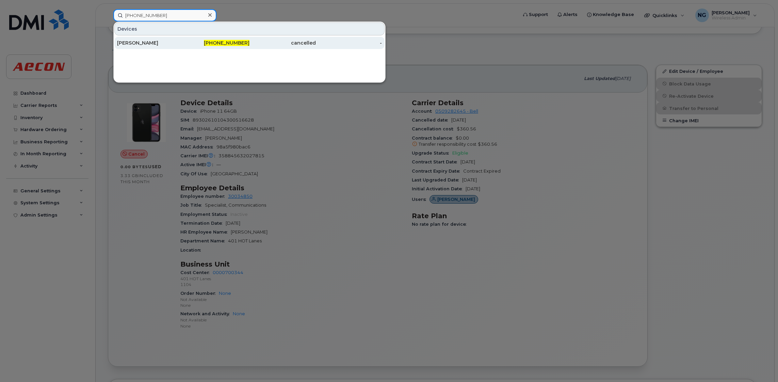
type input "416-702-5837"
click at [230, 45] on span "416-702-5837" at bounding box center [227, 43] width 46 height 6
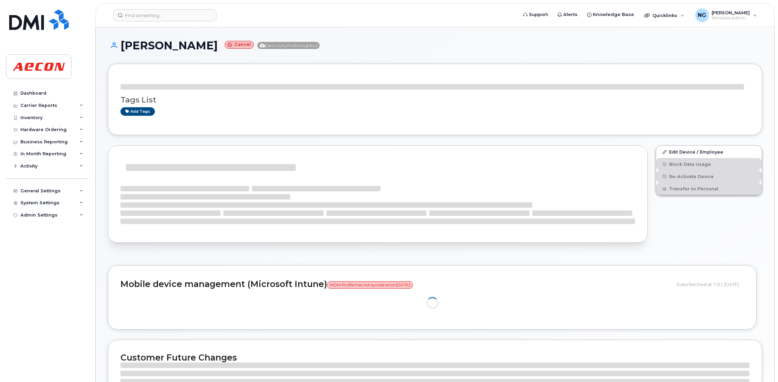
click at [214, 45] on h1 "Andres Pastrana Cancel Directory Push Enabled" at bounding box center [435, 45] width 654 height 12
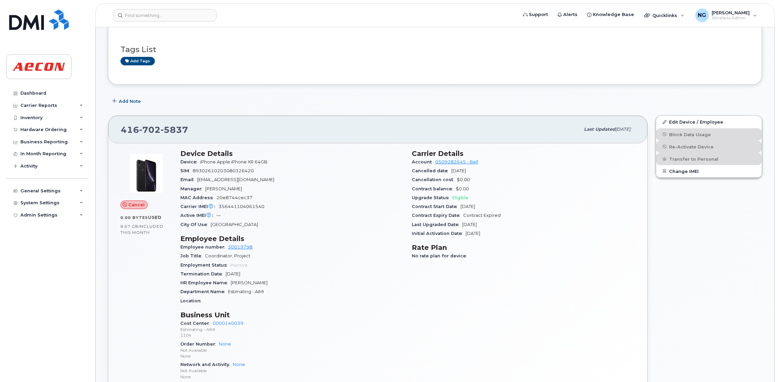
scroll to position [153, 0]
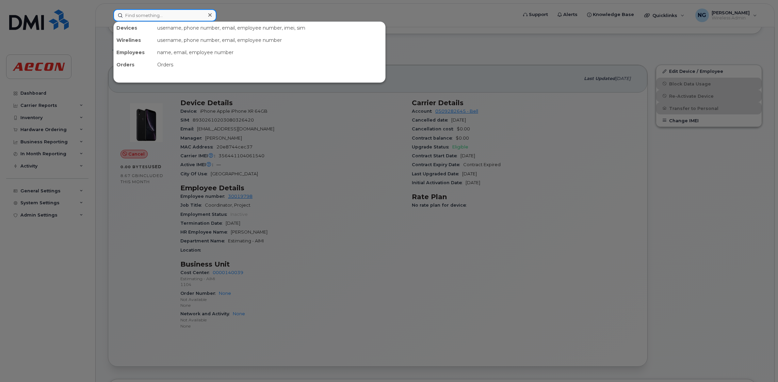
click at [155, 11] on input at bounding box center [164, 15] width 103 height 12
paste input "416-432-3391"
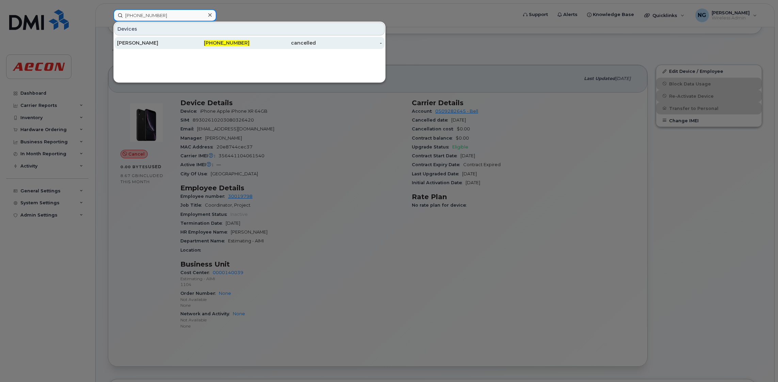
type input "416-432-3391"
click at [230, 43] on span "416-432-3391" at bounding box center [227, 43] width 46 height 6
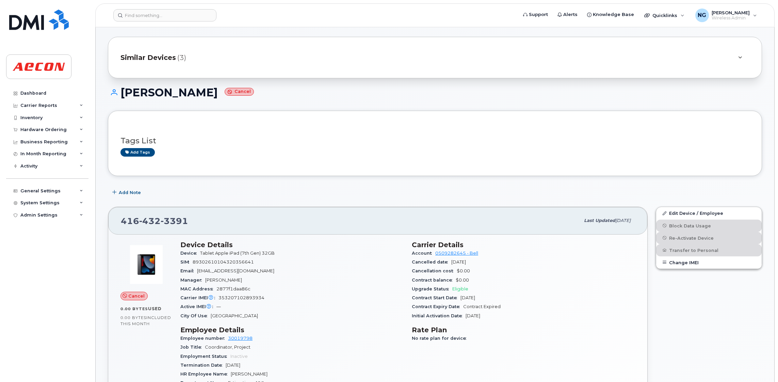
scroll to position [153, 0]
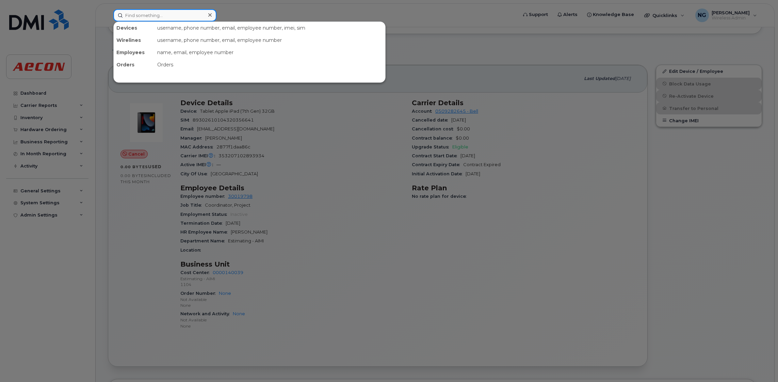
click at [187, 19] on input at bounding box center [164, 15] width 103 height 12
paste input "[PHONE_NUMBER]"
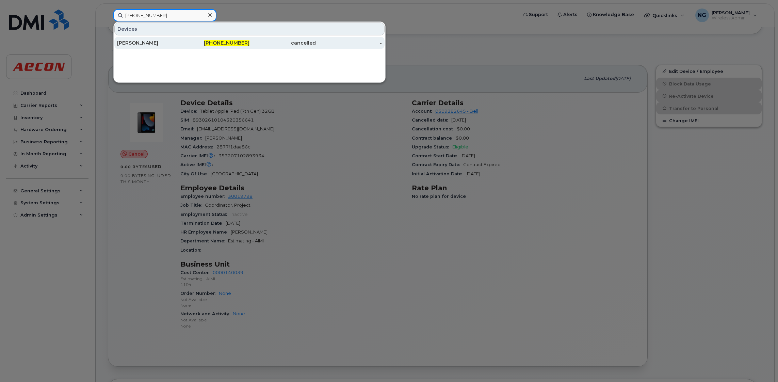
type input "[PHONE_NUMBER]"
click at [238, 45] on span "[PHONE_NUMBER]" at bounding box center [227, 43] width 46 height 6
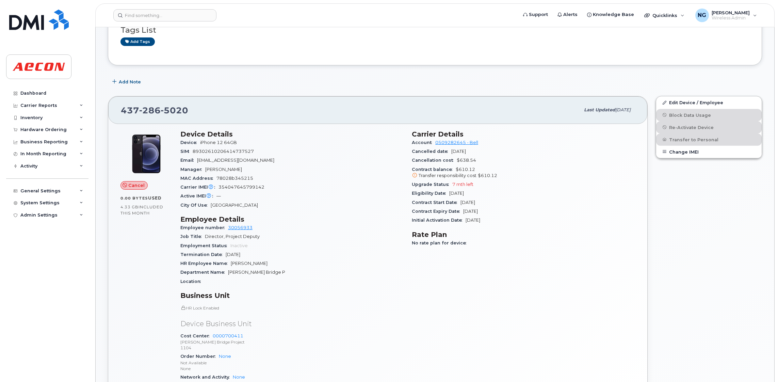
scroll to position [102, 0]
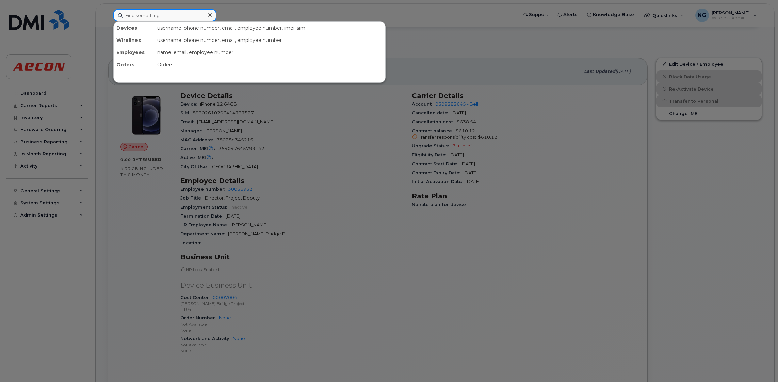
click at [150, 15] on input at bounding box center [164, 15] width 103 height 12
paste input "416-523-2458"
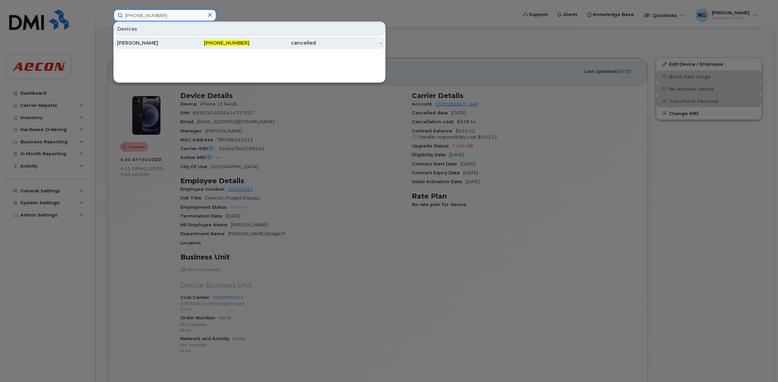
type input "416-523-2458"
click at [236, 45] on span "416-523-2458" at bounding box center [227, 43] width 46 height 6
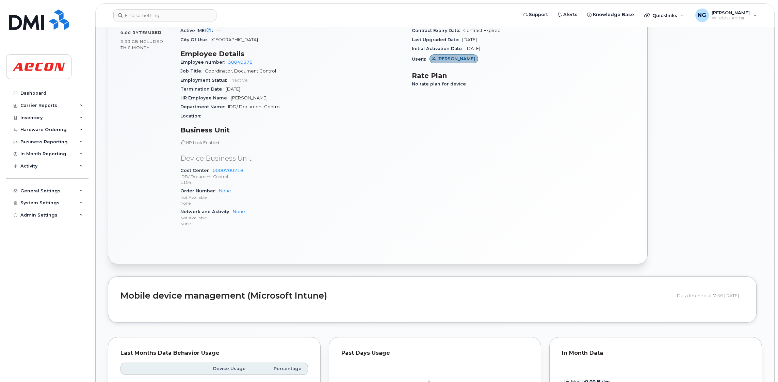
scroll to position [306, 0]
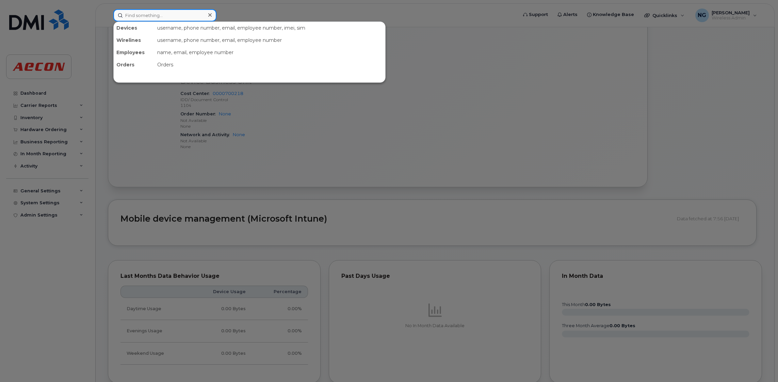
click at [191, 17] on input at bounding box center [164, 15] width 103 height 12
paste input "647-542-1580"
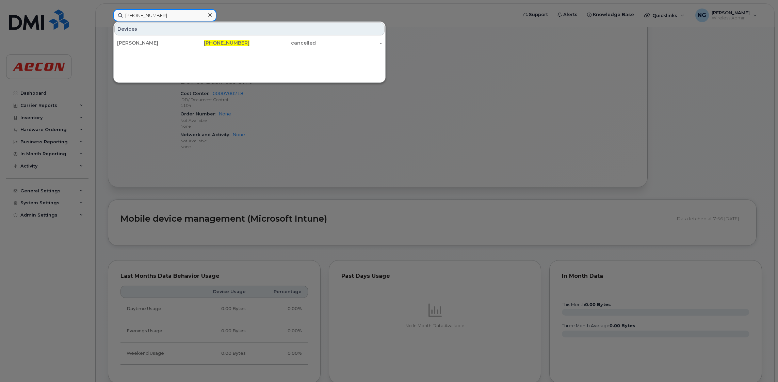
type input "647-542-1580"
drag, startPoint x: 240, startPoint y: 30, endPoint x: 240, endPoint y: 35, distance: 4.8
click at [240, 35] on div "Devices" at bounding box center [249, 28] width 270 height 13
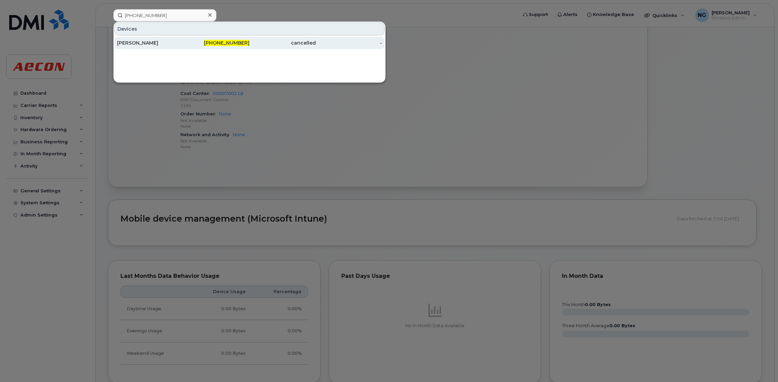
click at [240, 37] on link "Mike Zhestkov 647-542-1580 cancelled -" at bounding box center [249, 43] width 270 height 12
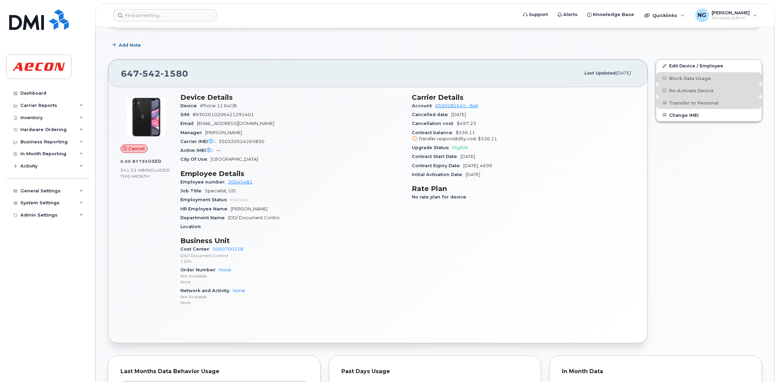
scroll to position [102, 0]
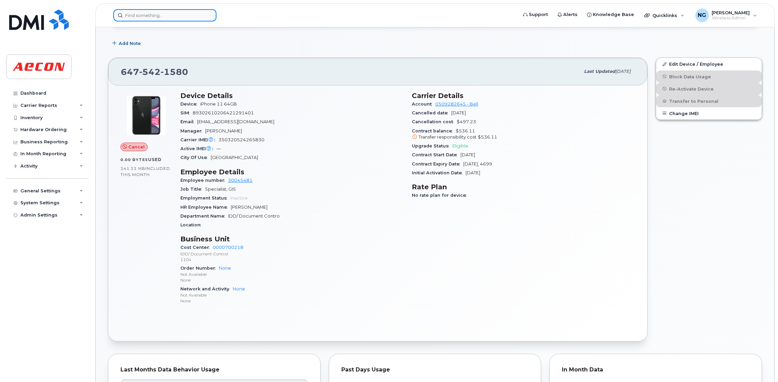
click at [155, 20] on input at bounding box center [164, 15] width 103 height 12
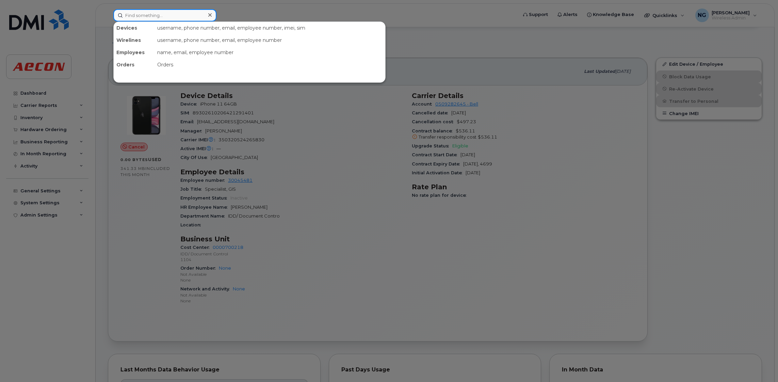
paste input "416-346-4045"
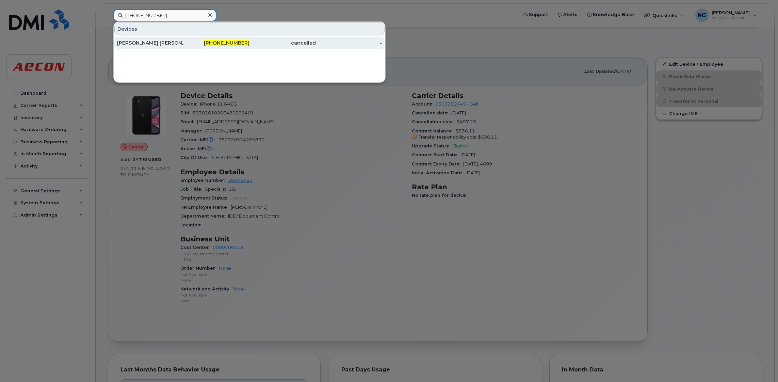
type input "416-346-4045"
click at [231, 43] on span "416-346-4045" at bounding box center [227, 43] width 46 height 6
drag, startPoint x: 231, startPoint y: 42, endPoint x: 236, endPoint y: 43, distance: 5.2
click at [231, 42] on span "416-346-4045" at bounding box center [227, 43] width 46 height 6
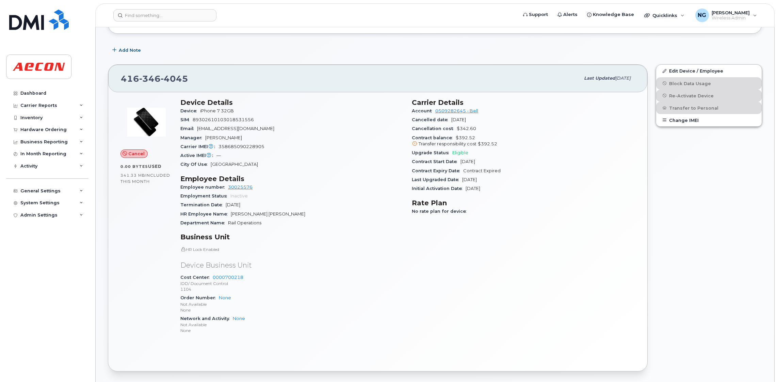
scroll to position [102, 0]
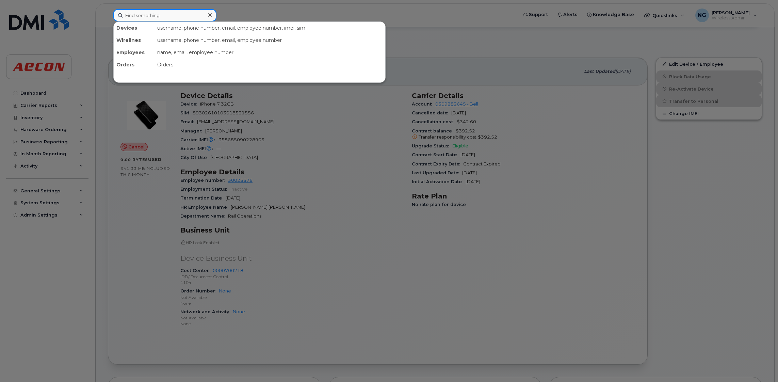
click at [149, 11] on input at bounding box center [164, 15] width 103 height 12
paste input "[PHONE_NUMBER]"
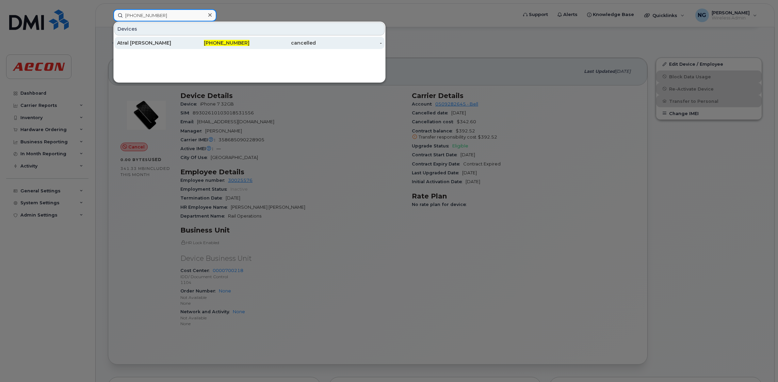
type input "[PHONE_NUMBER]"
click at [230, 45] on span "[PHONE_NUMBER]" at bounding box center [227, 43] width 46 height 6
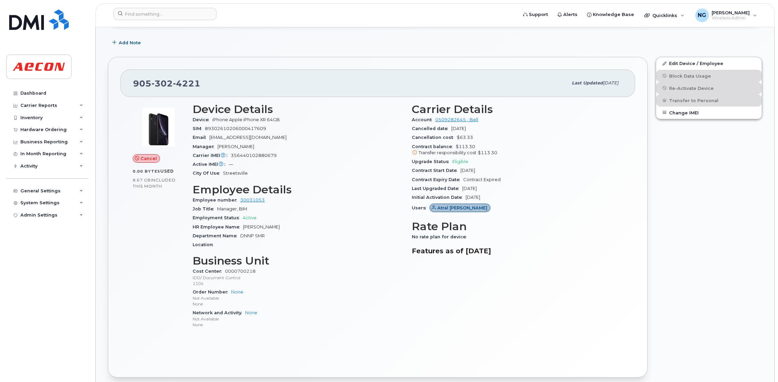
scroll to position [204, 0]
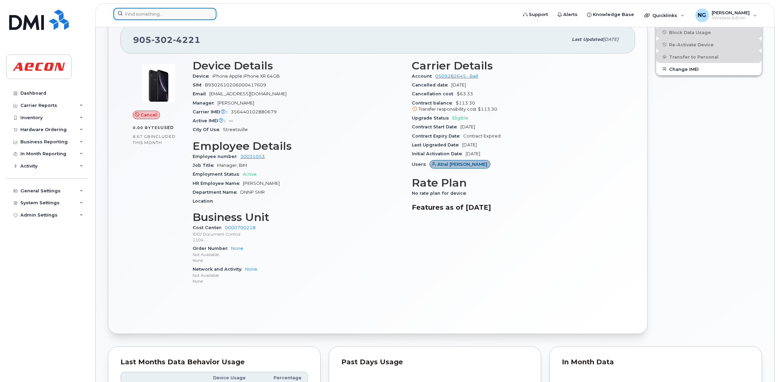
click at [163, 12] on input at bounding box center [164, 14] width 103 height 12
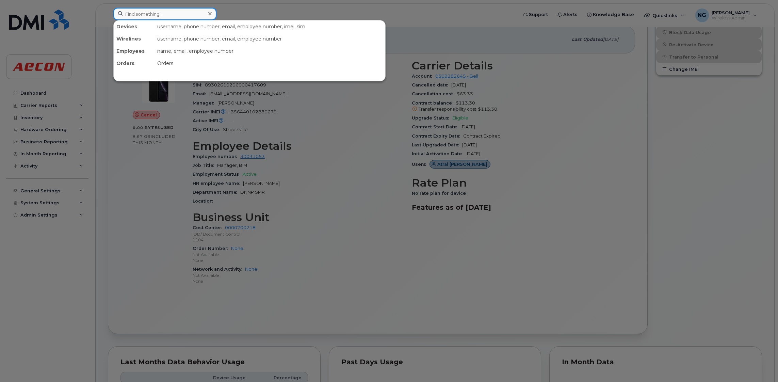
paste input "647-223-7417"
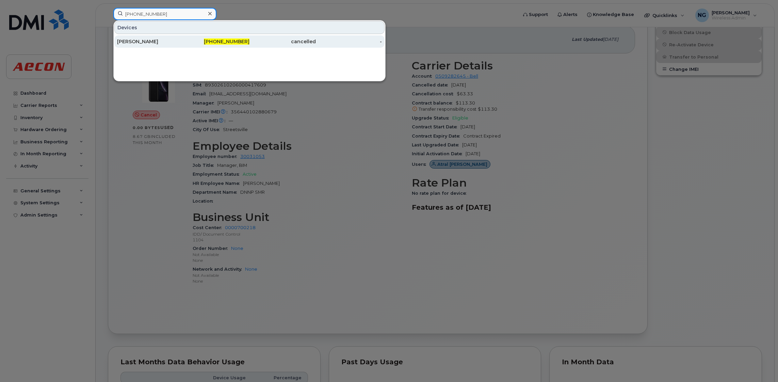
type input "647-223-7417"
click at [233, 44] on span "647-223-7417" at bounding box center [227, 41] width 46 height 6
click at [234, 44] on span "647-223-7417" at bounding box center [227, 41] width 46 height 6
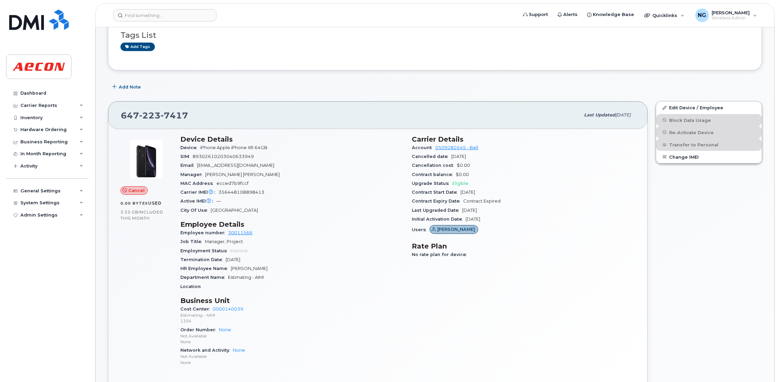
scroll to position [102, 0]
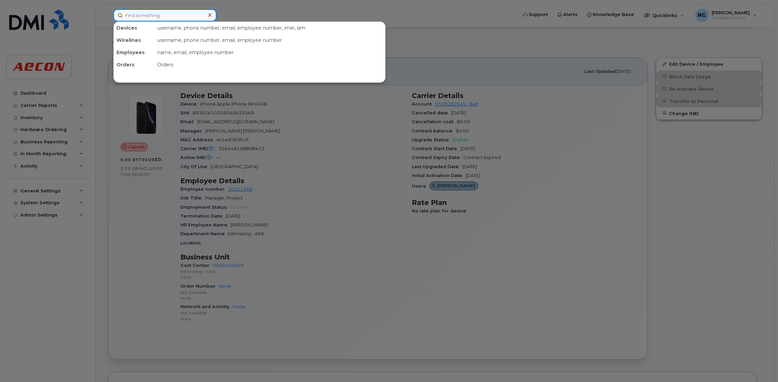
click at [142, 20] on input at bounding box center [164, 15] width 103 height 12
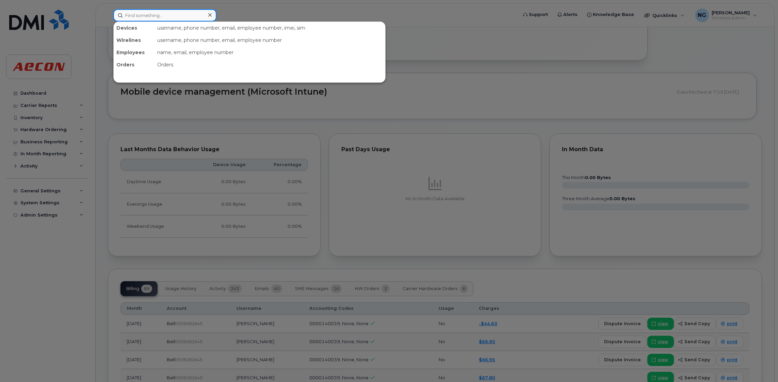
scroll to position [459, 0]
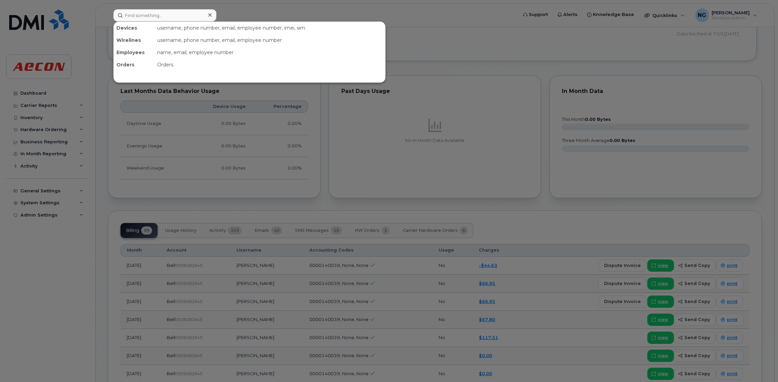
click at [664, 263] on div at bounding box center [389, 191] width 778 height 382
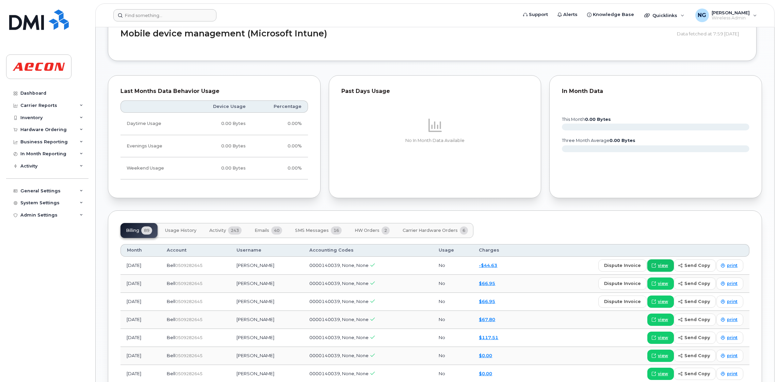
click at [664, 263] on span "view" at bounding box center [663, 265] width 10 height 6
click at [656, 283] on icon at bounding box center [654, 283] width 4 height 4
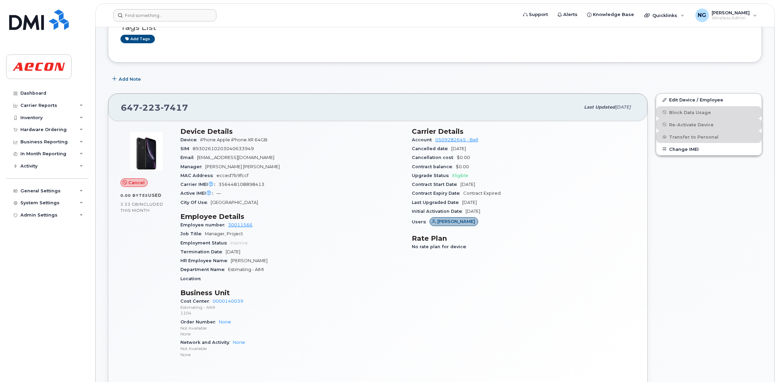
scroll to position [0, 0]
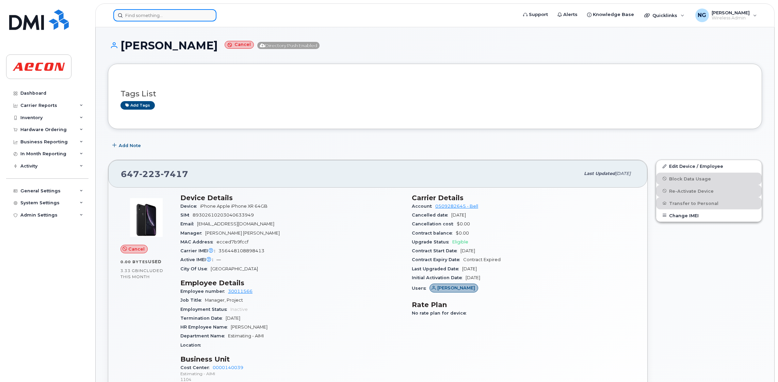
click at [189, 17] on input at bounding box center [164, 15] width 103 height 12
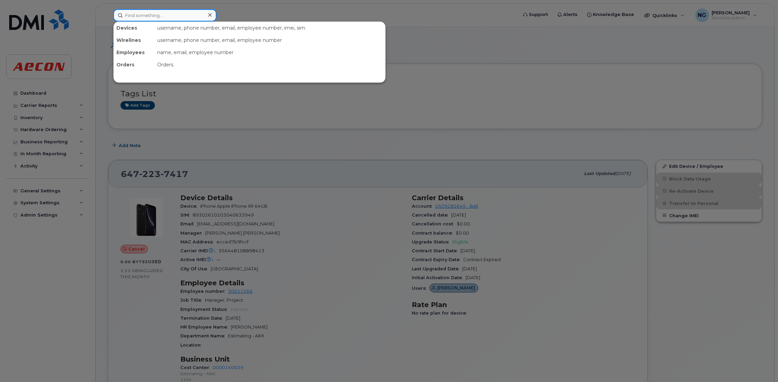
paste input "437-431-0668"
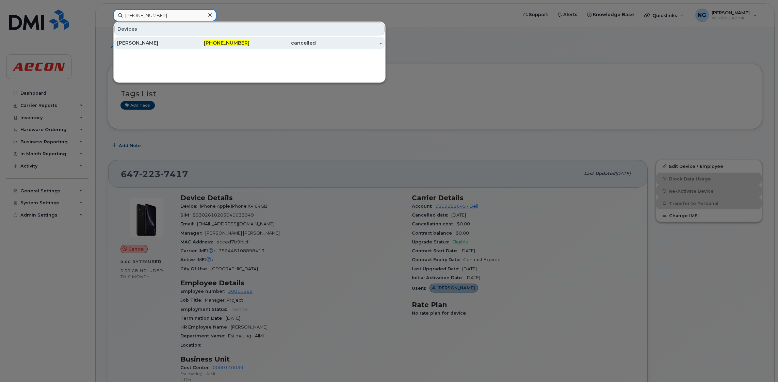
type input "437-431-0668"
click at [236, 43] on span "437-431-0668" at bounding box center [227, 43] width 46 height 6
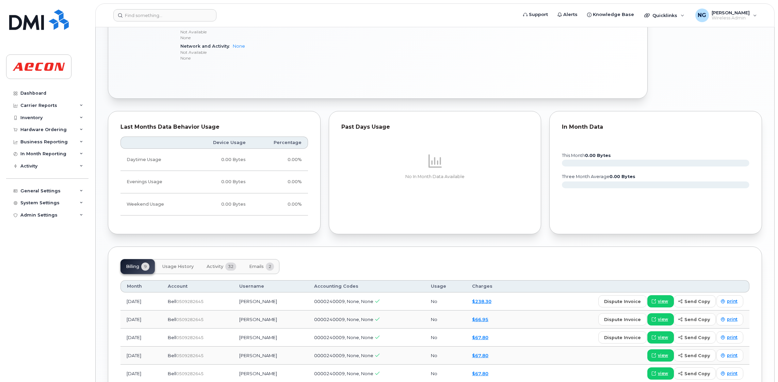
scroll to position [459, 0]
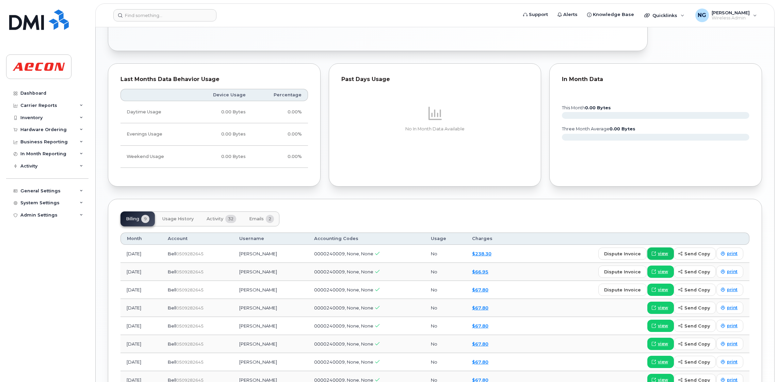
click at [667, 255] on span "view" at bounding box center [663, 253] width 10 height 6
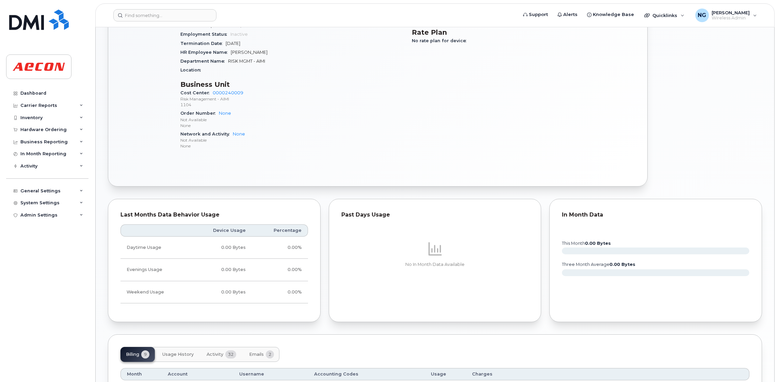
scroll to position [153, 0]
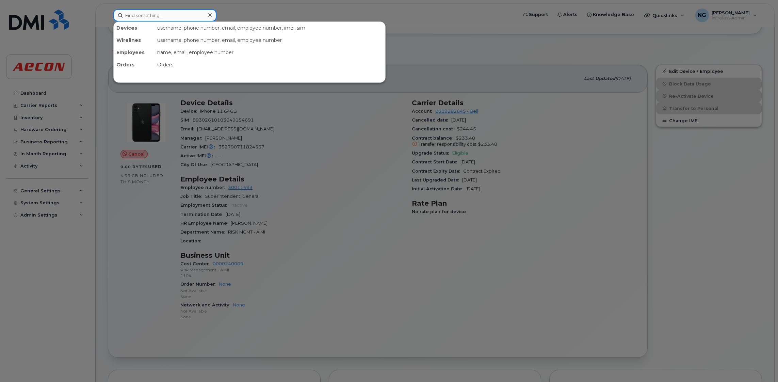
click at [198, 12] on input at bounding box center [164, 15] width 103 height 12
click at [180, 10] on input at bounding box center [164, 15] width 103 height 12
paste input "647-232-7987"
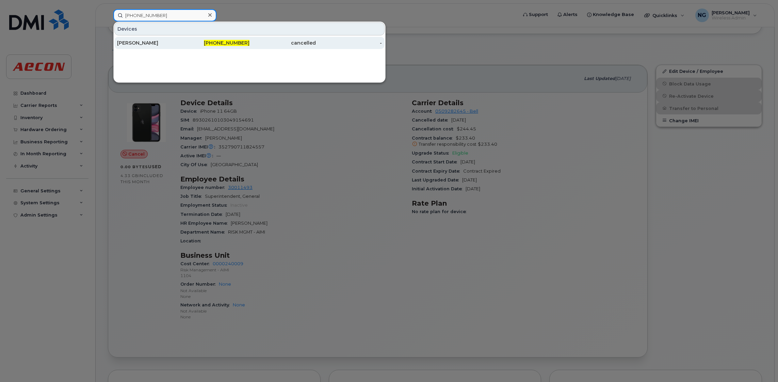
type input "647-232-7987"
click at [232, 40] on span "647-232-7987" at bounding box center [227, 43] width 46 height 6
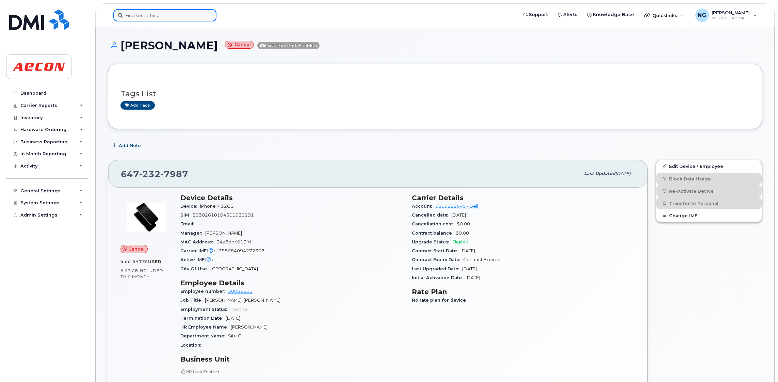
click at [154, 14] on input at bounding box center [164, 15] width 103 height 12
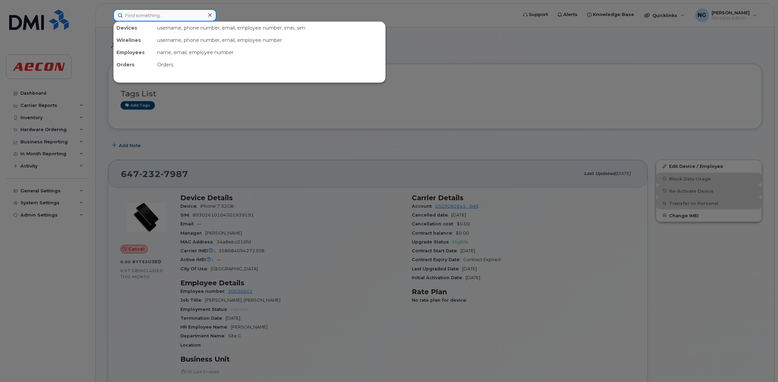
paste input "[PHONE_NUMBER]"
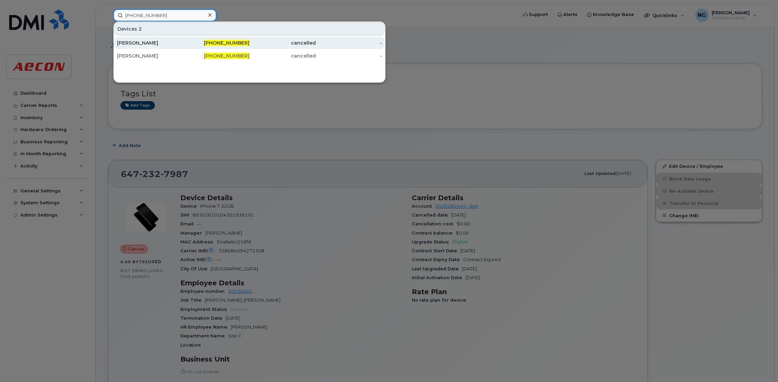
type input "[PHONE_NUMBER]"
click at [239, 44] on span "[PHONE_NUMBER]" at bounding box center [227, 43] width 46 height 6
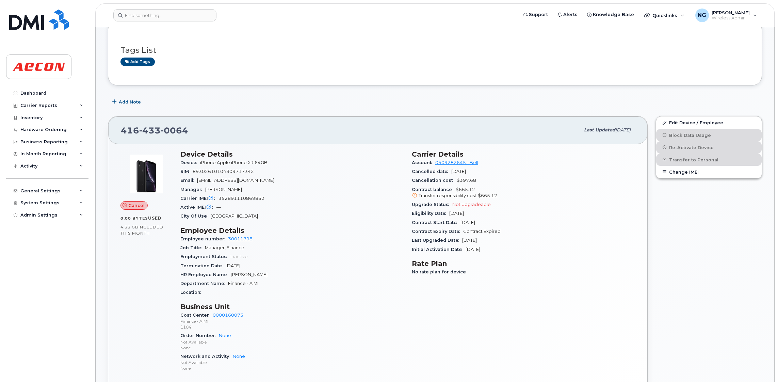
scroll to position [102, 0]
click at [149, 14] on input at bounding box center [164, 15] width 103 height 12
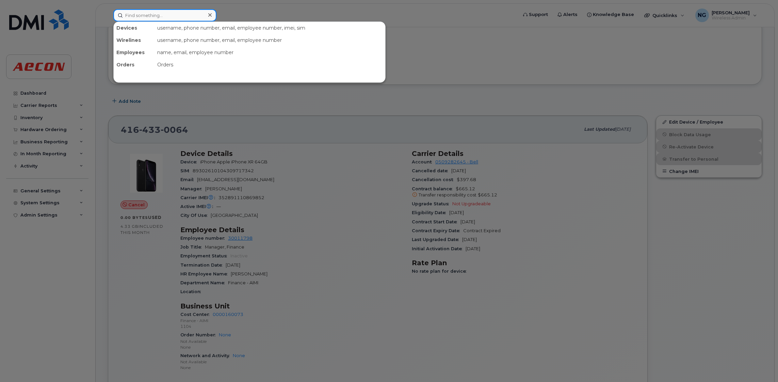
paste input "[PHONE_NUMBER]"
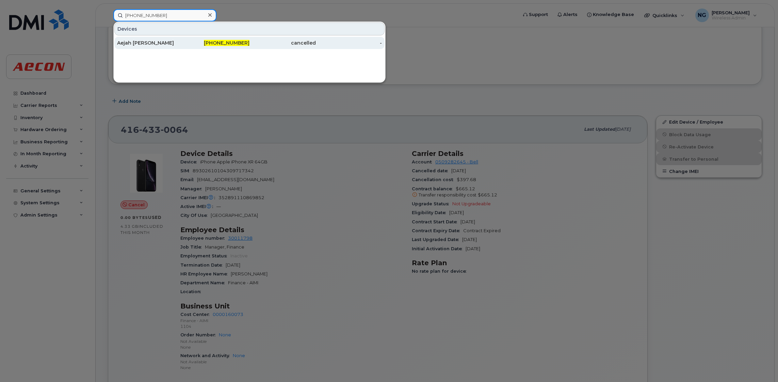
type input "[PHONE_NUMBER]"
click at [221, 43] on span "[PHONE_NUMBER]" at bounding box center [227, 43] width 46 height 6
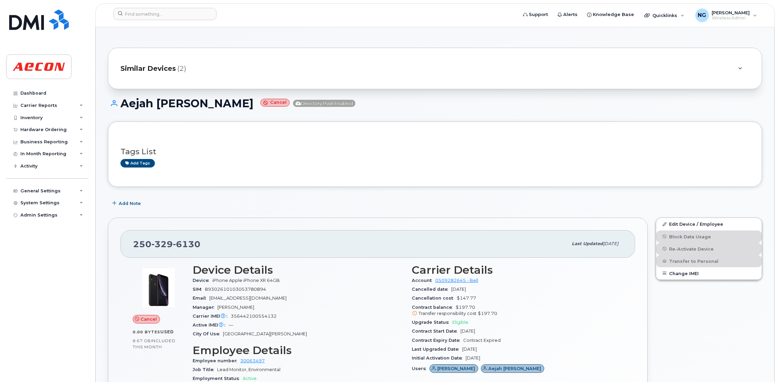
scroll to position [204, 0]
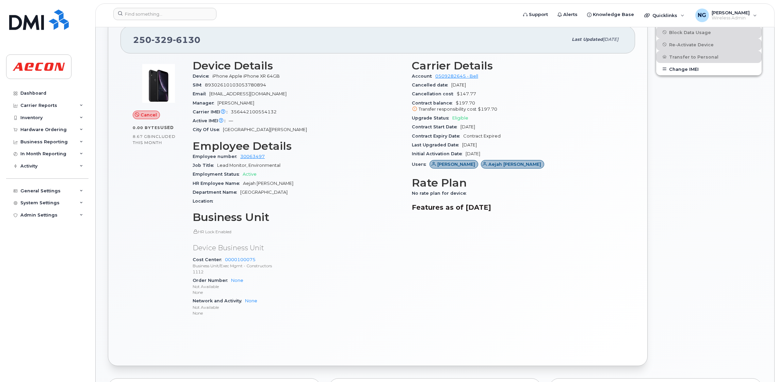
click at [147, 3] on div "Support Alerts Knowledge Base Quicklinks Suspend / Cancel Device Change SIM Car…" at bounding box center [434, 15] width 679 height 24
click at [147, 4] on header "Support Alerts Knowledge Base Quicklinks Suspend / Cancel Device Change SIM Car…" at bounding box center [434, 15] width 679 height 24
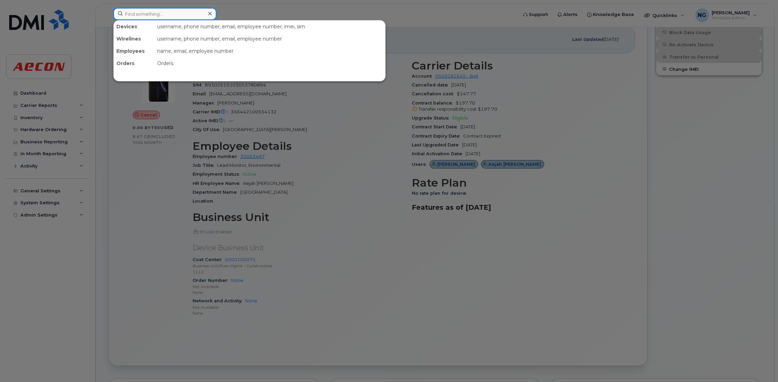
click at [154, 16] on input at bounding box center [164, 14] width 103 height 12
paste input "780-231-8797"
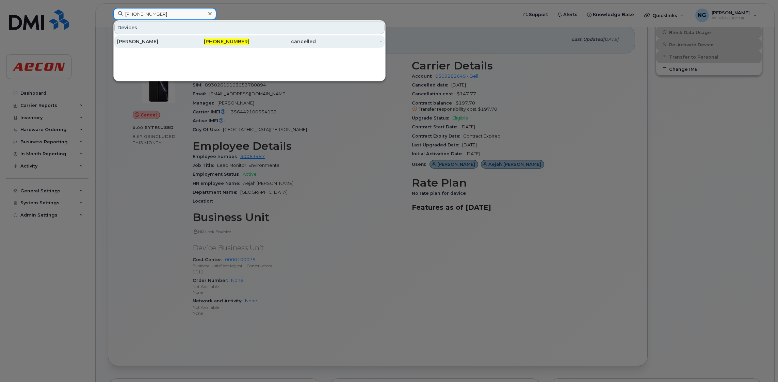
type input "780-231-8797"
click at [223, 45] on div "780-231-8797" at bounding box center [216, 41] width 66 height 7
drag, startPoint x: 223, startPoint y: 45, endPoint x: 217, endPoint y: 45, distance: 5.8
click at [223, 45] on div "780-231-8797" at bounding box center [216, 41] width 66 height 7
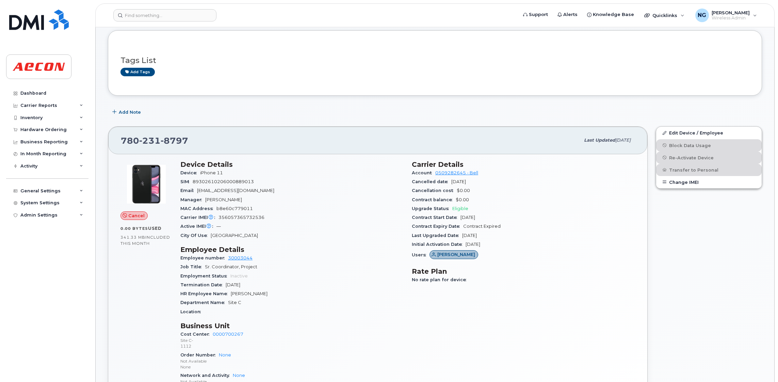
scroll to position [51, 0]
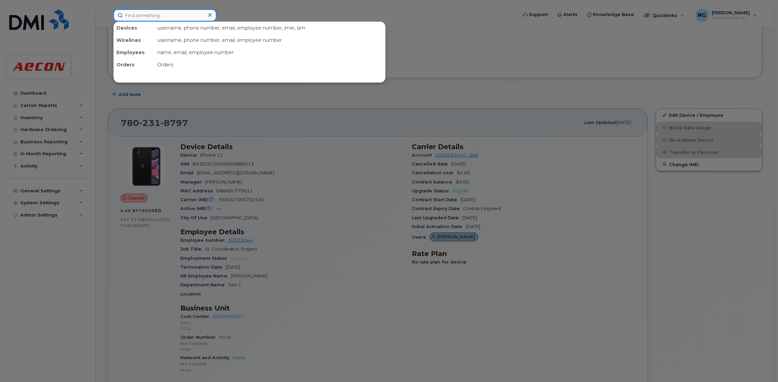
click at [140, 14] on input at bounding box center [164, 15] width 103 height 12
paste input "604-787-1262"
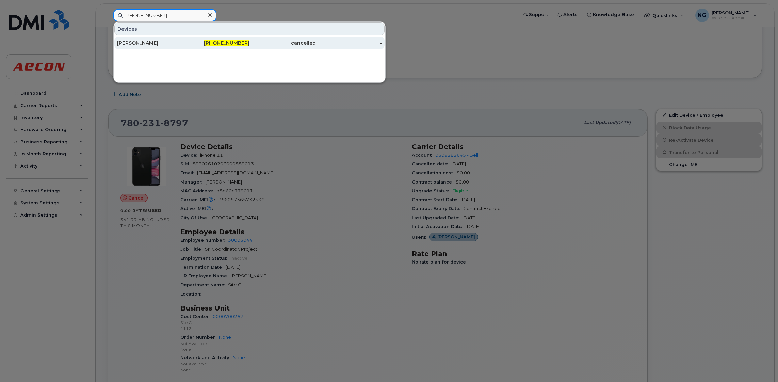
type input "604-787-1262"
click at [236, 39] on div "604-787-1262" at bounding box center [216, 43] width 66 height 12
drag, startPoint x: 236, startPoint y: 39, endPoint x: 227, endPoint y: 41, distance: 9.5
click at [236, 39] on div "604-787-1262" at bounding box center [216, 43] width 66 height 12
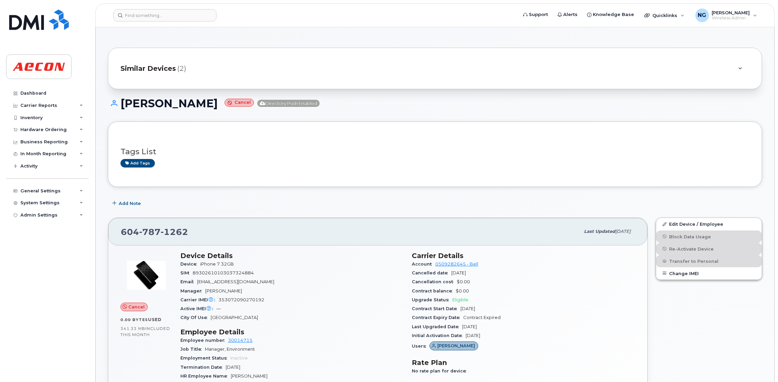
scroll to position [102, 0]
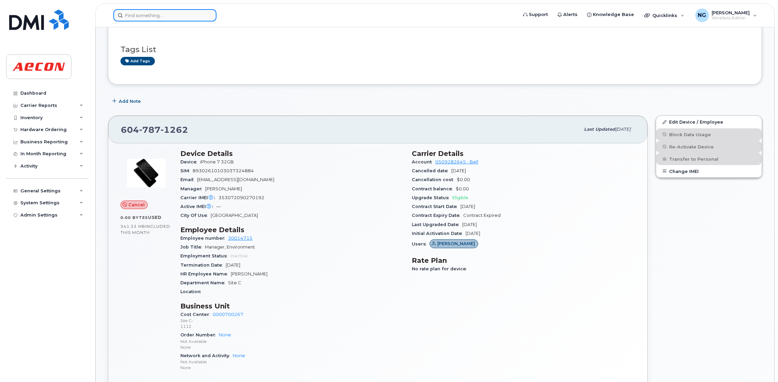
click at [148, 14] on input at bounding box center [164, 15] width 103 height 12
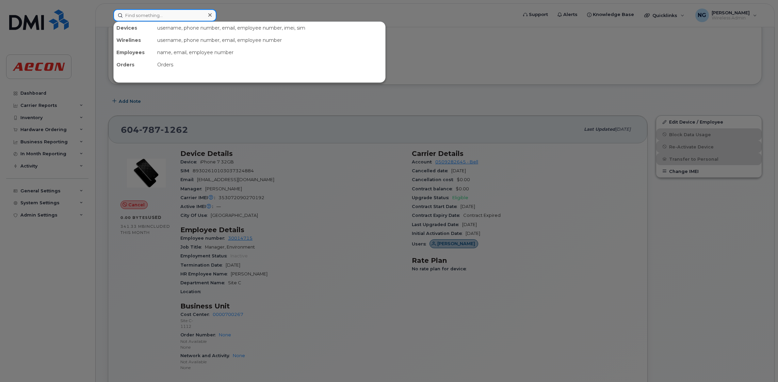
paste input "[PHONE_NUMBER]"
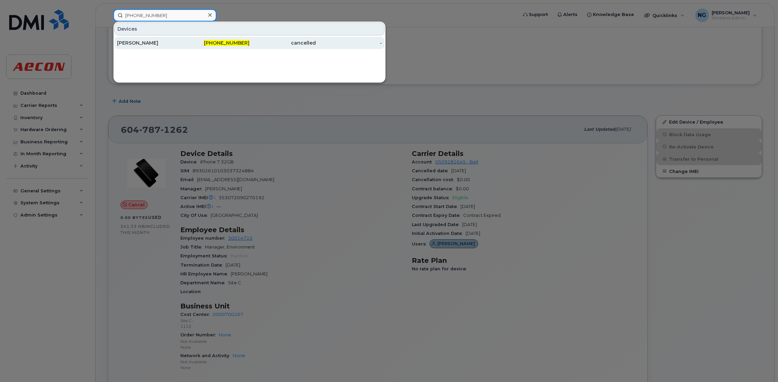
type input "[PHONE_NUMBER]"
click at [227, 39] on div "[PHONE_NUMBER]" at bounding box center [216, 42] width 66 height 7
drag, startPoint x: 227, startPoint y: 39, endPoint x: 224, endPoint y: 38, distance: 3.6
click at [227, 39] on div "[PHONE_NUMBER]" at bounding box center [216, 42] width 66 height 7
